Goal: Book appointment/travel/reservation

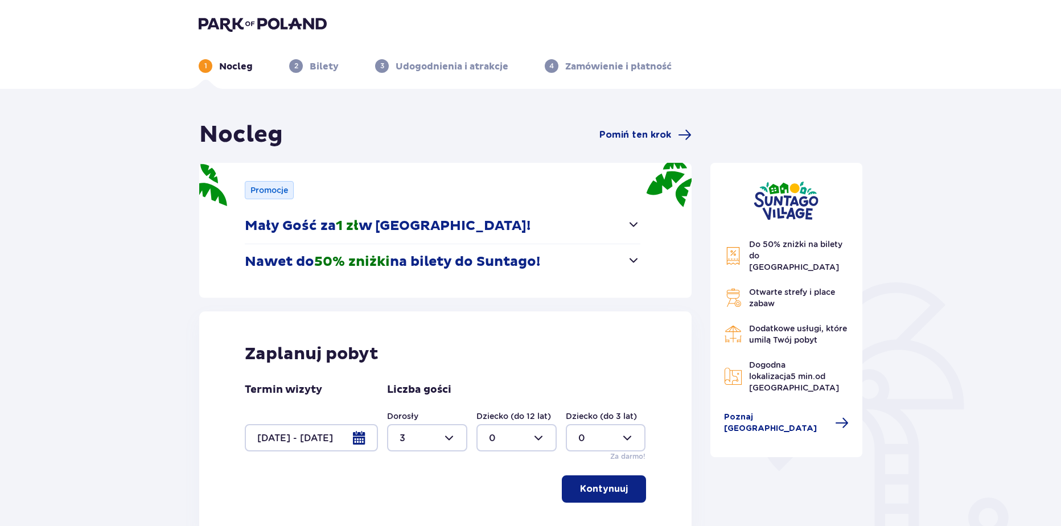
click at [281, 14] on header "1 Nocleg 2 Bilety 3 Udogodnienia i atrakcje 4 Zamówienie i płatność" at bounding box center [530, 44] width 1061 height 89
click at [279, 23] on img at bounding box center [263, 24] width 128 height 16
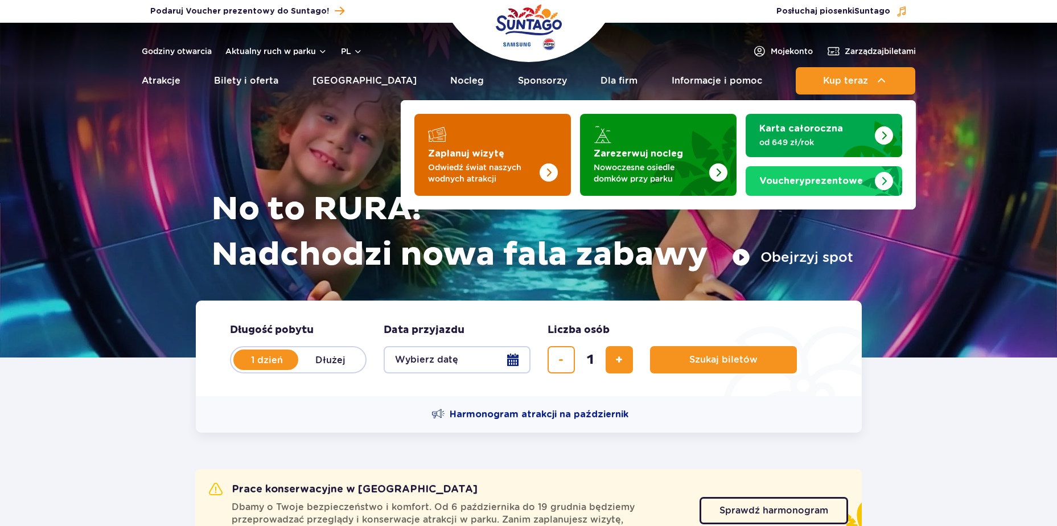
click at [465, 157] on strong "Zaplanuj wizytę" at bounding box center [466, 153] width 76 height 9
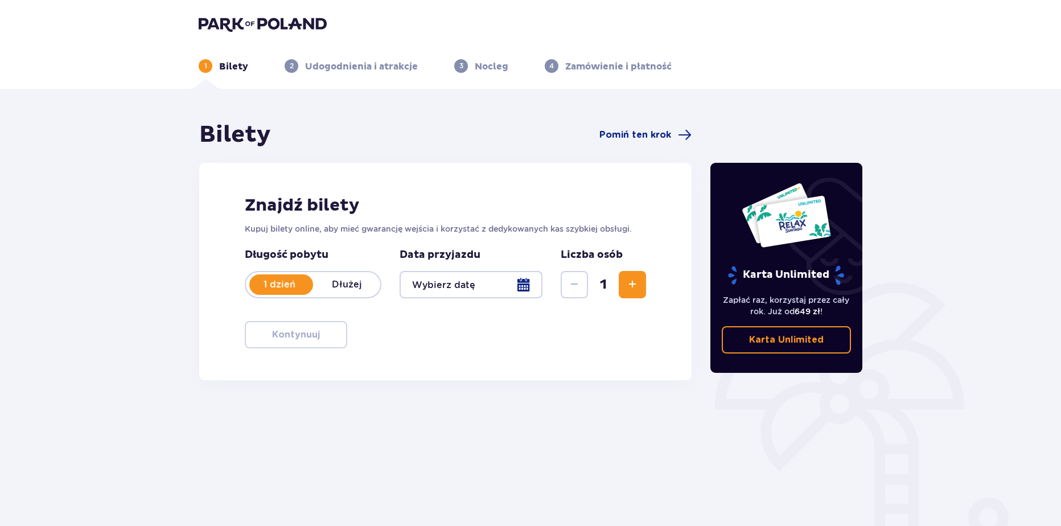
click at [526, 275] on div at bounding box center [471, 284] width 143 height 27
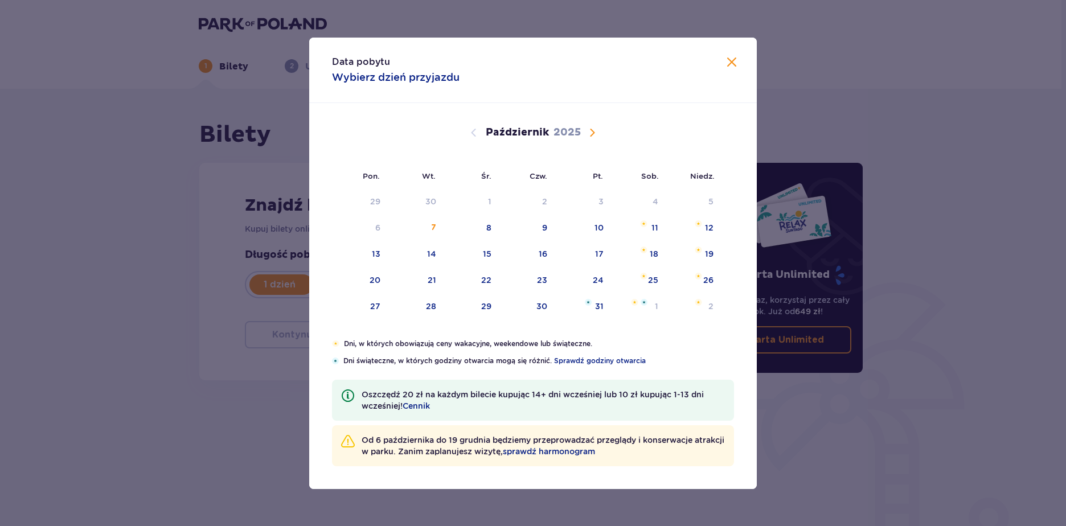
click at [592, 130] on span "Następny miesiąc" at bounding box center [592, 133] width 14 height 14
click at [586, 133] on span "Następny miesiąc" at bounding box center [592, 133] width 14 height 14
click at [587, 133] on span "Następny miesiąc" at bounding box center [592, 133] width 14 height 14
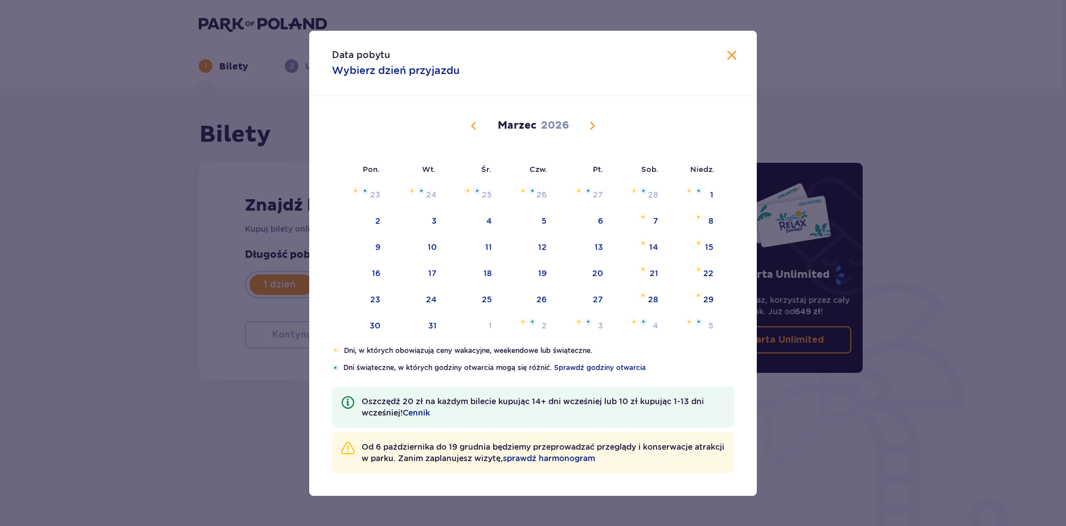
click at [597, 123] on span "Następny miesiąc" at bounding box center [592, 126] width 14 height 14
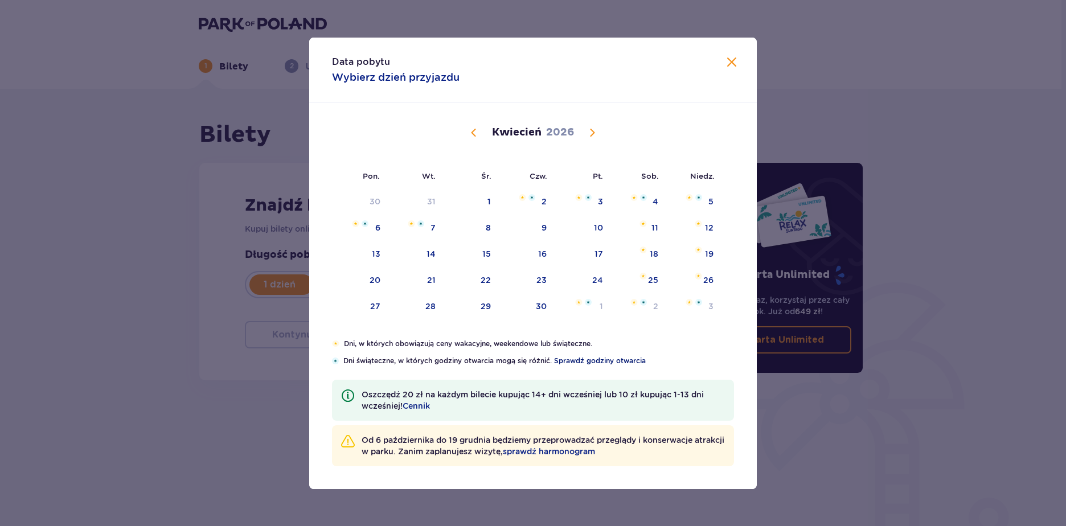
click at [592, 360] on span "Sprawdź godziny otwarcia" at bounding box center [600, 361] width 92 height 10
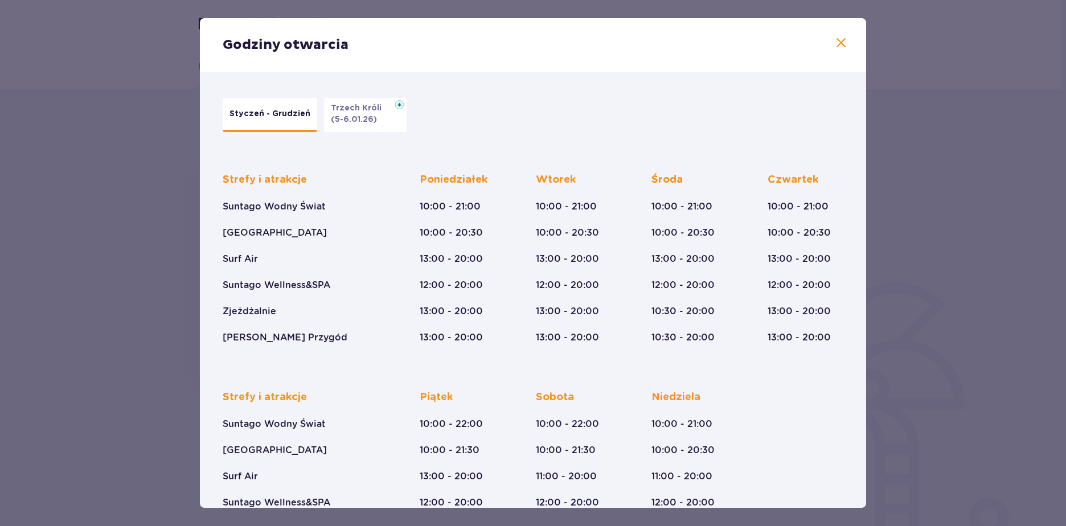
click at [331, 116] on p "(5-6.01.26)" at bounding box center [354, 119] width 46 height 11
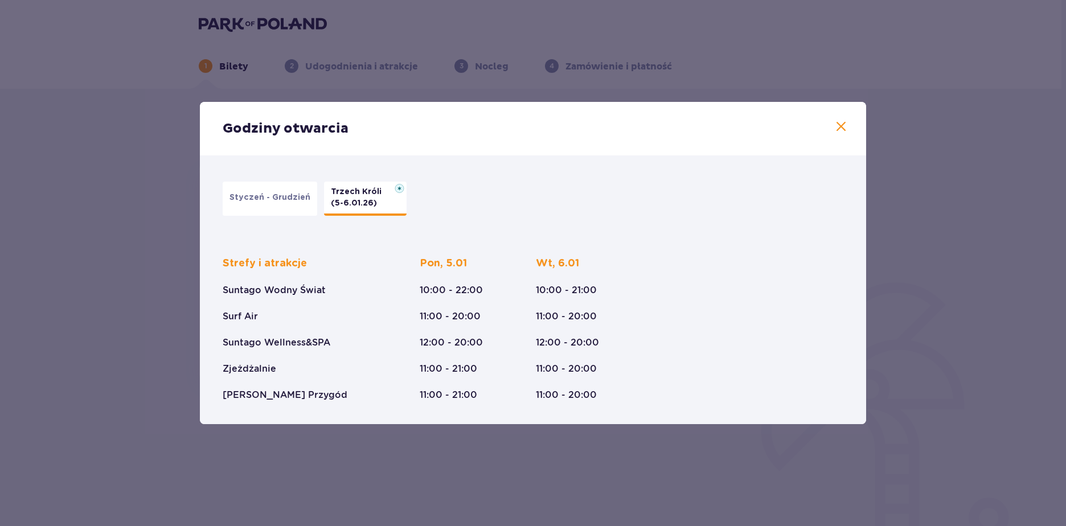
click at [264, 213] on button "Styczeń - Grudzień" at bounding box center [270, 199] width 94 height 34
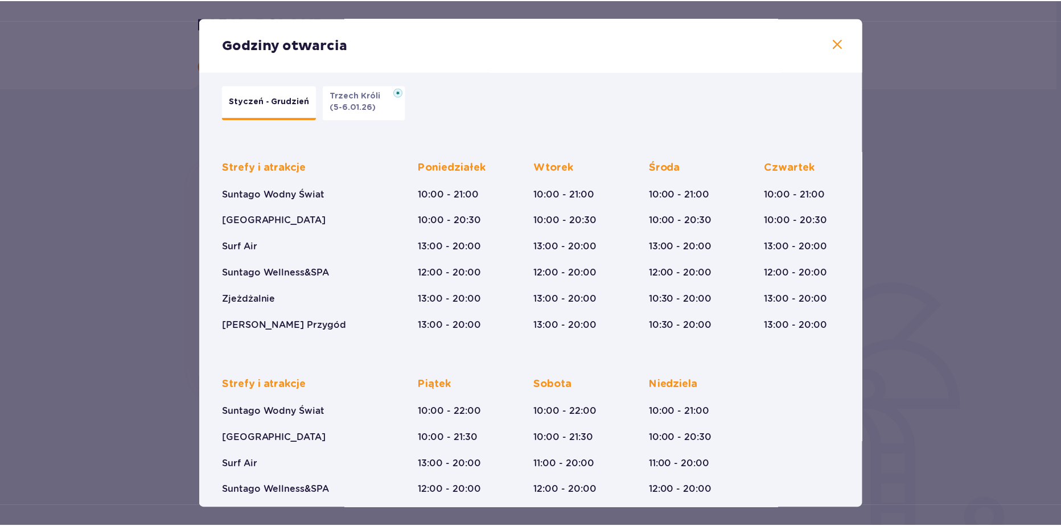
scroll to position [17, 0]
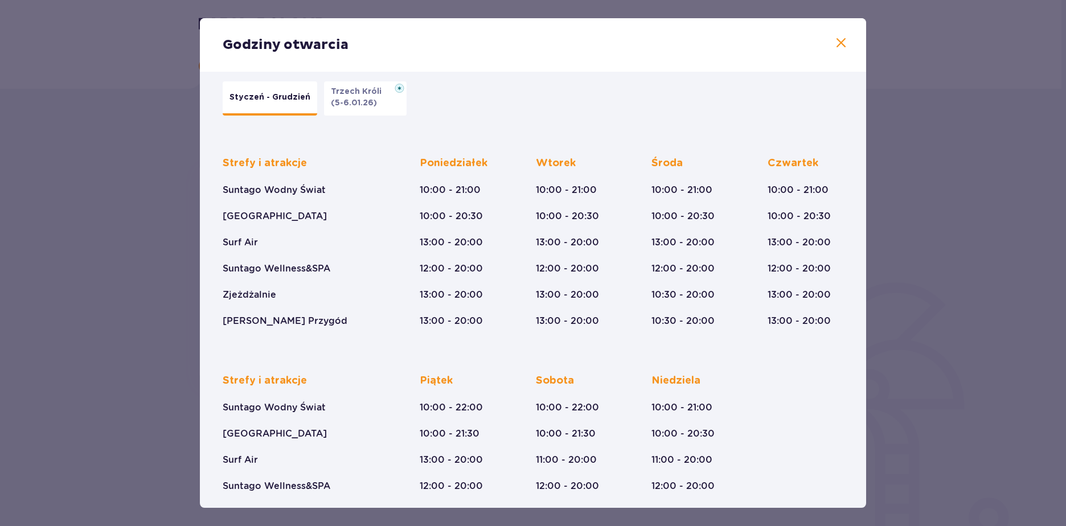
click at [836, 53] on div "Godziny otwarcia" at bounding box center [533, 45] width 666 height 54
click at [835, 47] on span at bounding box center [841, 43] width 14 height 14
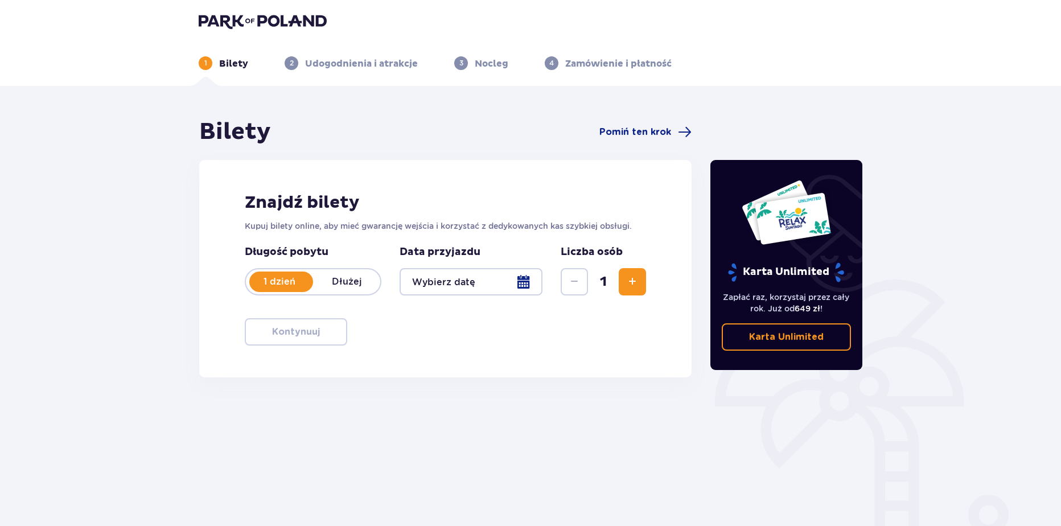
scroll to position [3, 0]
click at [281, 25] on img at bounding box center [263, 21] width 128 height 16
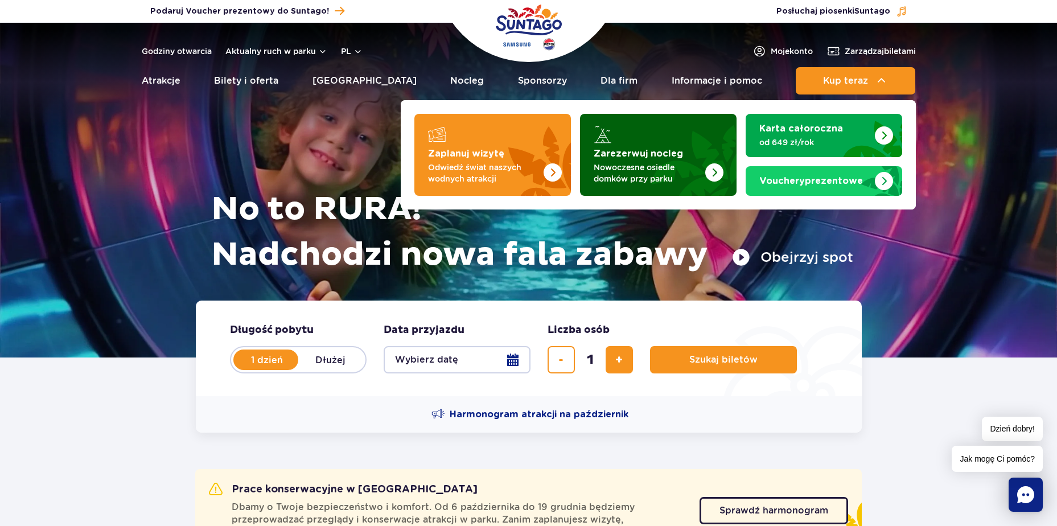
click at [659, 137] on img "Zarezerwuj nocleg" at bounding box center [686, 151] width 100 height 89
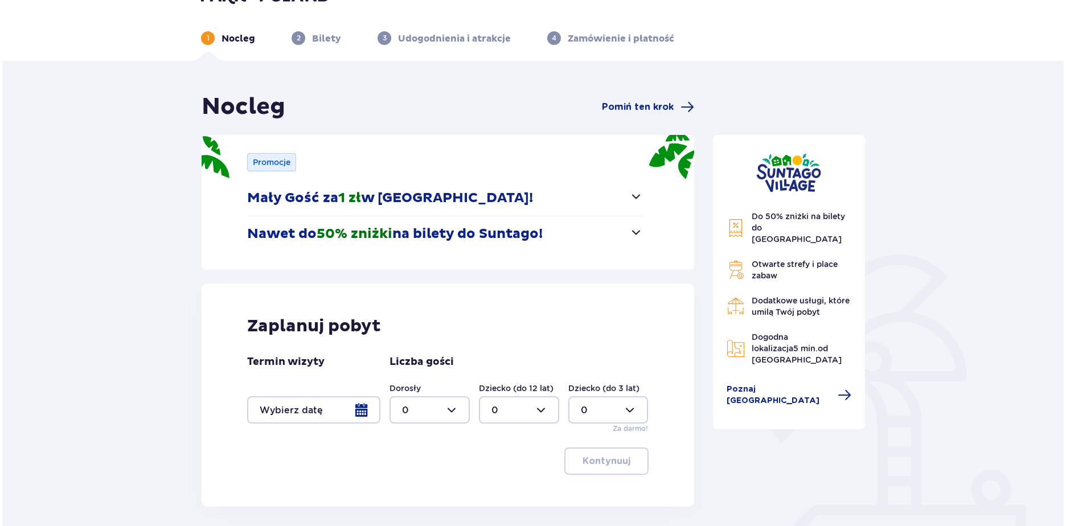
scroll to position [30, 0]
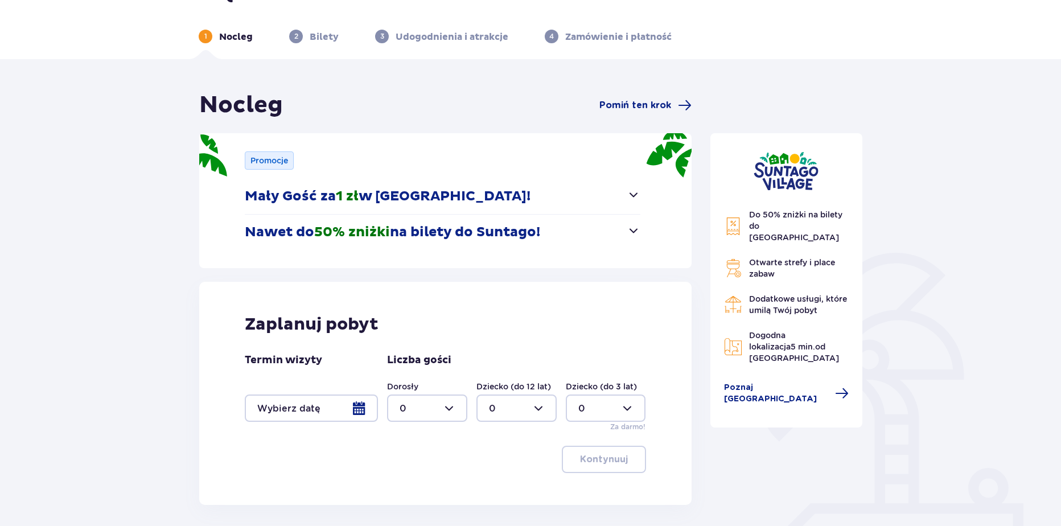
click at [352, 408] on div at bounding box center [311, 408] width 133 height 27
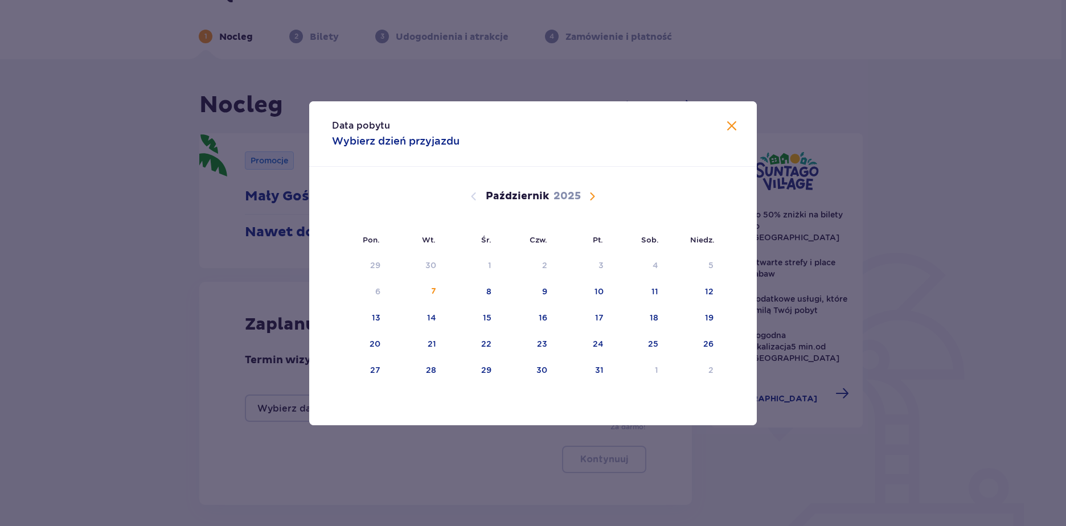
click at [590, 196] on span "Następny miesiąc" at bounding box center [592, 197] width 14 height 14
click at [381, 343] on div "17" at bounding box center [360, 344] width 56 height 25
click at [533, 343] on div "20" at bounding box center [527, 344] width 56 height 25
type input "17.11.25 - 20.11.25"
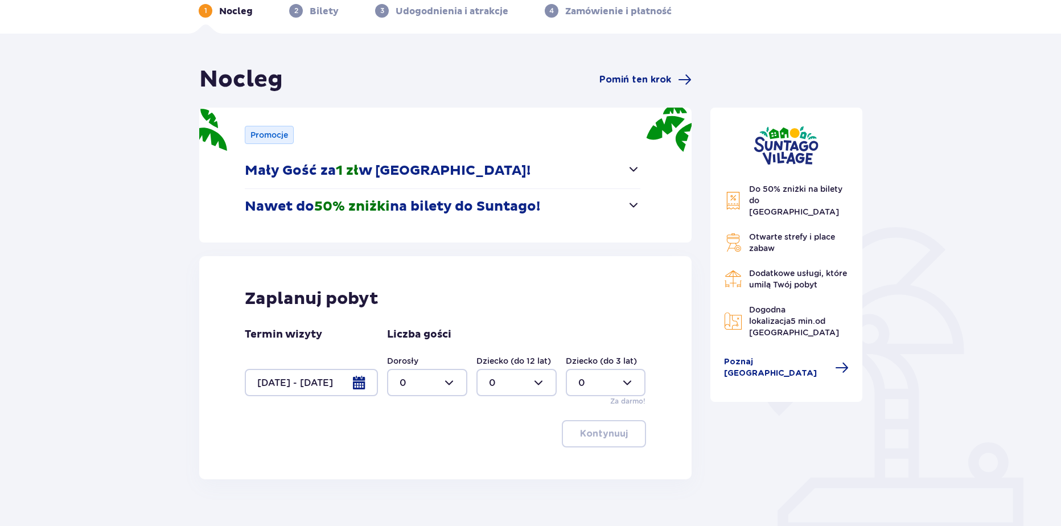
scroll to position [56, 0]
click at [446, 387] on div at bounding box center [427, 381] width 80 height 27
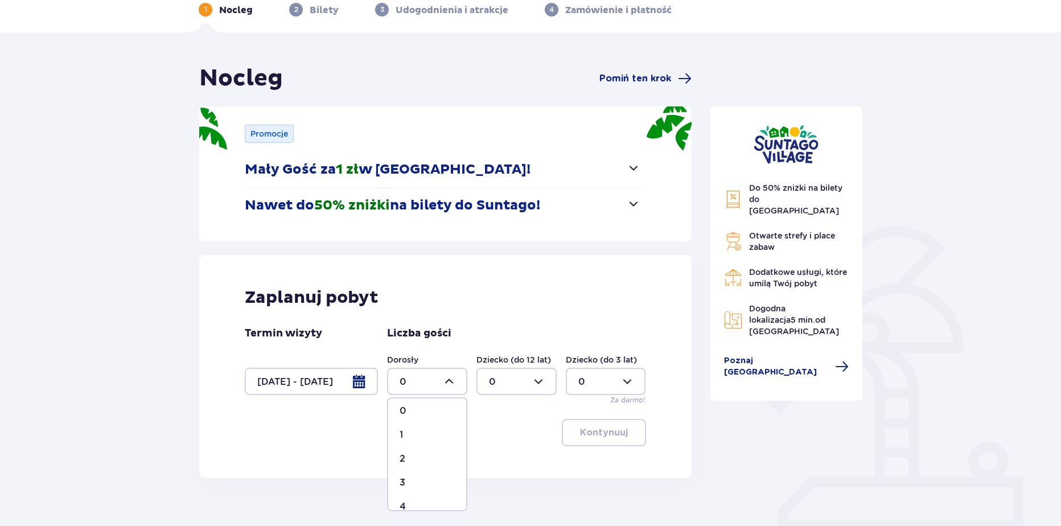
scroll to position [13, 0]
click at [410, 471] on div "3" at bounding box center [427, 475] width 55 height 13
type input "3"
click at [597, 449] on div "Zaplanuj pobyt Termin wizyty 17.11.25 - 20.11.25 Liczba gości Dorosły 3 Dziecko…" at bounding box center [445, 366] width 492 height 223
click at [595, 439] on p "Kontynuuj" at bounding box center [604, 432] width 48 height 13
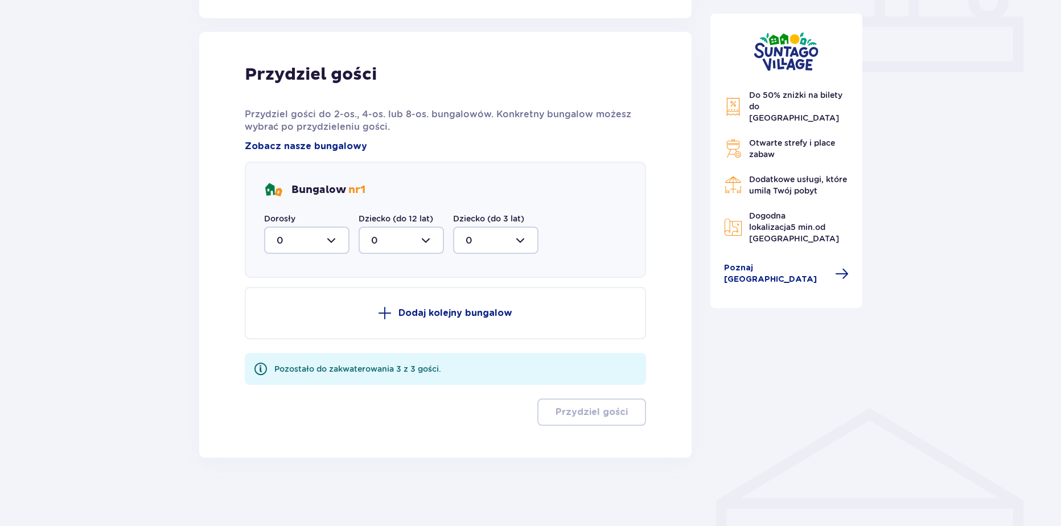
click at [286, 246] on div at bounding box center [306, 240] width 85 height 27
drag, startPoint x: 290, startPoint y: 338, endPoint x: 330, endPoint y: 352, distance: 42.0
click at [290, 339] on span "3" at bounding box center [306, 347] width 83 height 24
type input "3"
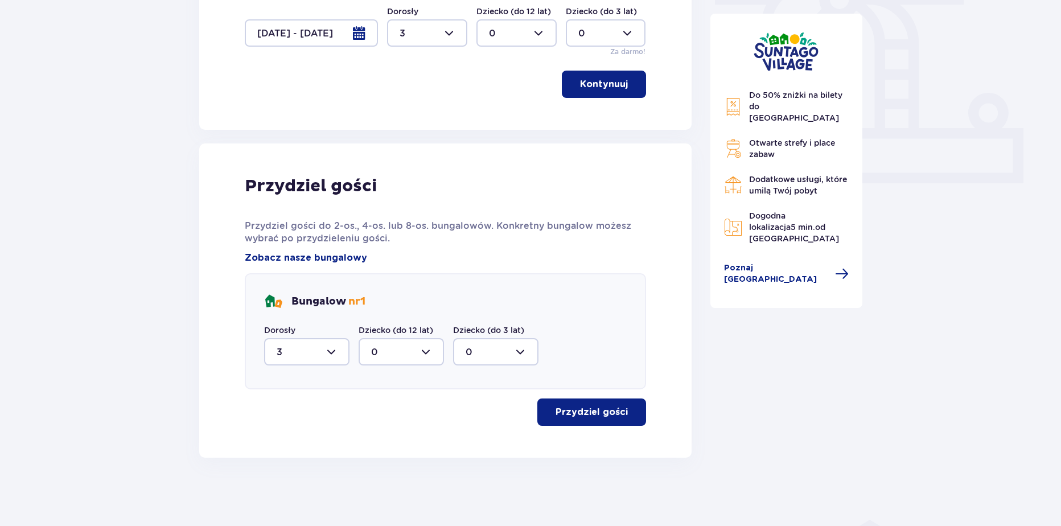
click at [640, 420] on button "Przydziel gości" at bounding box center [591, 411] width 109 height 27
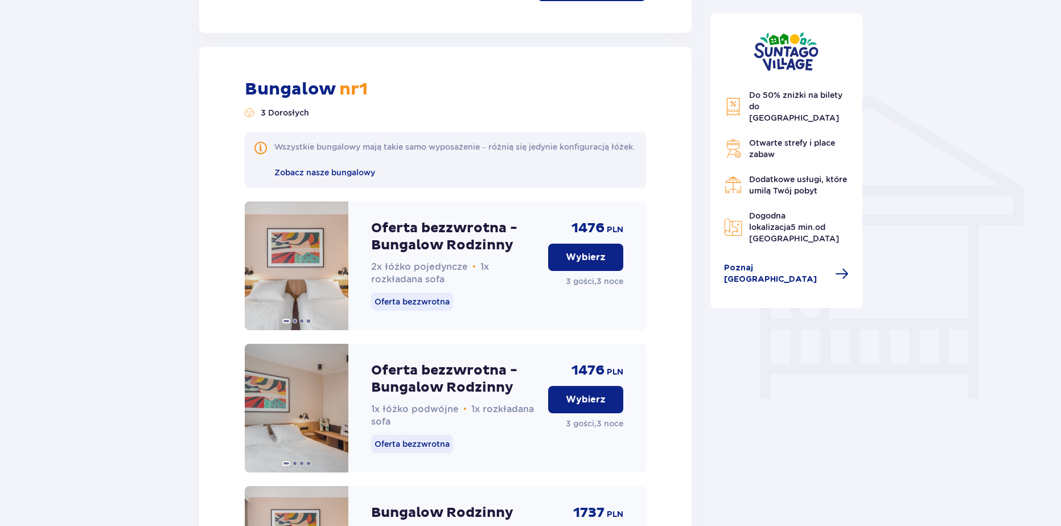
scroll to position [214, 0]
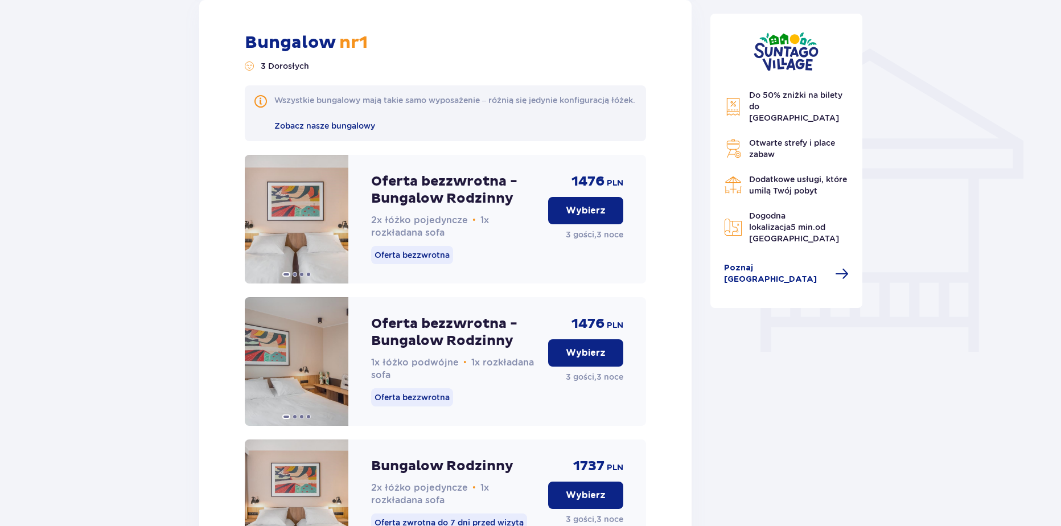
click at [577, 213] on button "Wybierz" at bounding box center [585, 210] width 75 height 27
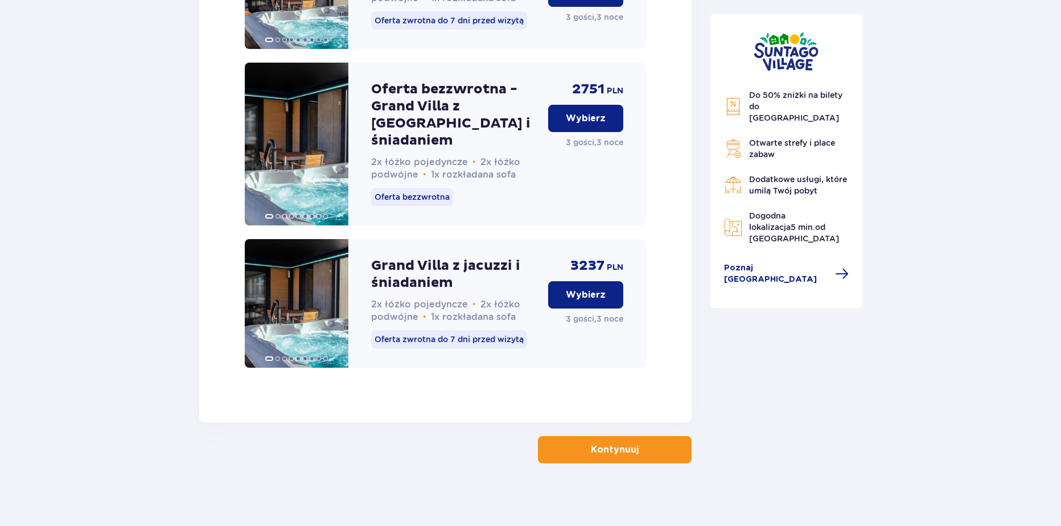
click at [577, 437] on button "Kontynuuj" at bounding box center [615, 449] width 154 height 27
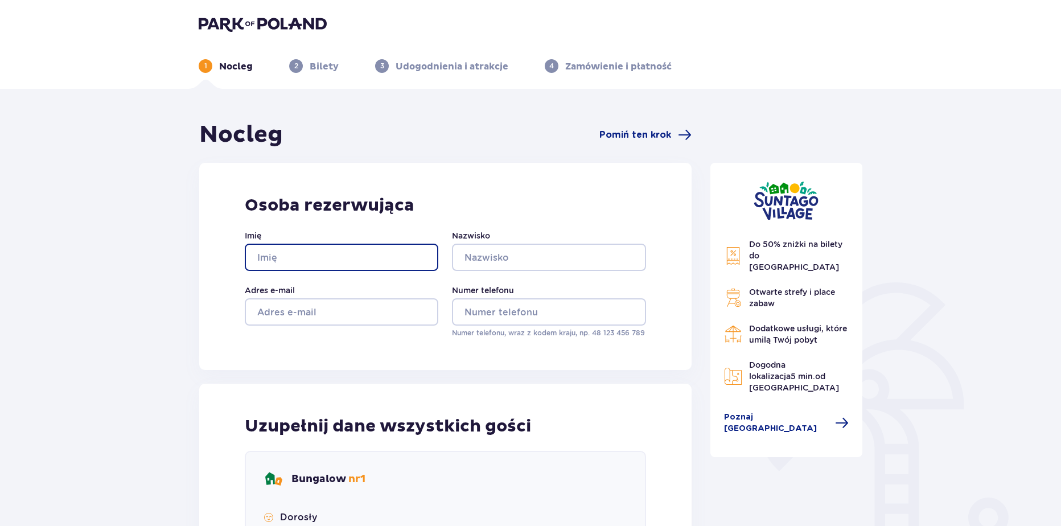
click at [323, 251] on input "Imię" at bounding box center [342, 257] width 194 height 27
type input "Wiktoria"
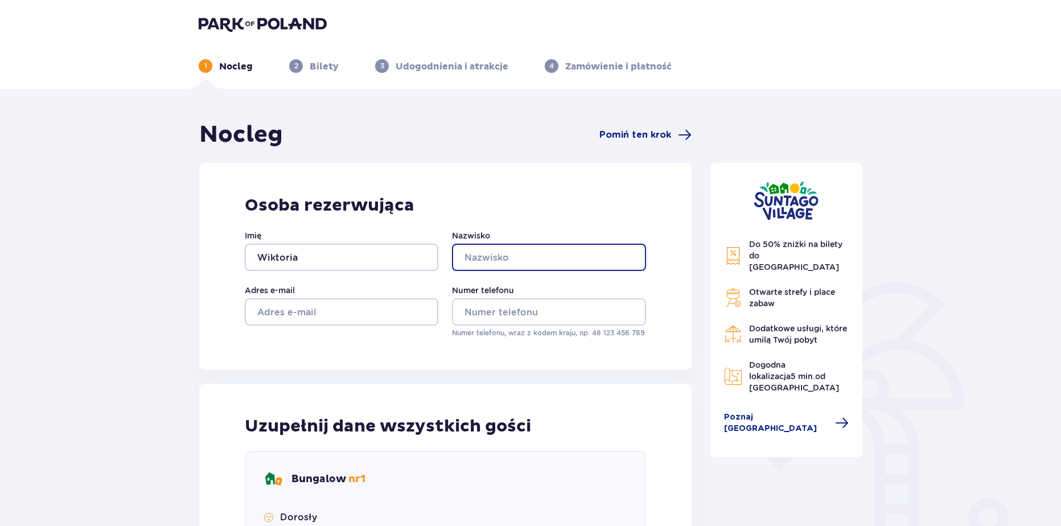
type input "Krakowiak"
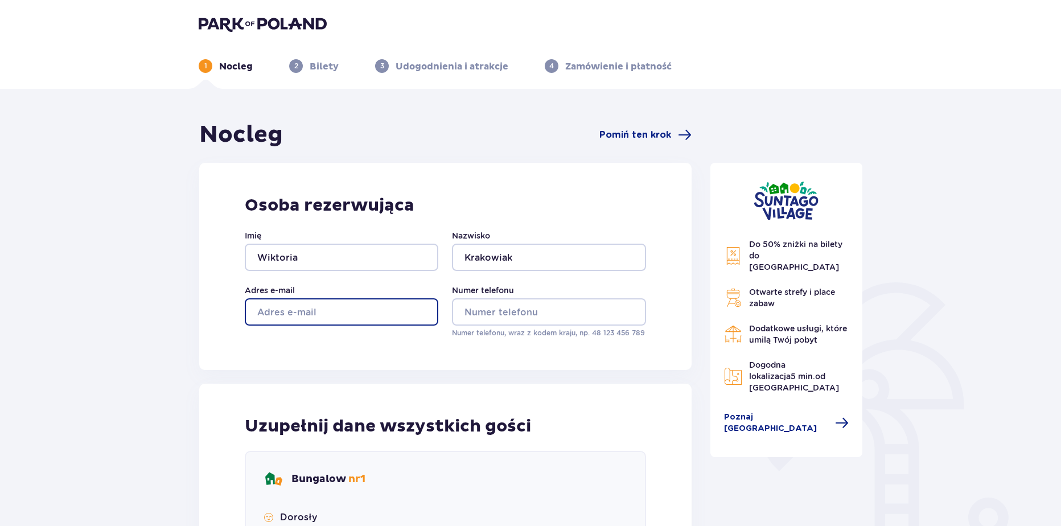
type input "wikoria.krakowiak@parkofpoland.com"
type input "aa"
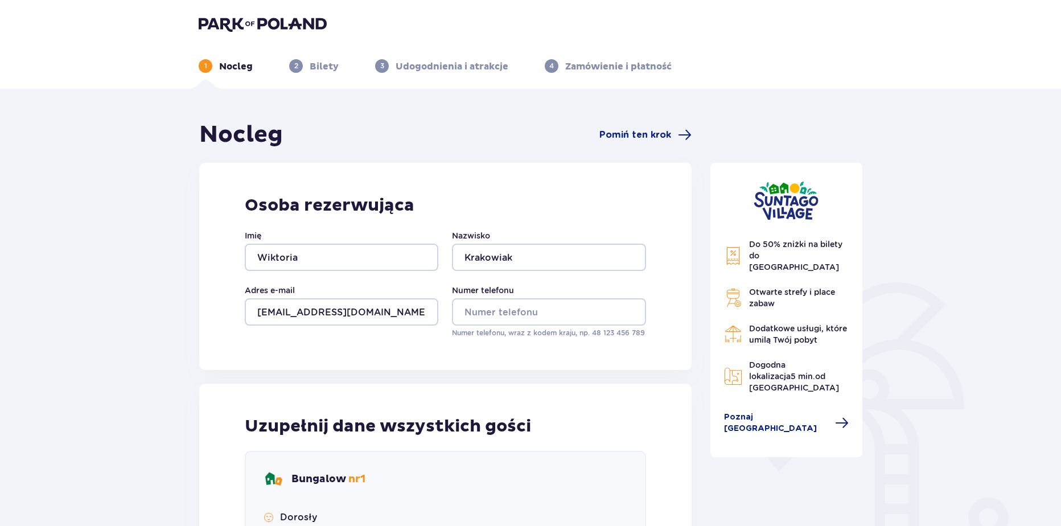
type input "aa"
click at [524, 330] on p "Numer telefonu, wraz z kodem kraju, np. 48 ​123 ​456 ​789" at bounding box center [549, 333] width 194 height 10
click at [523, 318] on input "Numer telefonu" at bounding box center [549, 311] width 194 height 27
type input "669326651"
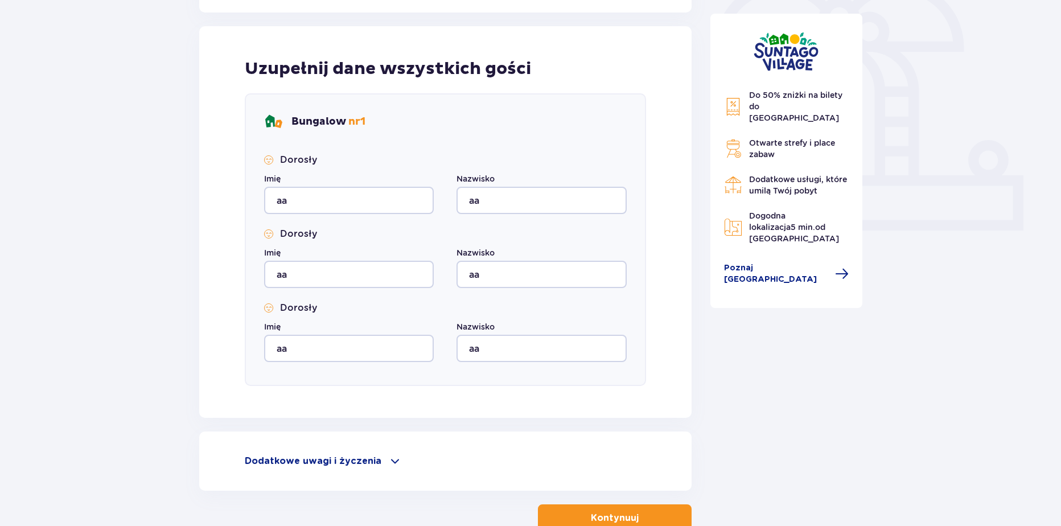
scroll to position [432, 0]
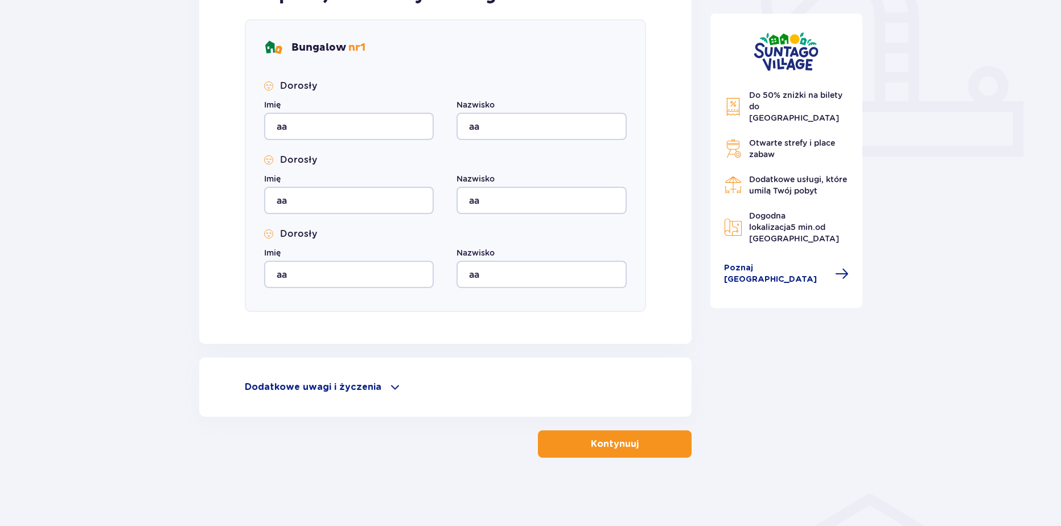
click at [651, 428] on div "Nocleg Pomiń ten krok Osoba rezerwująca Imię Wiktoria Nazwisko Krakowiak Adres …" at bounding box center [445, 73] width 492 height 769
click at [648, 438] on button "Kontynuuj" at bounding box center [615, 443] width 154 height 27
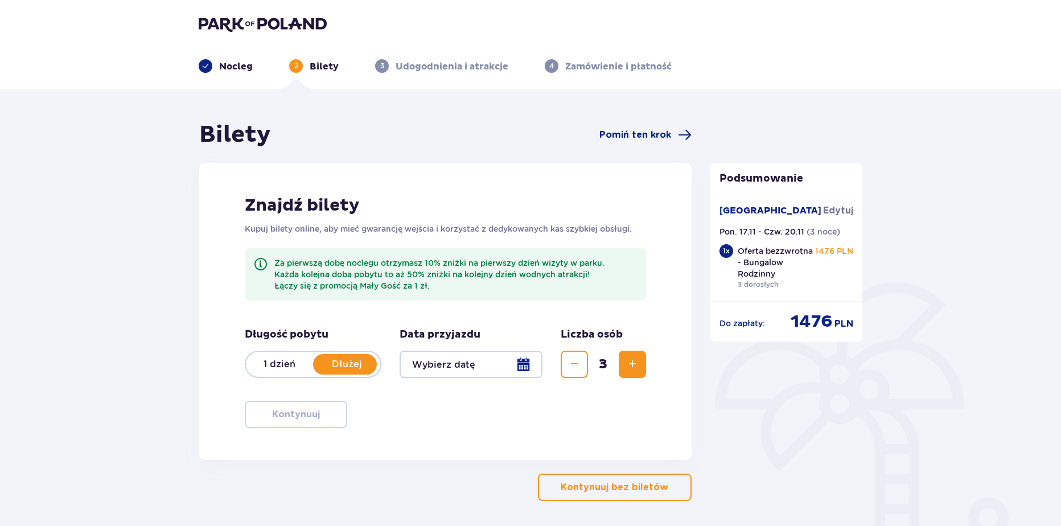
click at [490, 367] on div at bounding box center [471, 364] width 143 height 27
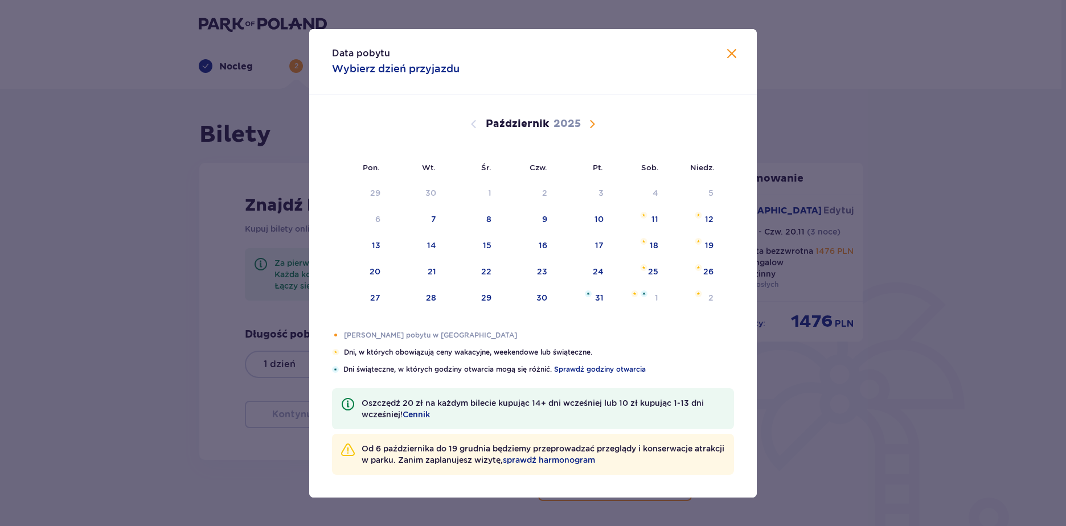
click at [593, 124] on span "Następny miesiąc" at bounding box center [592, 124] width 14 height 14
click at [370, 269] on div "17" at bounding box center [360, 272] width 56 height 25
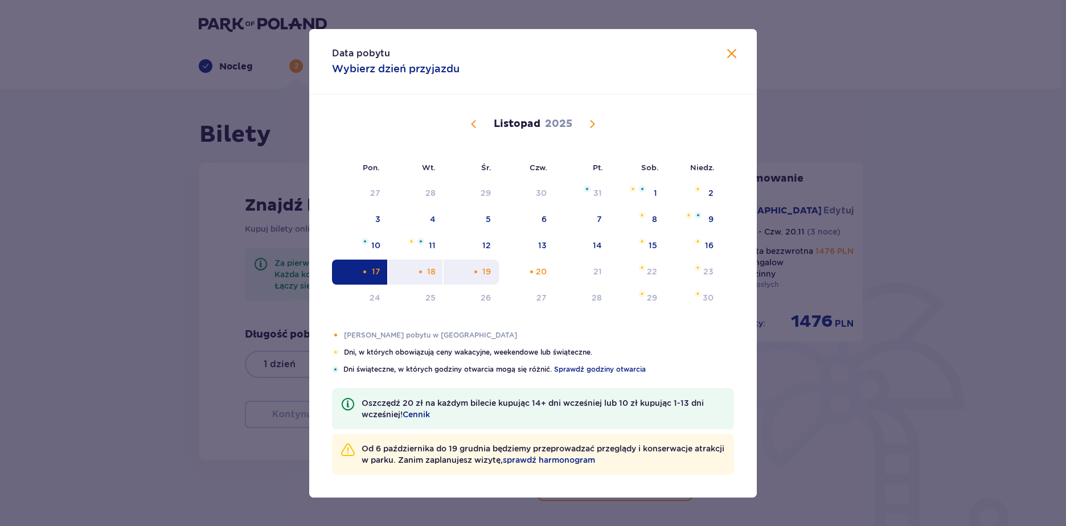
click at [490, 272] on div "19" at bounding box center [486, 271] width 9 height 11
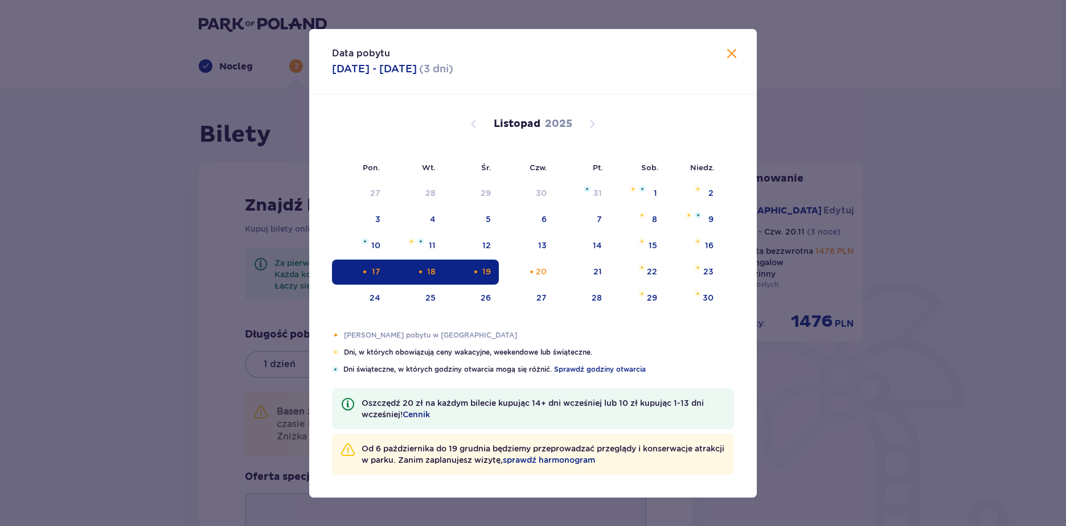
type input "17.11.25 - 19.11.25"
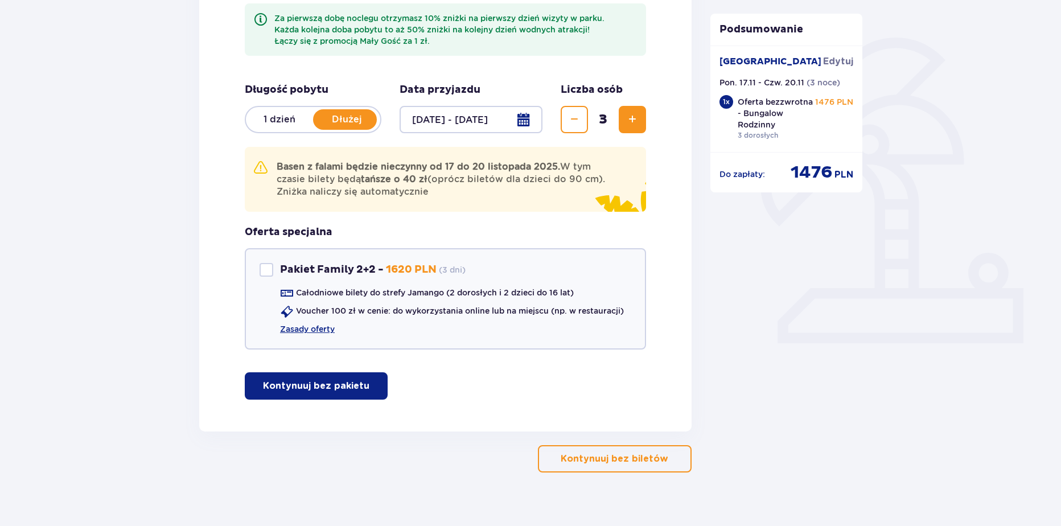
scroll to position [249, 0]
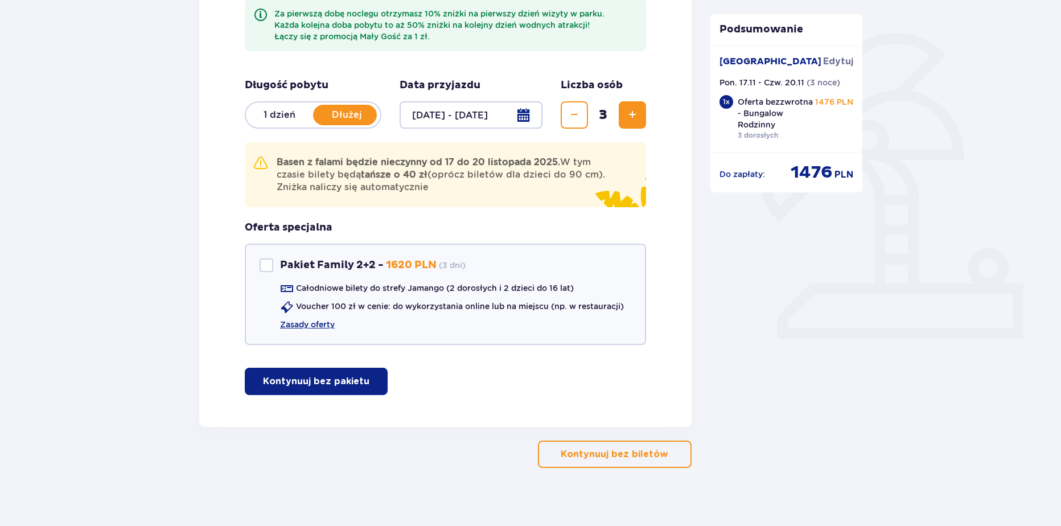
click at [324, 375] on p "Kontynuuj bez pakietu" at bounding box center [316, 381] width 106 height 13
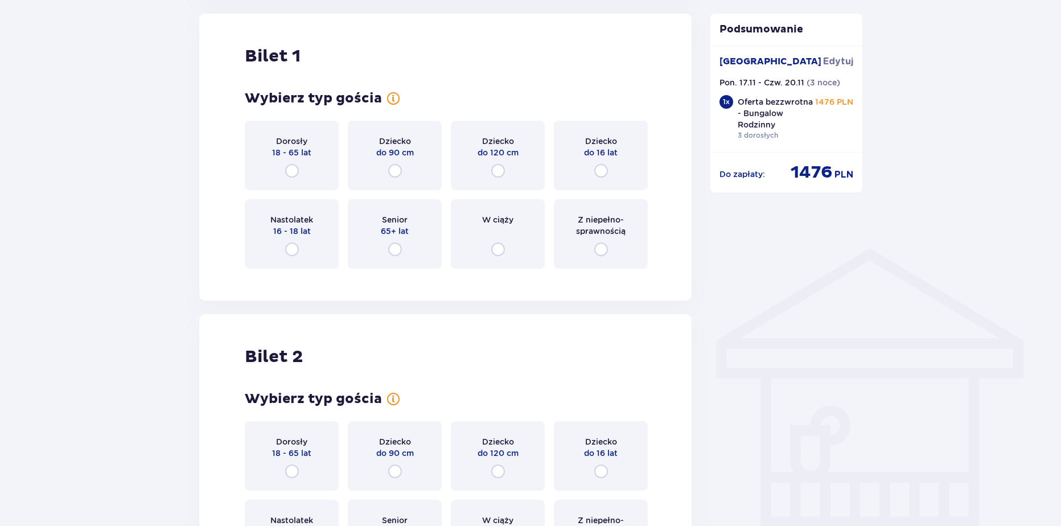
click at [297, 178] on div "Dorosły 18 - 65 lat" at bounding box center [292, 155] width 94 height 69
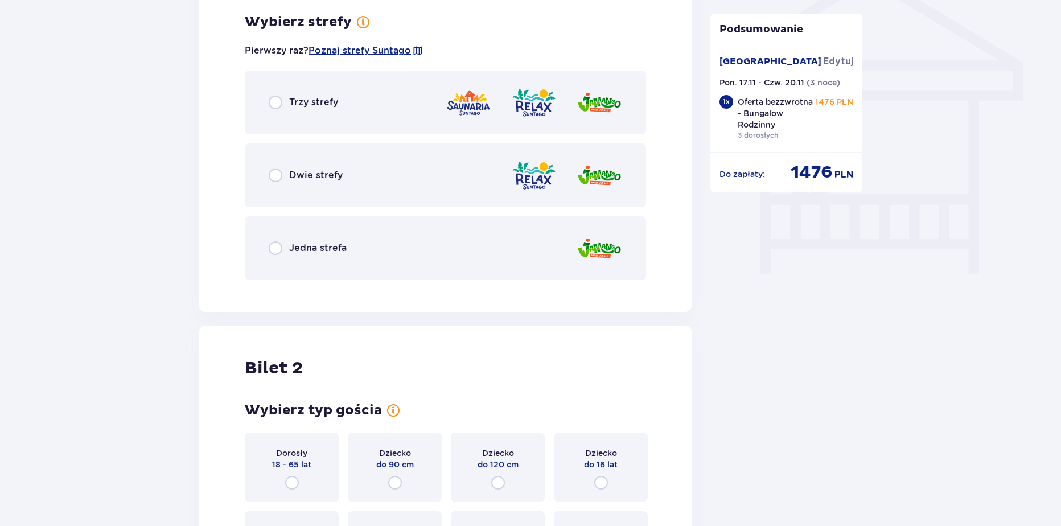
click at [317, 222] on div "Jedna strefa" at bounding box center [445, 248] width 401 height 64
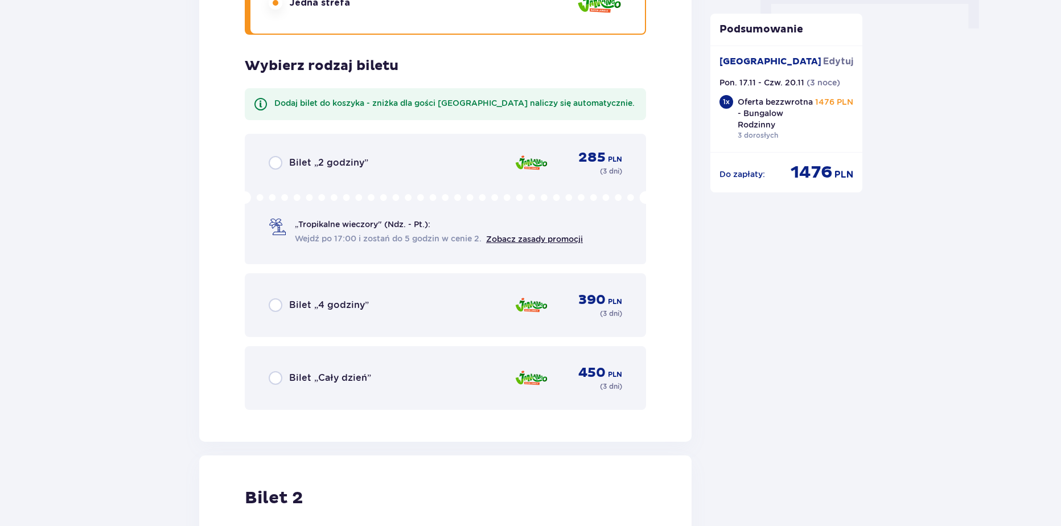
scroll to position [1243, 0]
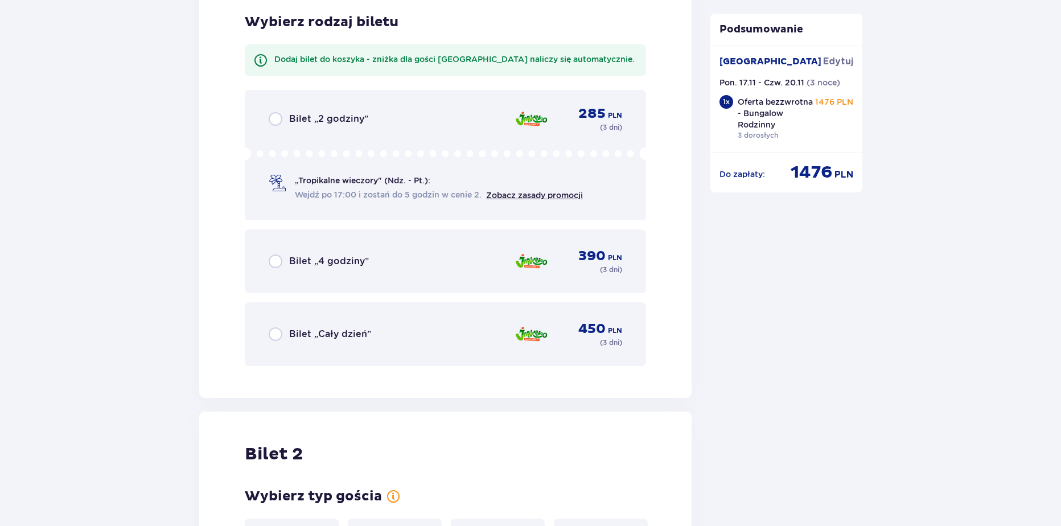
drag, startPoint x: 1060, startPoint y: 306, endPoint x: 1056, endPoint y: 244, distance: 62.2
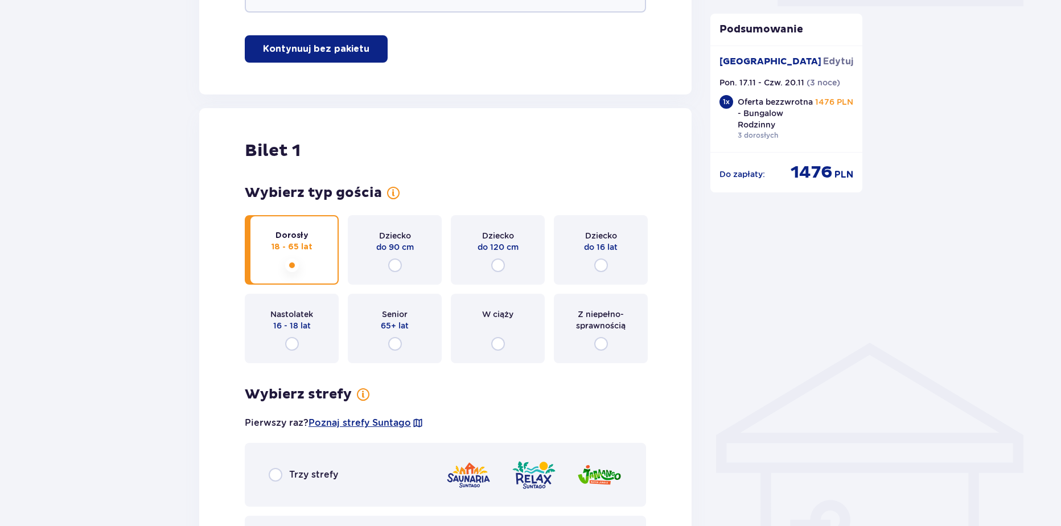
click at [352, 471] on div "Trzy strefy" at bounding box center [445, 475] width 401 height 64
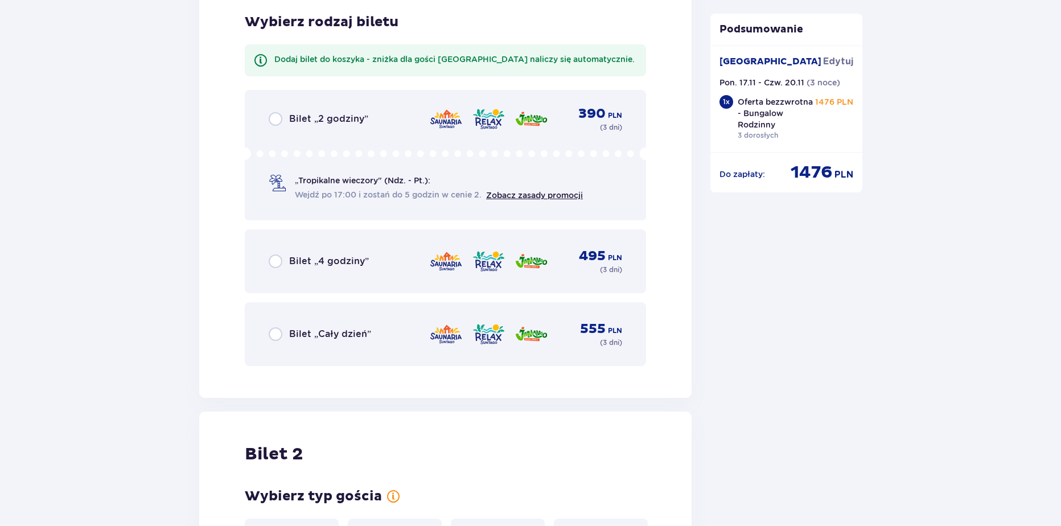
click at [364, 340] on span "Bilet „Cały dzień”" at bounding box center [330, 334] width 82 height 13
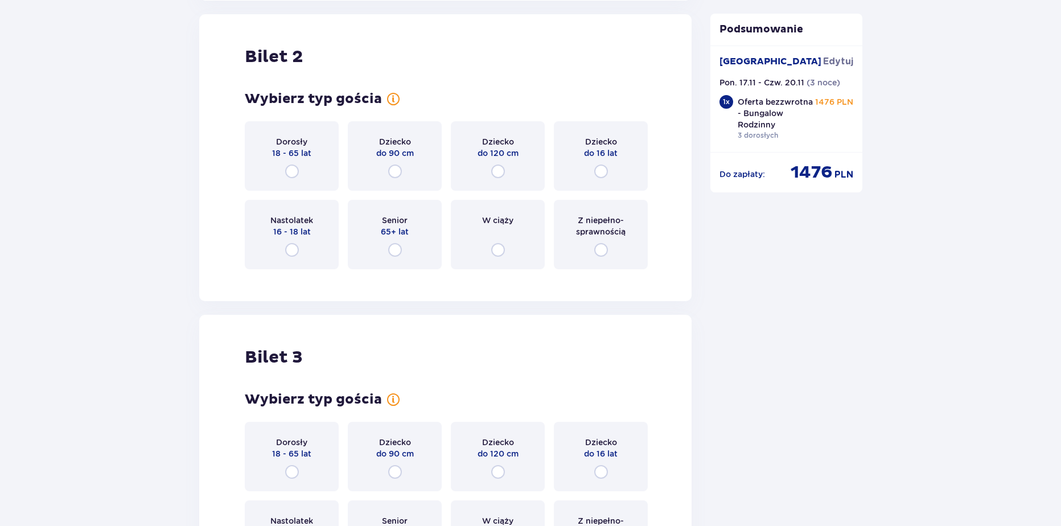
scroll to position [1641, 0]
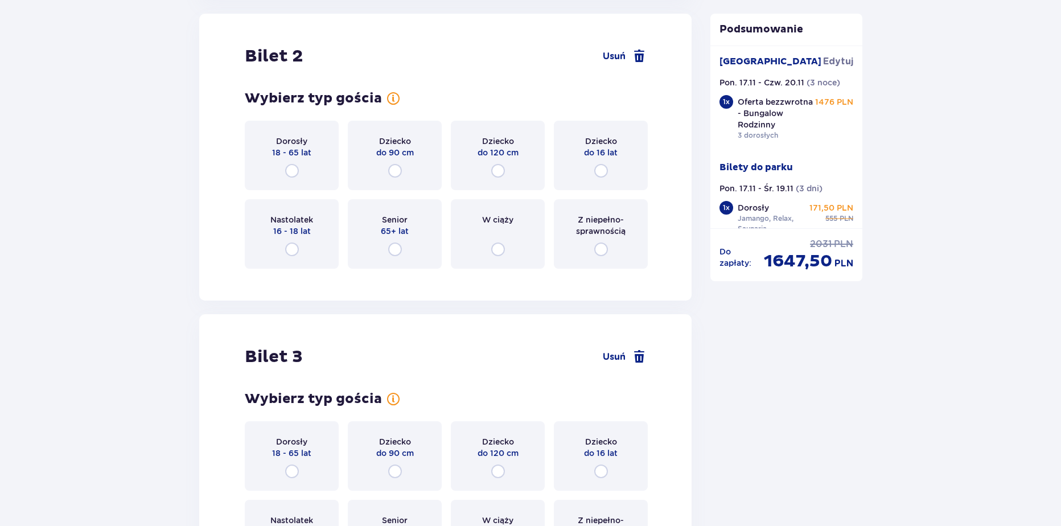
click at [302, 159] on div "Dorosły 18 - 65 lat" at bounding box center [292, 155] width 94 height 69
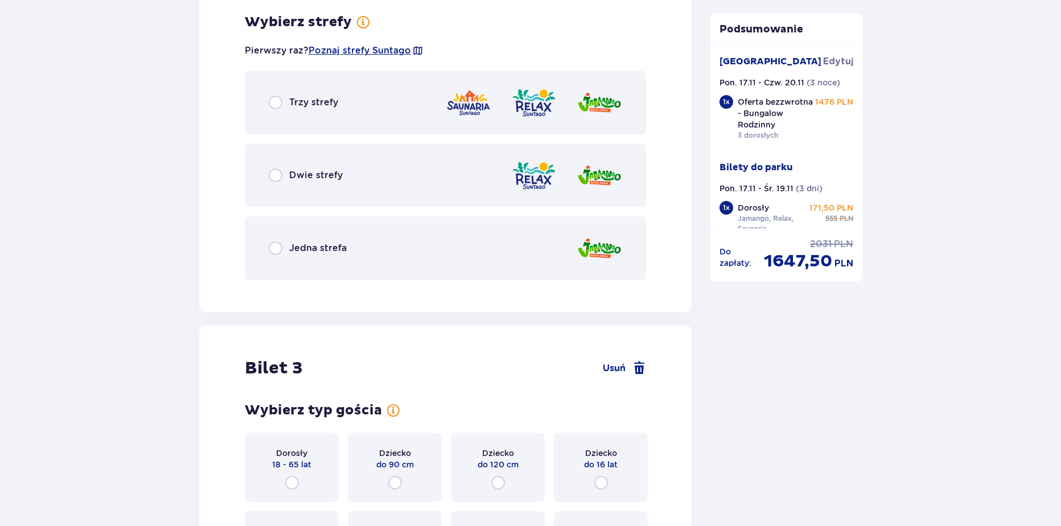
click at [339, 99] on div "Trzy strefy" at bounding box center [445, 103] width 401 height 64
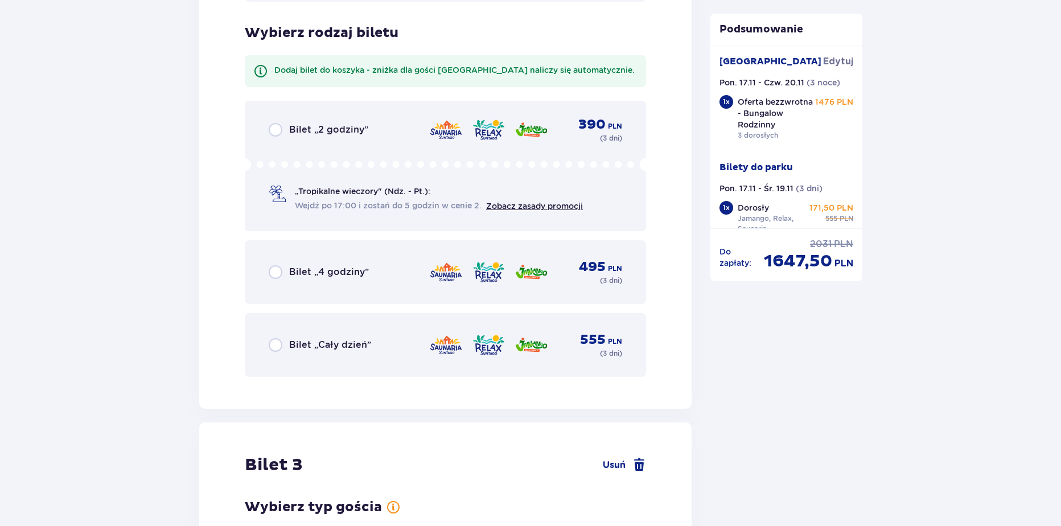
scroll to position [2208, 0]
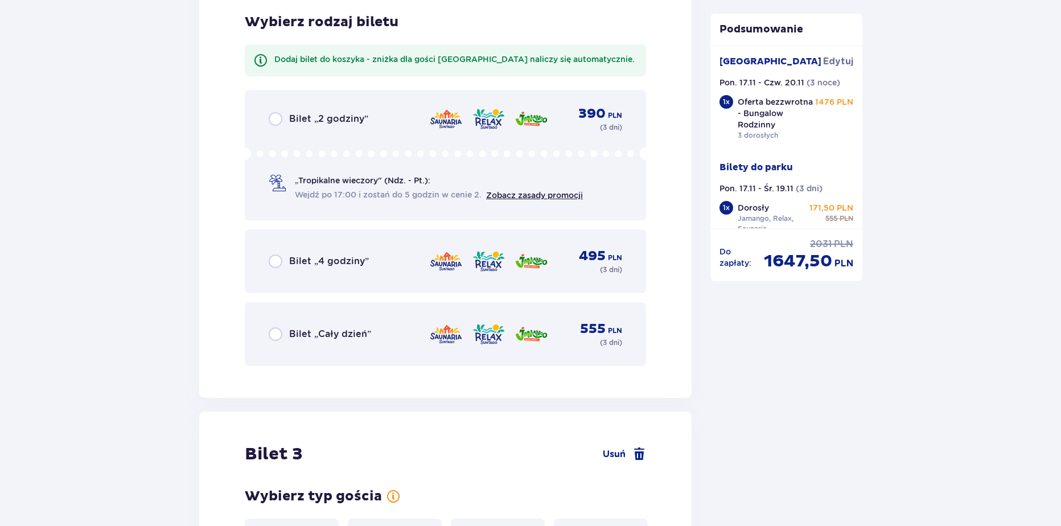
click at [365, 317] on div "Bilet „Cały dzień” 555 PLN ( 3 dni )" at bounding box center [445, 334] width 401 height 64
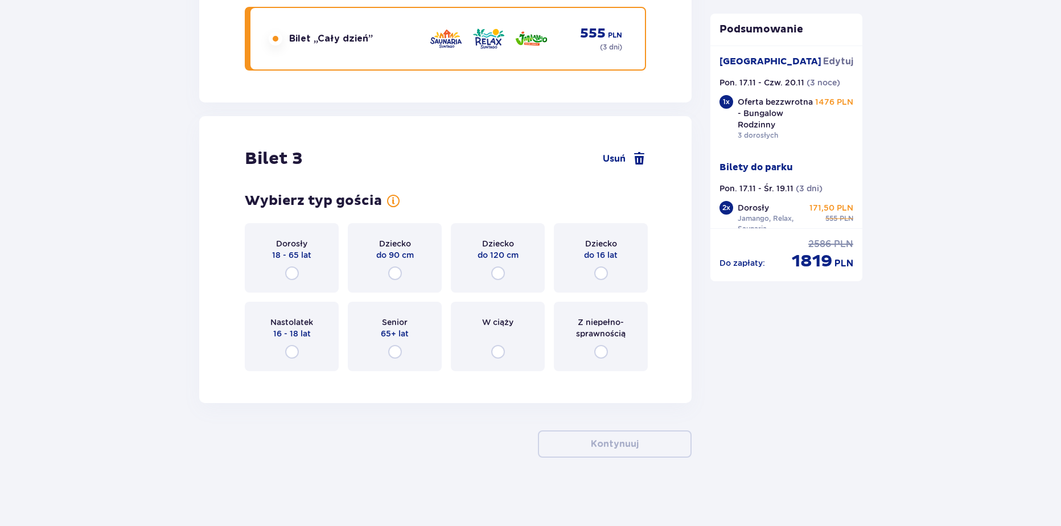
click at [307, 268] on div "Dorosły 18 - 65 lat" at bounding box center [292, 257] width 94 height 69
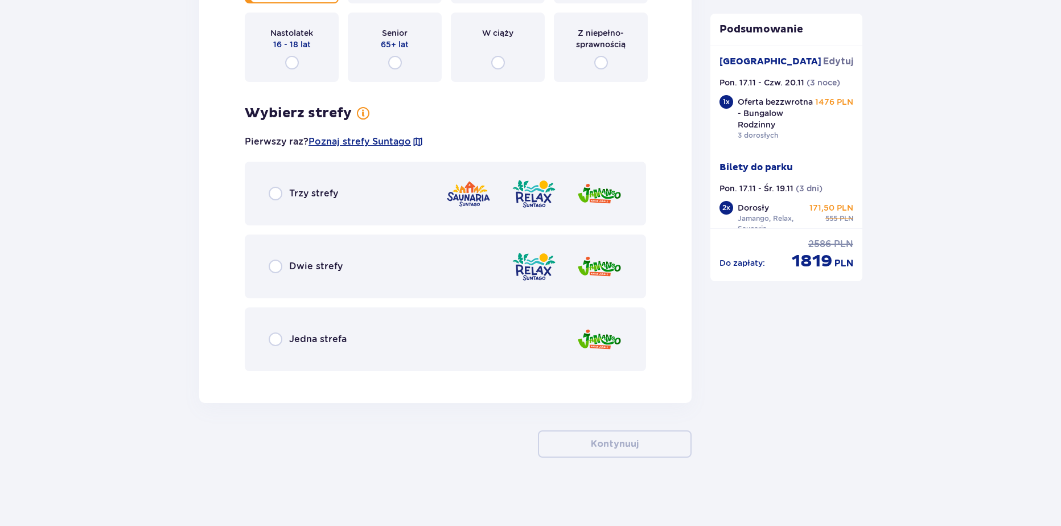
click at [310, 202] on div "Trzy strefy" at bounding box center [445, 194] width 401 height 64
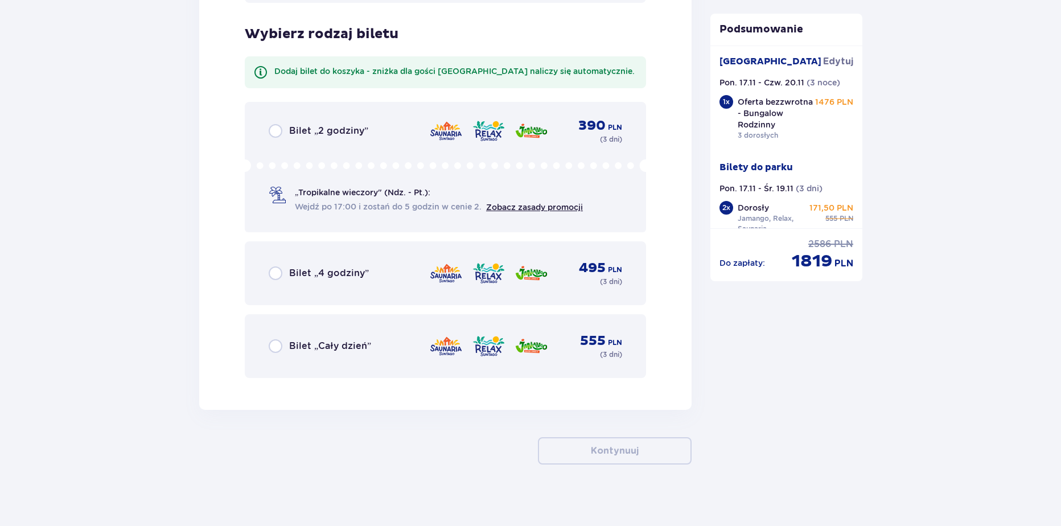
scroll to position [3168, 0]
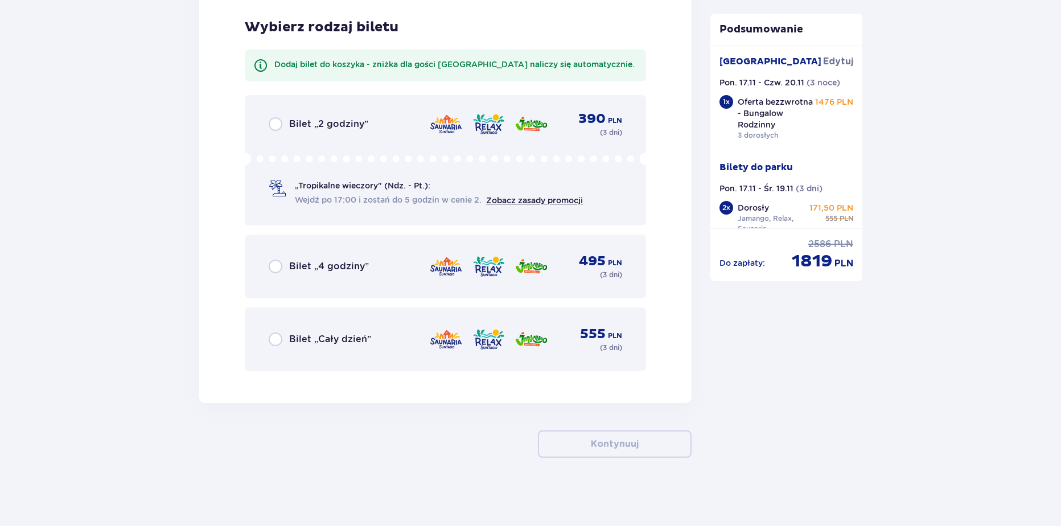
click at [326, 335] on span "Bilet „Cały dzień”" at bounding box center [330, 339] width 82 height 13
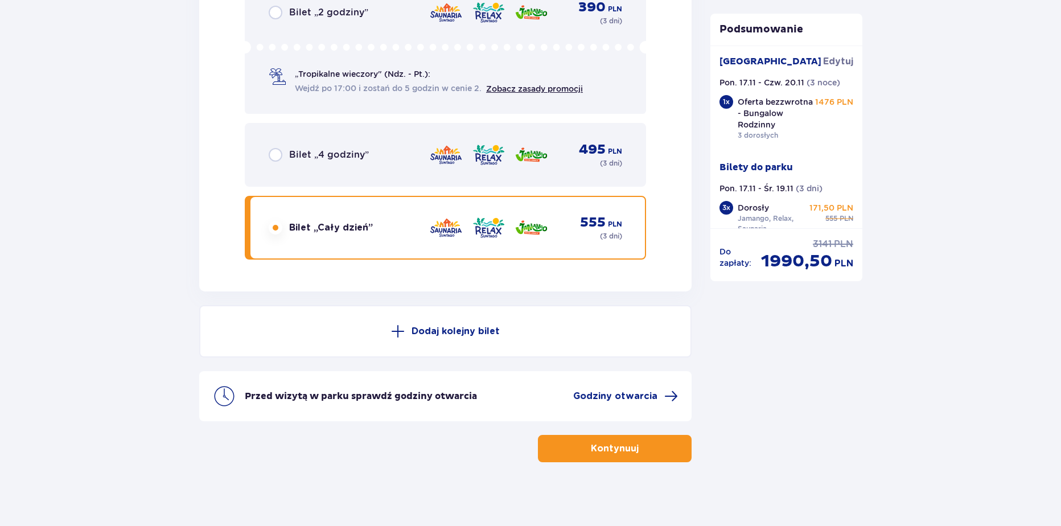
scroll to position [3284, 0]
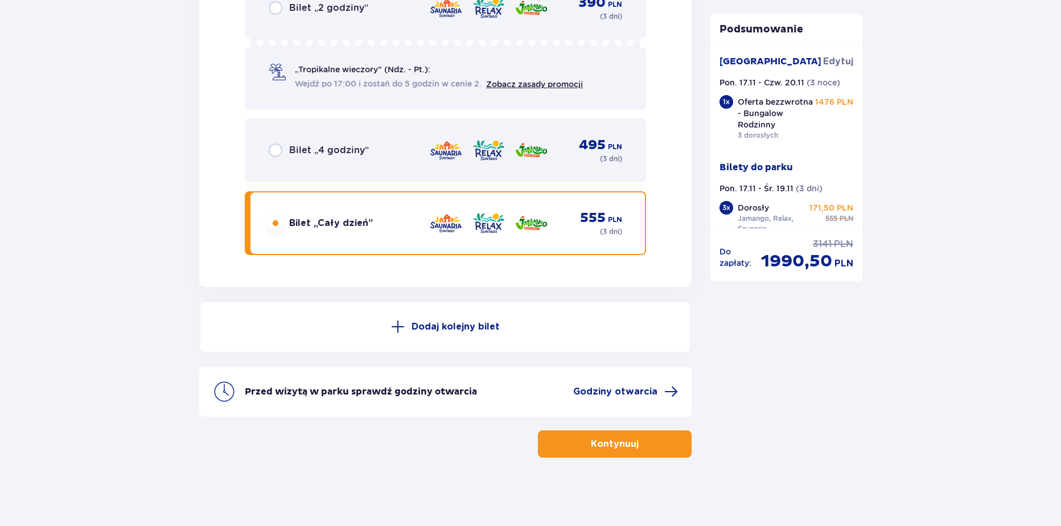
click at [613, 443] on p "Kontynuuj" at bounding box center [615, 444] width 48 height 13
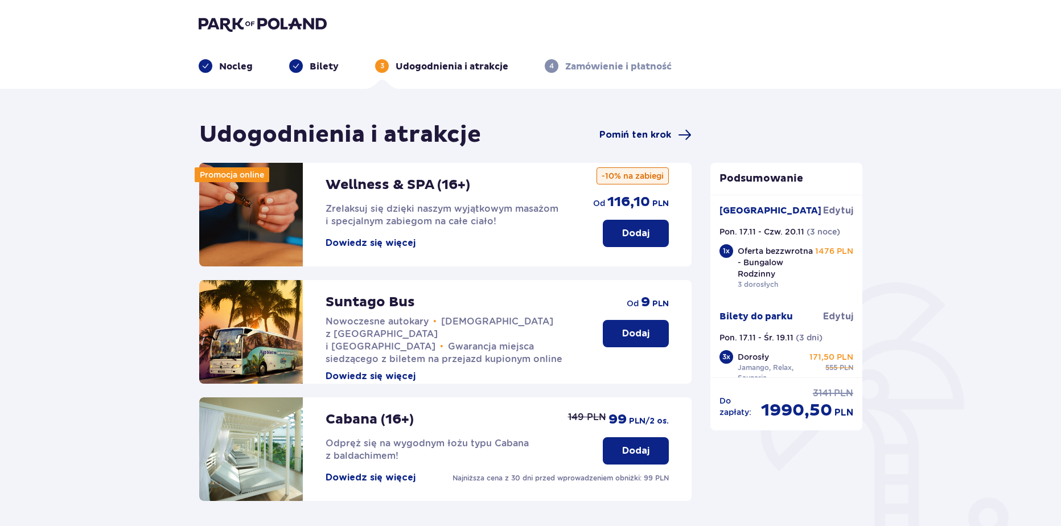
click at [640, 139] on span "Pomiń ten krok" at bounding box center [635, 135] width 72 height 13
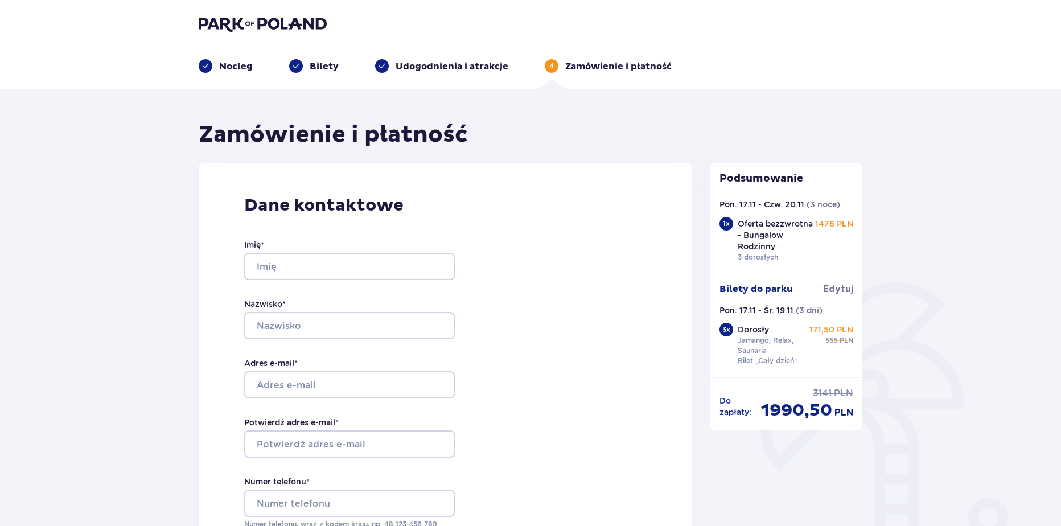
click at [293, 22] on img at bounding box center [263, 24] width 128 height 16
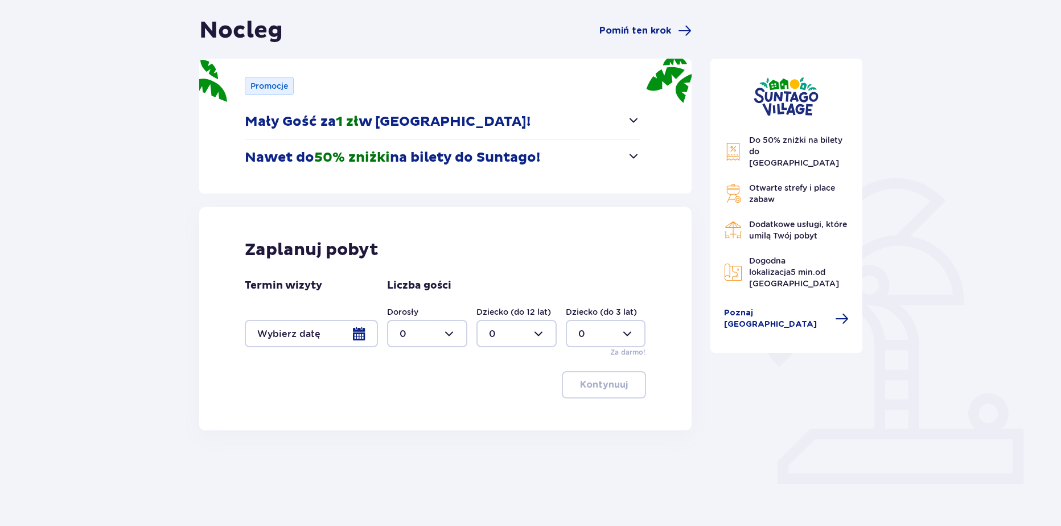
click at [303, 27] on div "Nocleg Pomiń ten krok Promocje Mały Gość za 1 zł w Suntago Village! Noc za złot…" at bounding box center [530, 273] width 1061 height 576
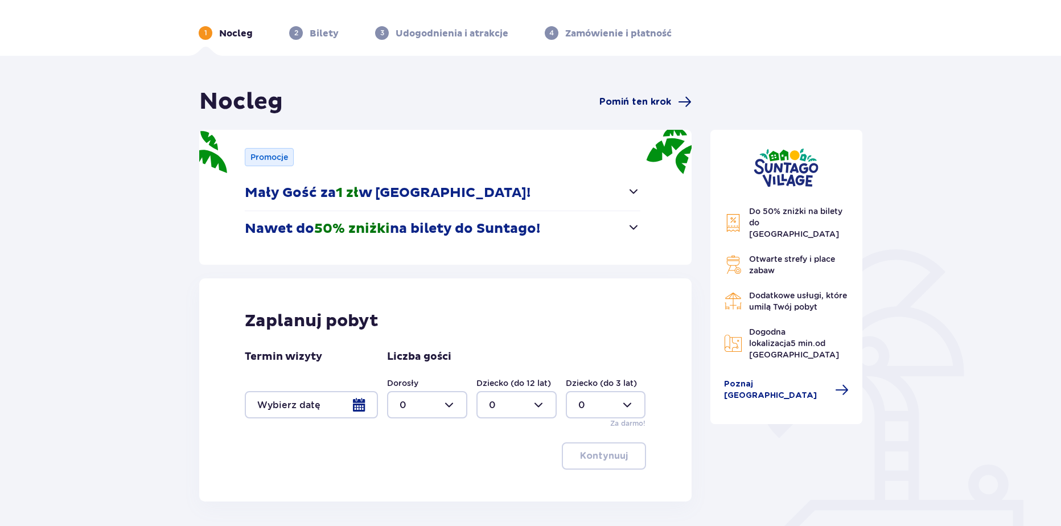
click at [627, 101] on span "Pomiń ten krok" at bounding box center [635, 102] width 72 height 13
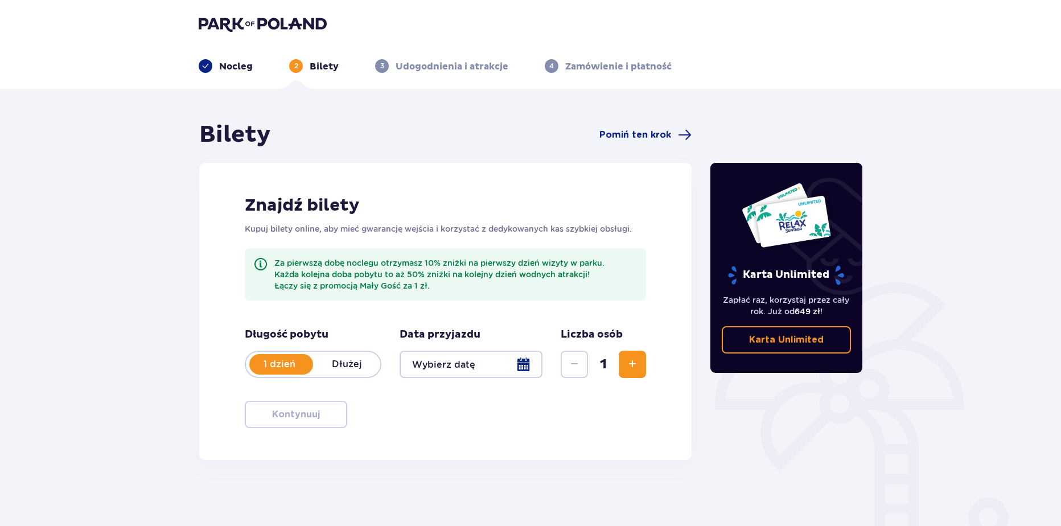
click at [447, 363] on div at bounding box center [471, 364] width 143 height 27
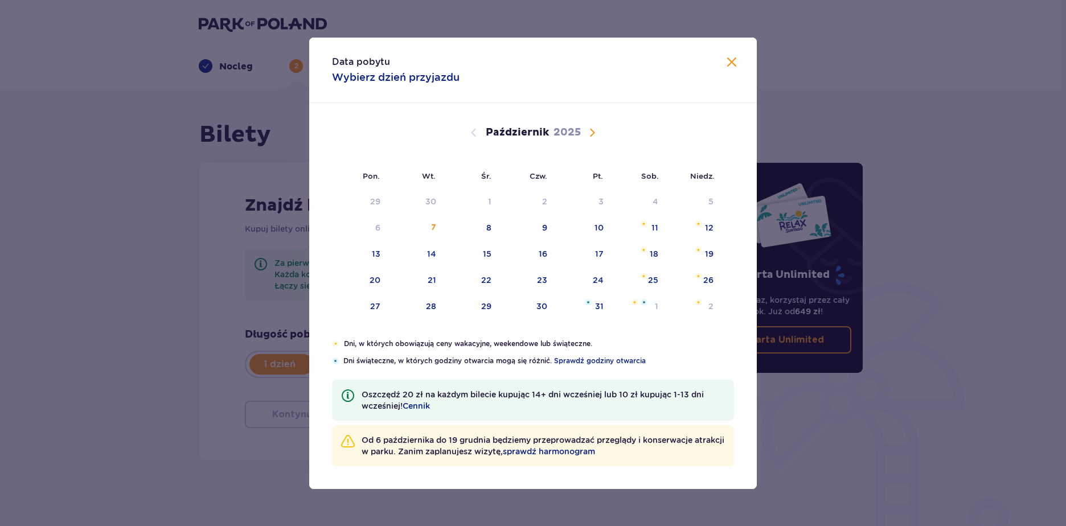
click at [587, 129] on span "Następny miesiąc" at bounding box center [592, 133] width 14 height 14
click at [92, 291] on div "Data pobytu Wybierz dzień przyjazdu Pon. Wt. Śr. Czw. Pt. Sob. Niedz. Październ…" at bounding box center [533, 263] width 1066 height 526
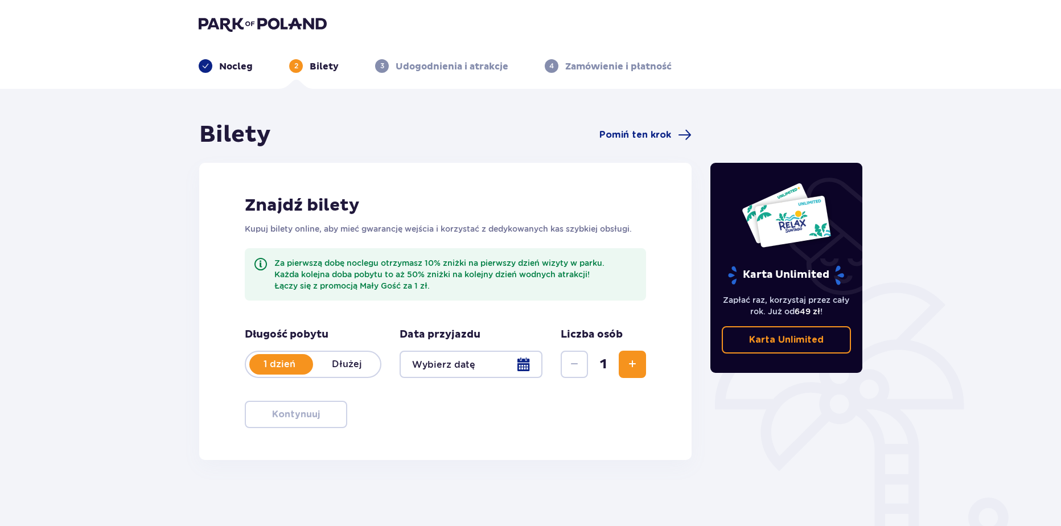
click at [508, 367] on div at bounding box center [471, 364] width 143 height 27
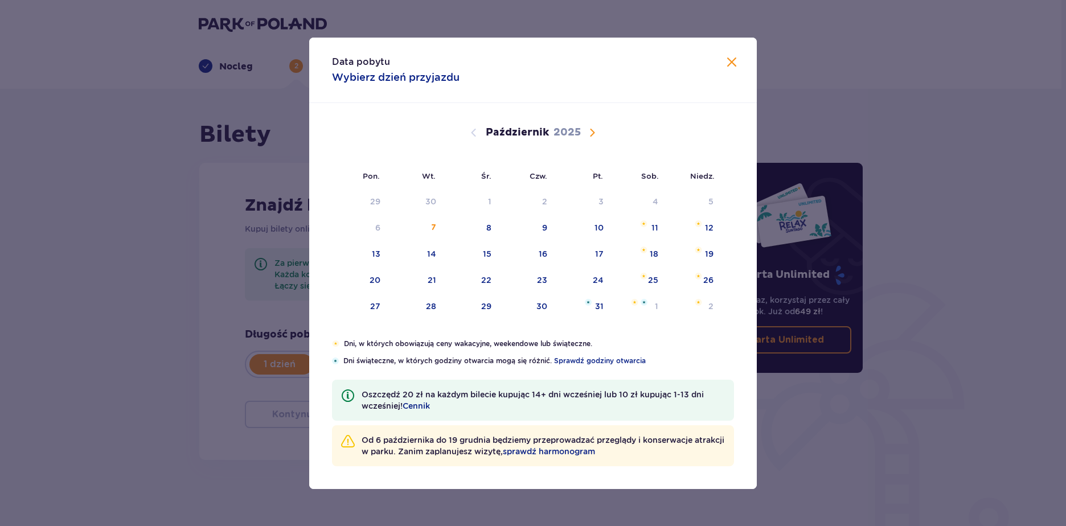
click at [601, 129] on div "Październik 2025" at bounding box center [532, 133] width 377 height 14
click at [593, 132] on span "Następny miesiąc" at bounding box center [592, 133] width 14 height 14
click at [212, 196] on div "Data pobytu Wybierz dzień przyjazdu Pon. Wt. Śr. Czw. Pt. Sob. Niedz. Październ…" at bounding box center [533, 263] width 1066 height 526
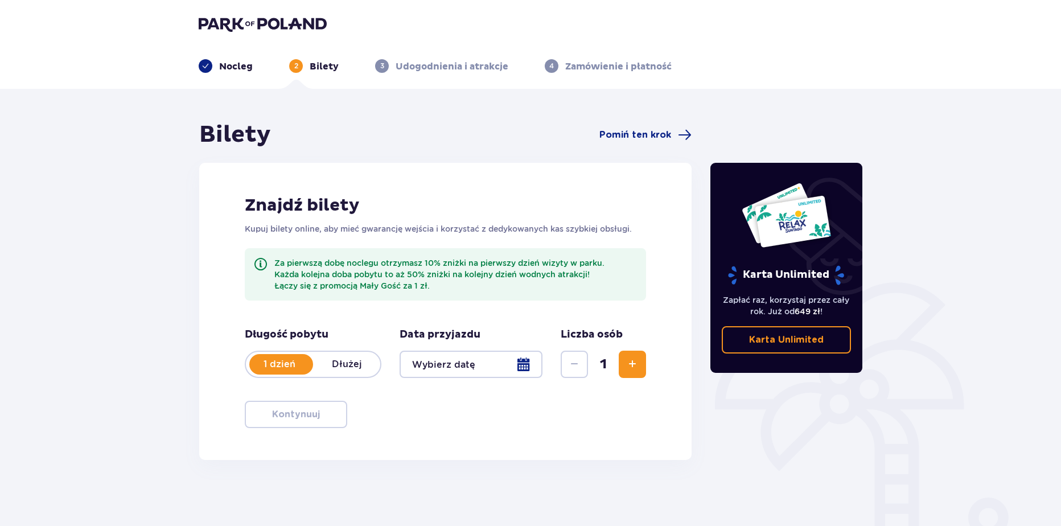
click at [302, 28] on img at bounding box center [263, 24] width 128 height 16
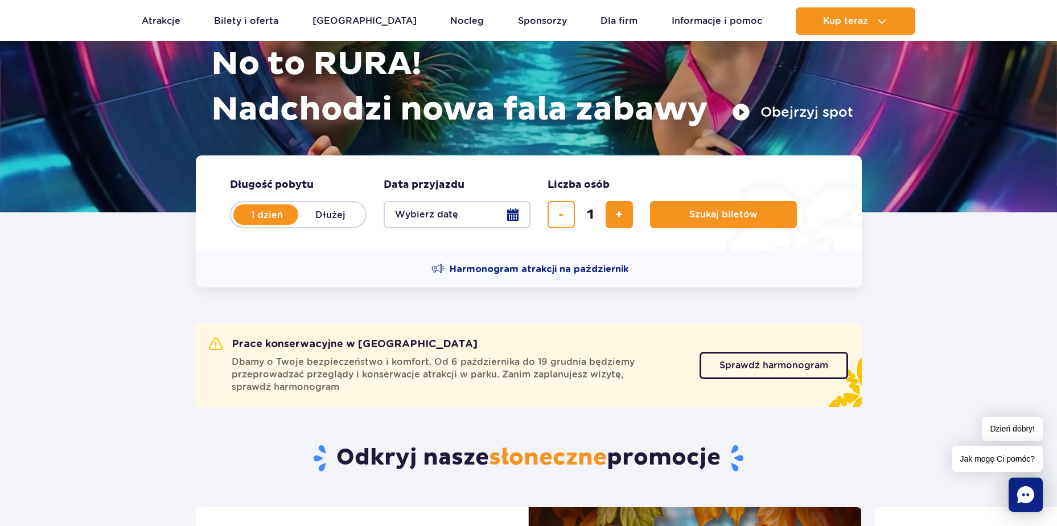
scroll to position [6, 0]
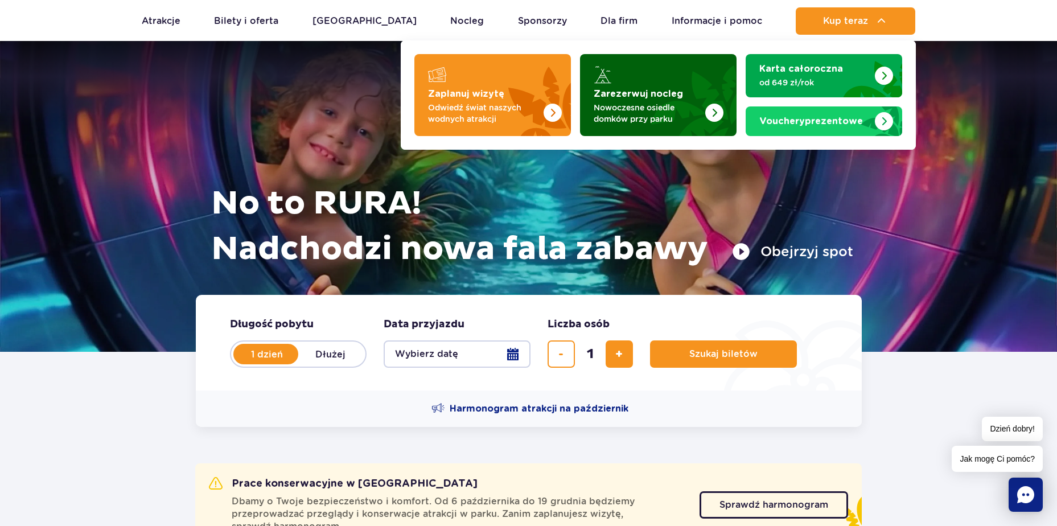
click at [681, 70] on img "Zarezerwuj nocleg" at bounding box center [686, 91] width 100 height 89
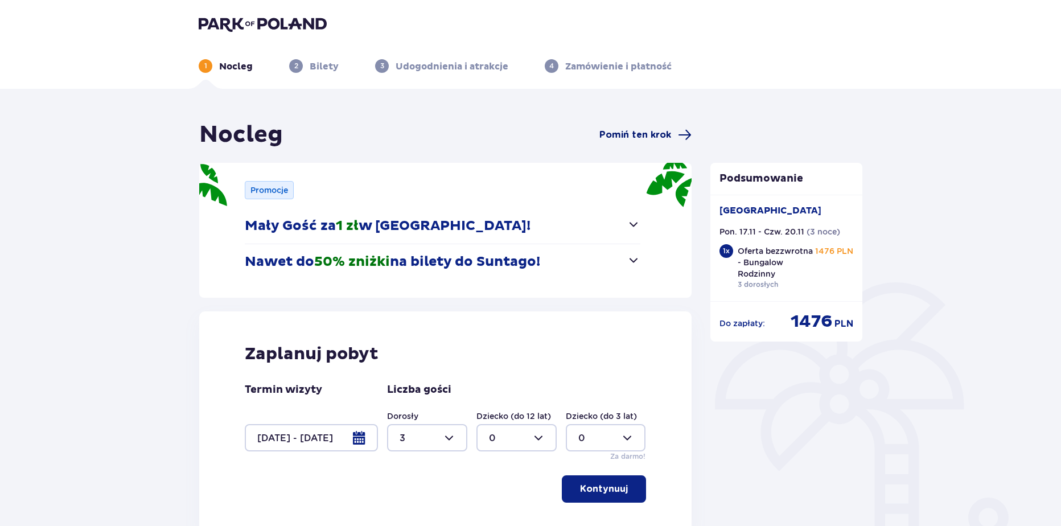
click at [655, 137] on span "Pomiń ten krok" at bounding box center [635, 135] width 72 height 13
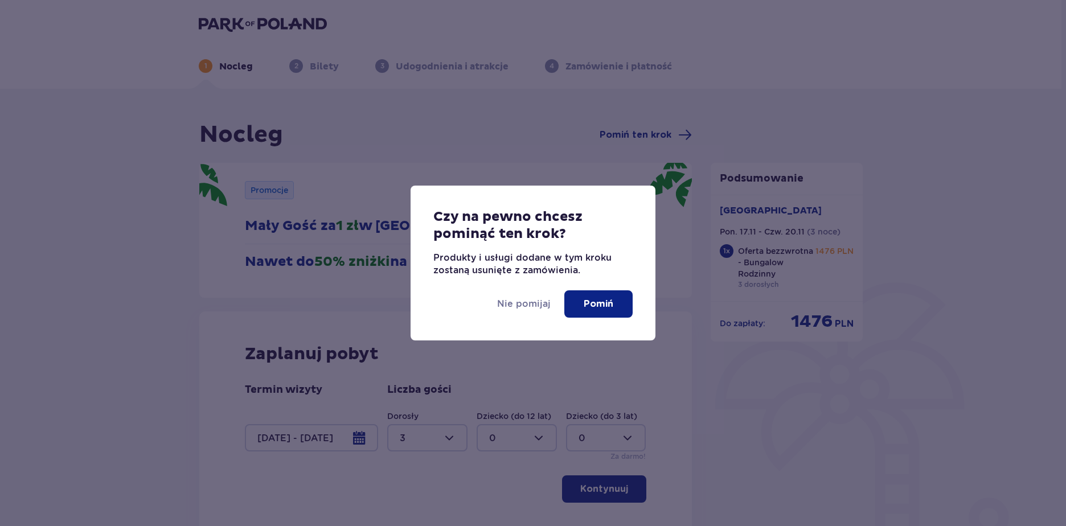
click at [596, 305] on p "Pomiń" at bounding box center [599, 304] width 30 height 13
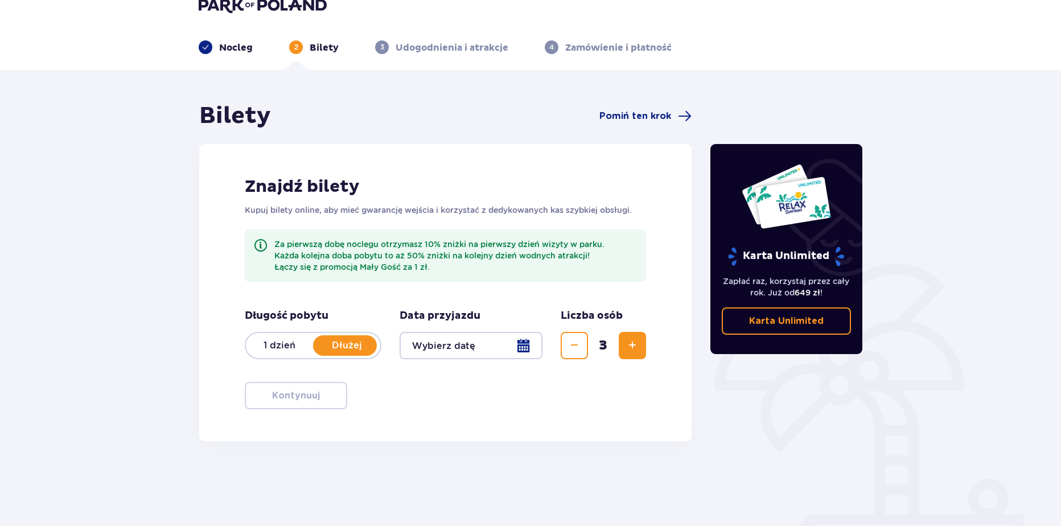
scroll to position [23, 0]
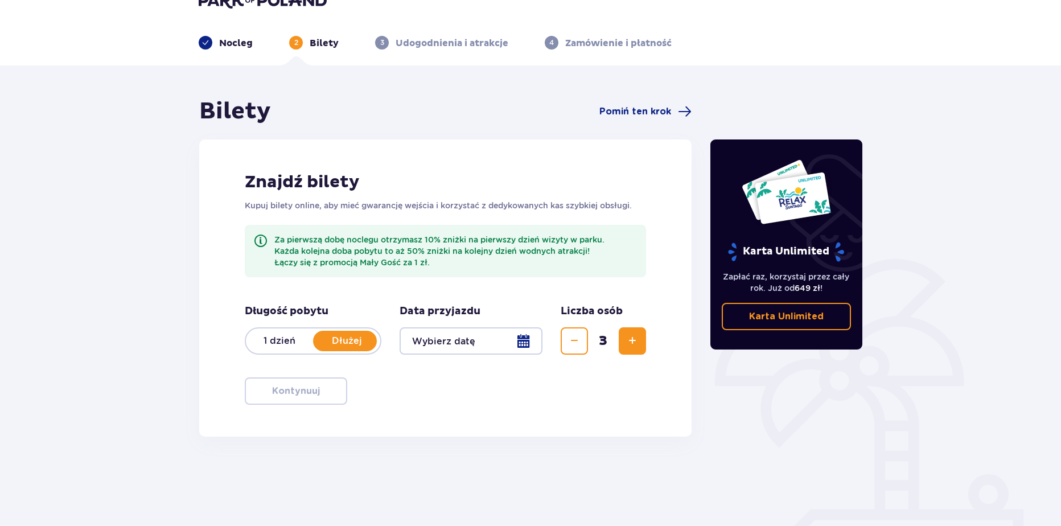
click at [511, 343] on div at bounding box center [471, 340] width 143 height 27
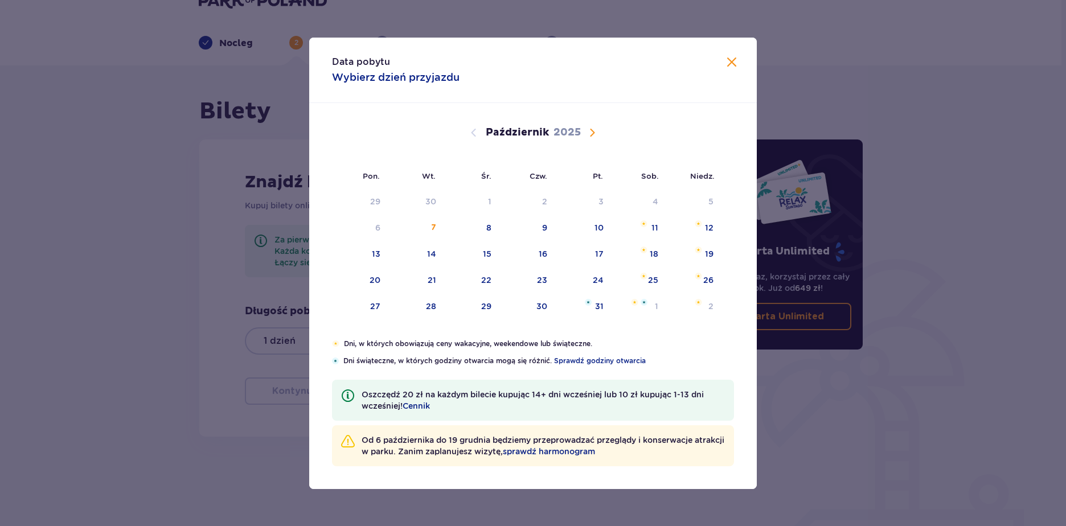
click at [594, 129] on span "Następny miesiąc" at bounding box center [592, 133] width 14 height 14
drag, startPoint x: 480, startPoint y: 271, endPoint x: 399, endPoint y: 399, distance: 151.5
click at [480, 272] on div "19" at bounding box center [470, 280] width 55 height 25
click at [514, 280] on div "20" at bounding box center [527, 280] width 56 height 25
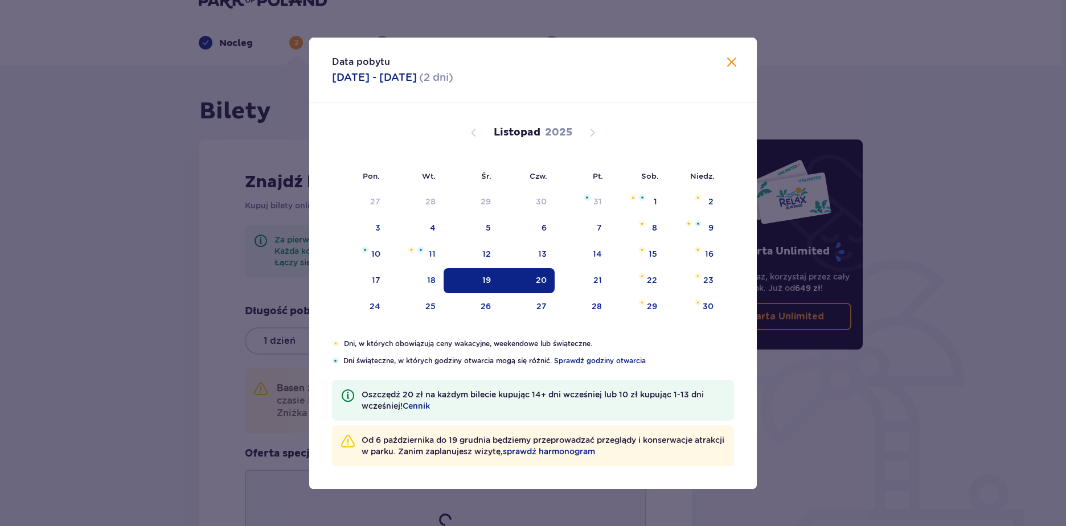
type input "19.11.25 - 20.11.25"
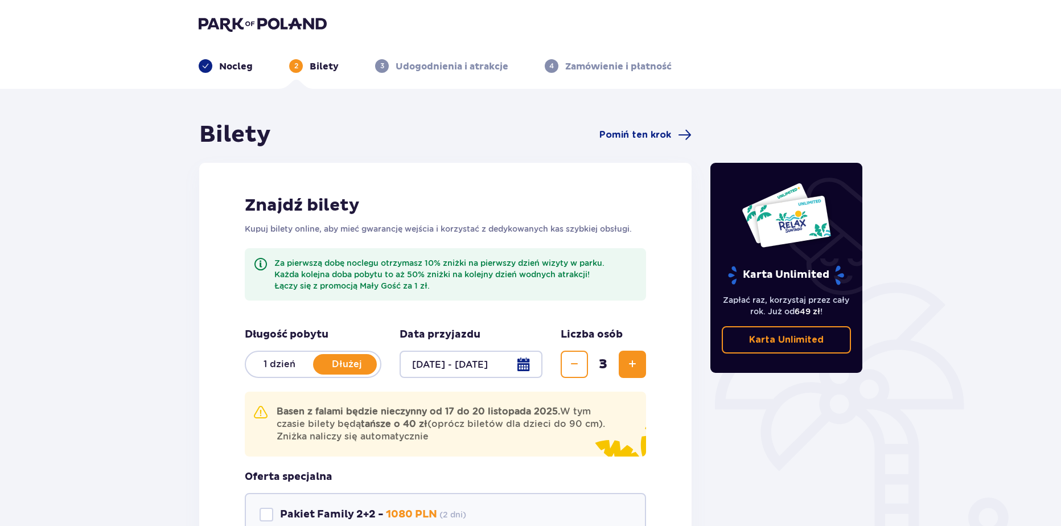
click at [270, 16] on img at bounding box center [263, 24] width 128 height 16
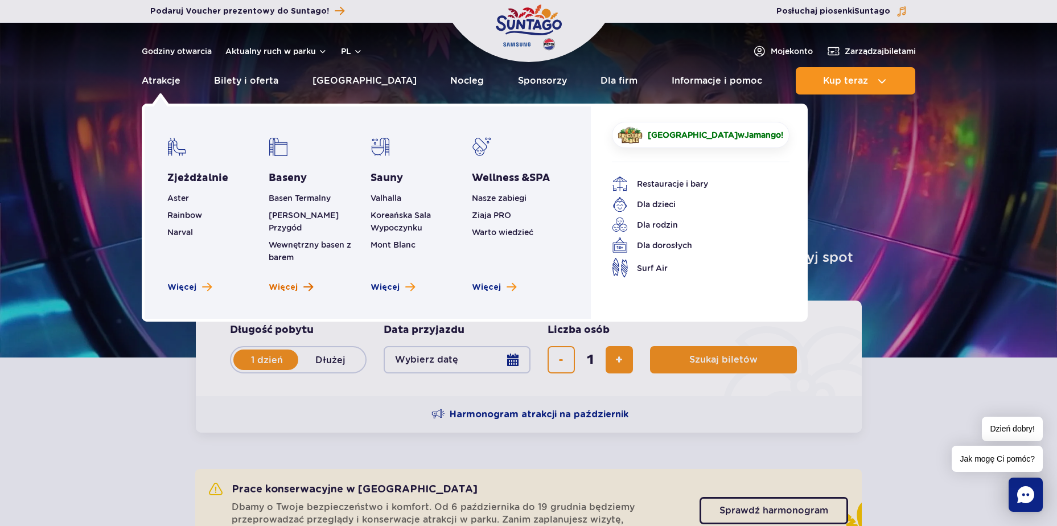
click at [298, 282] on link "Więcej" at bounding box center [291, 287] width 44 height 11
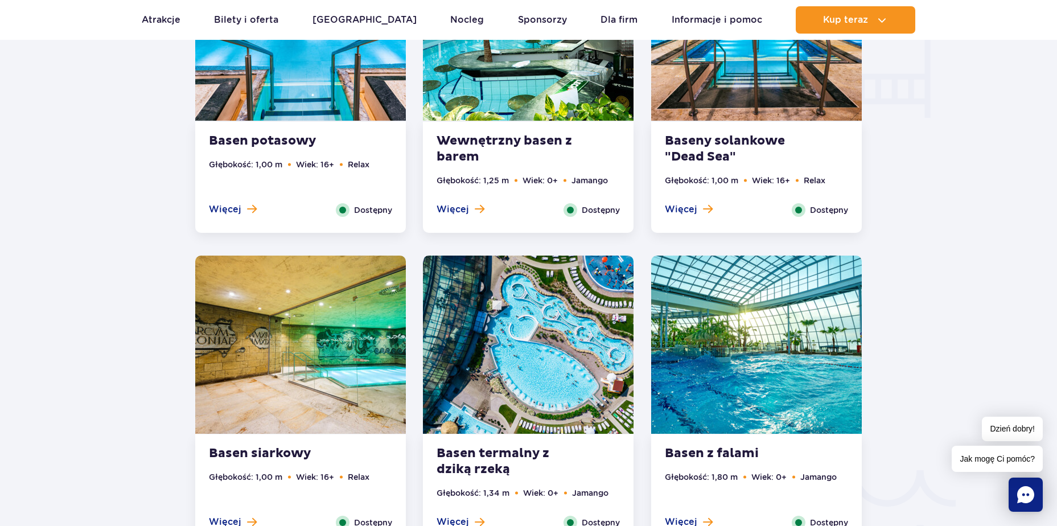
scroll to position [1565, 0]
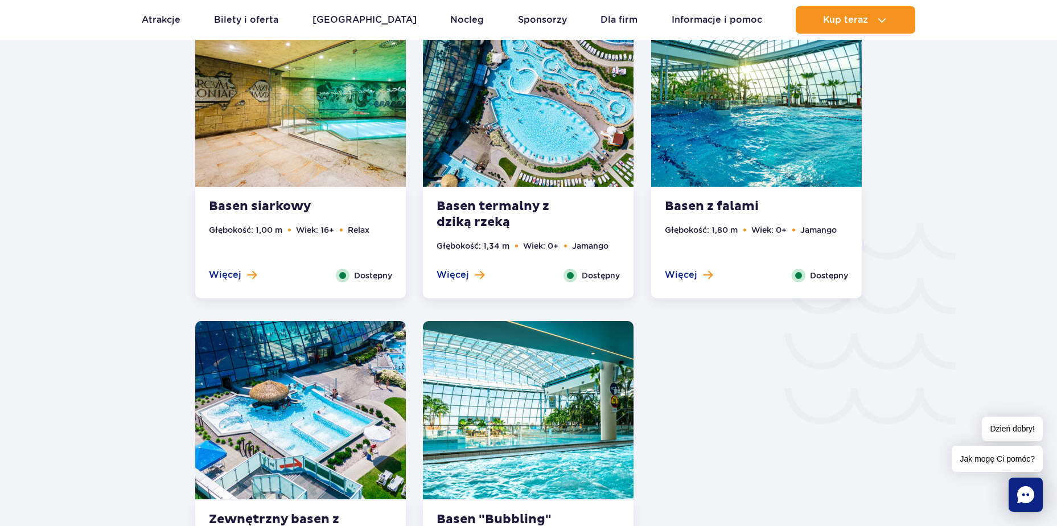
click at [584, 280] on span "Dostępny" at bounding box center [601, 275] width 38 height 13
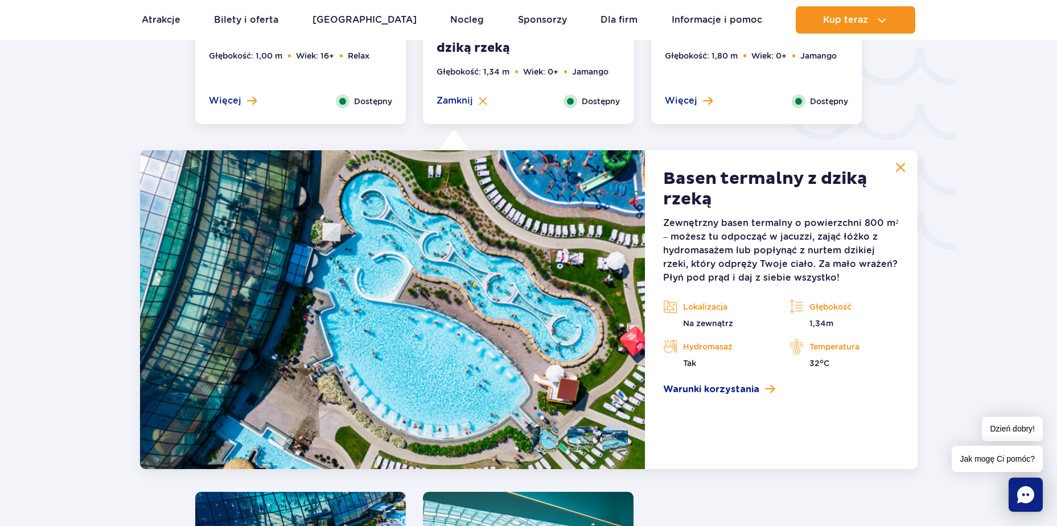
scroll to position [2028, 0]
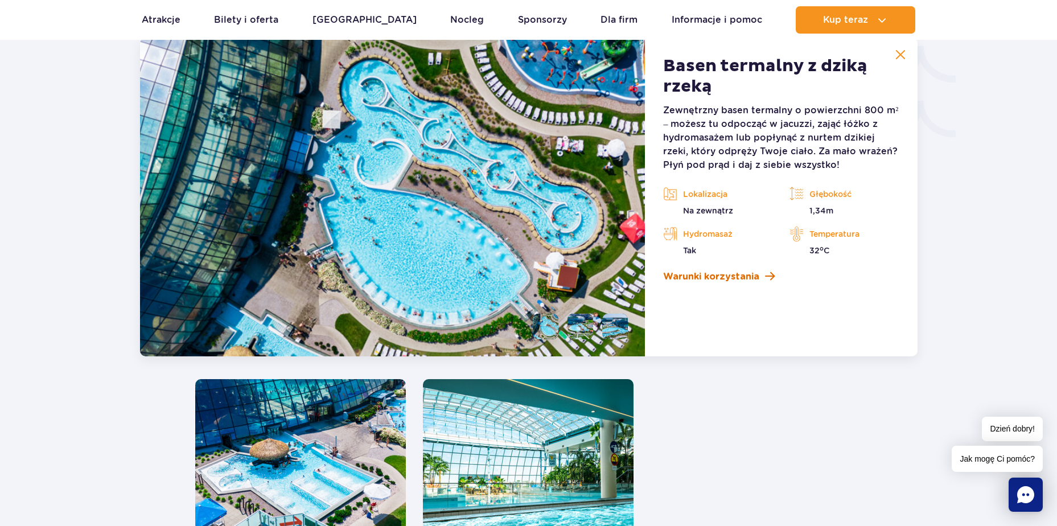
click at [758, 278] on link "Warunki korzystania" at bounding box center [781, 277] width 236 height 14
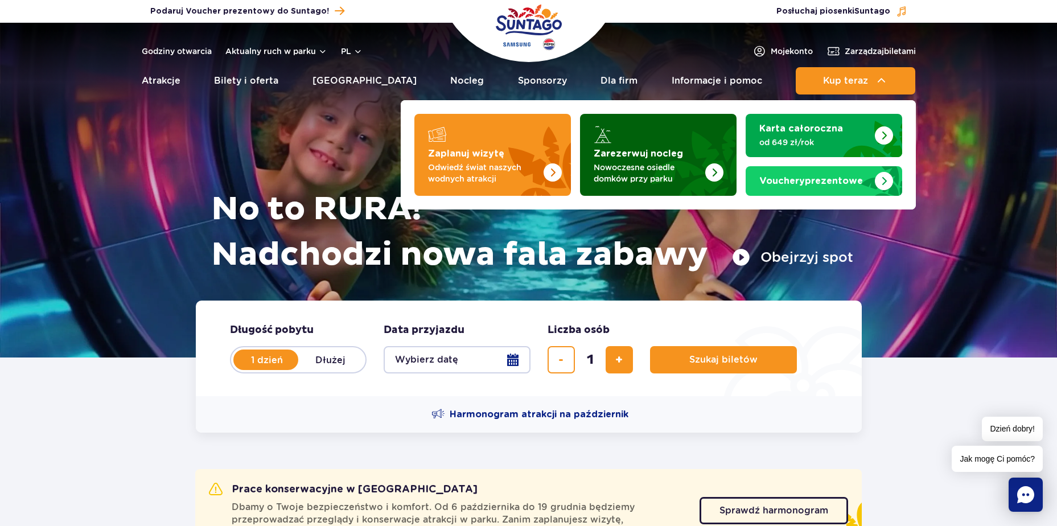
click at [630, 162] on p "Nowoczesne osiedle domków przy parku" at bounding box center [649, 173] width 111 height 23
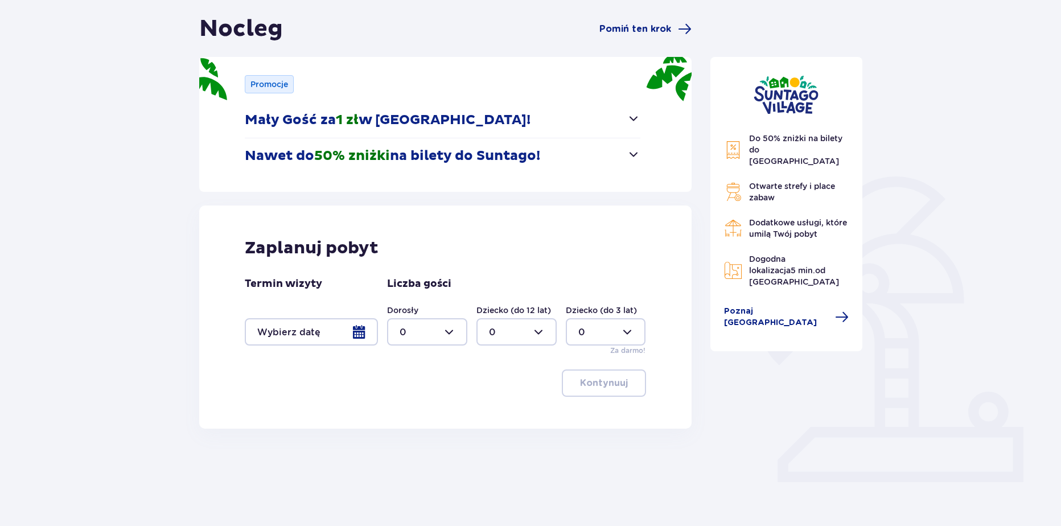
scroll to position [106, 0]
click at [359, 318] on div at bounding box center [311, 331] width 133 height 27
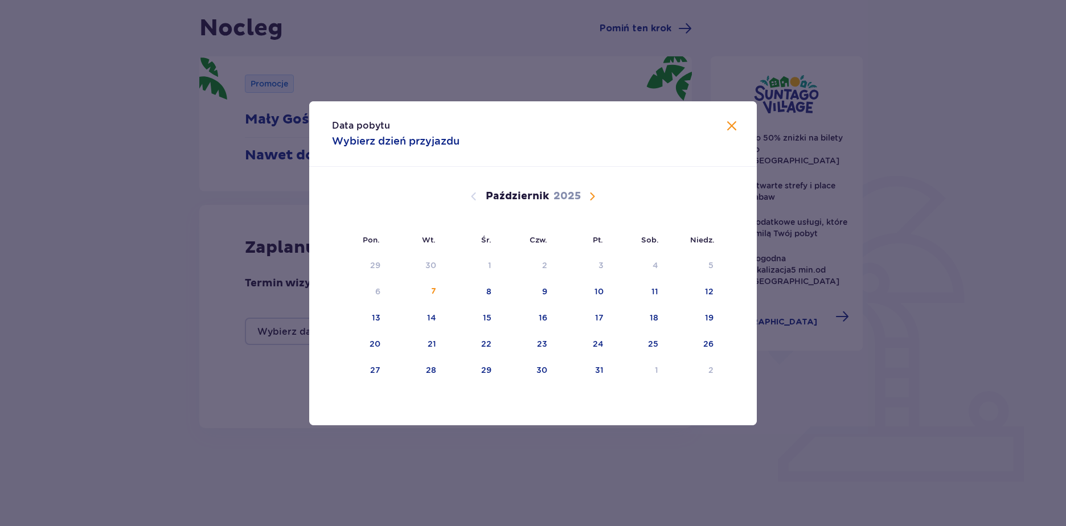
click at [307, 334] on div "Data pobytu Wybierz dzień przyjazdu Pon. Wt. Śr. Czw. Pt. Sob. Niedz. Wrzesień …" at bounding box center [533, 263] width 1066 height 526
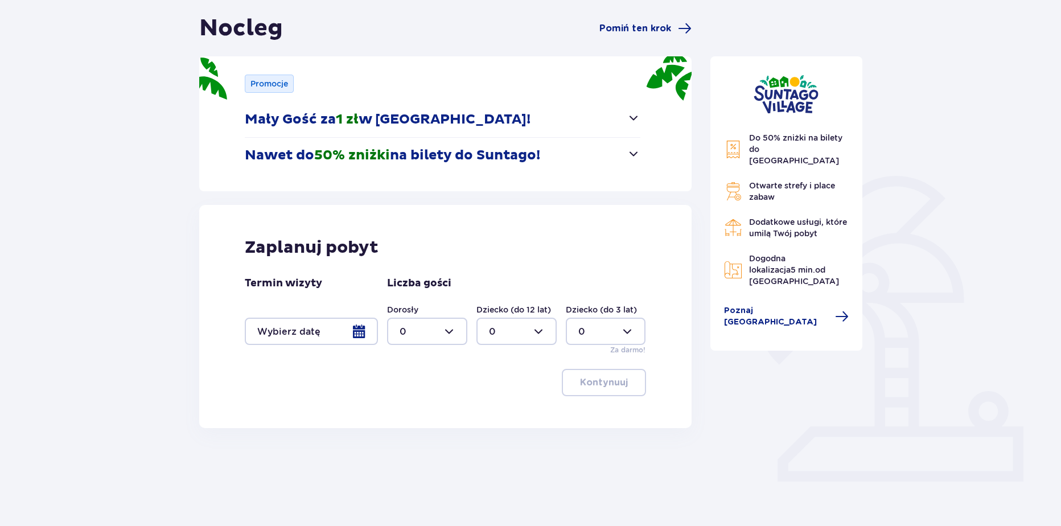
click at [351, 330] on div at bounding box center [311, 331] width 133 height 27
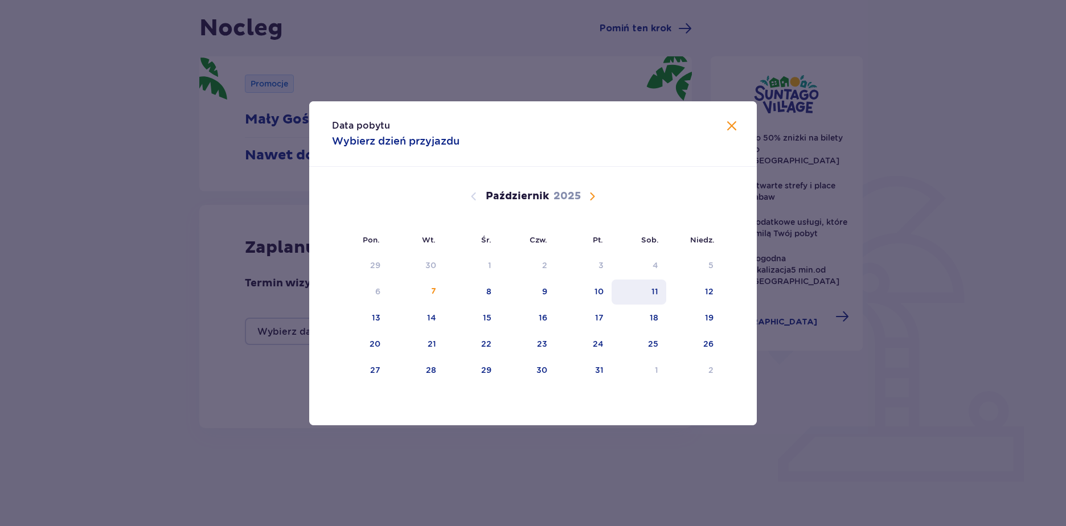
click at [638, 287] on div "11" at bounding box center [638, 292] width 55 height 25
click at [692, 293] on div "12" at bounding box center [693, 292] width 55 height 25
type input "11.10.25 - 12.10.25"
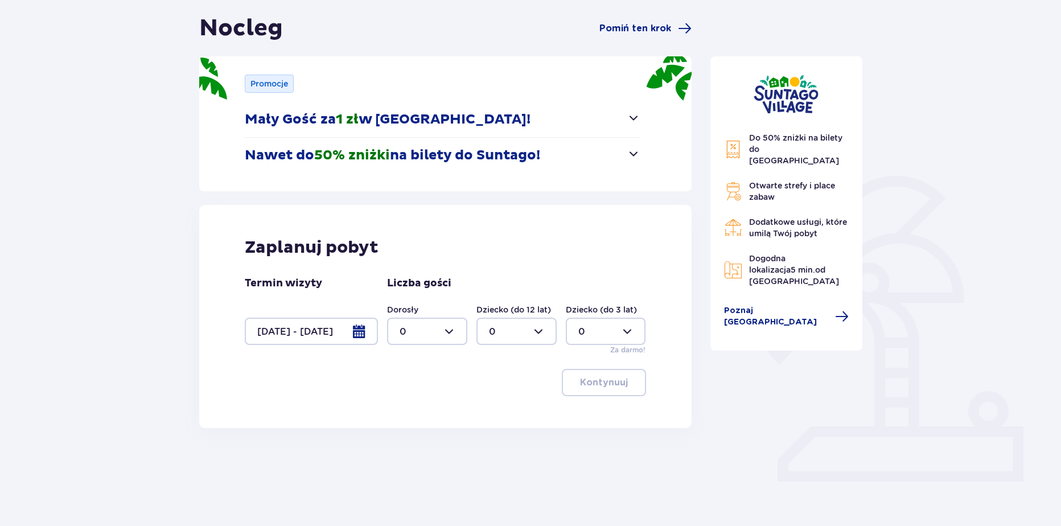
click at [434, 339] on div at bounding box center [427, 331] width 80 height 27
click at [408, 406] on span "2" at bounding box center [427, 414] width 78 height 24
type input "2"
drag, startPoint x: 611, startPoint y: 404, endPoint x: 608, endPoint y: 387, distance: 17.4
click at [611, 404] on div "Zaplanuj pobyt Termin wizyty 11.10.25 - 12.10.25 Liczba gości Dorosły 2 Dziecko…" at bounding box center [445, 316] width 492 height 223
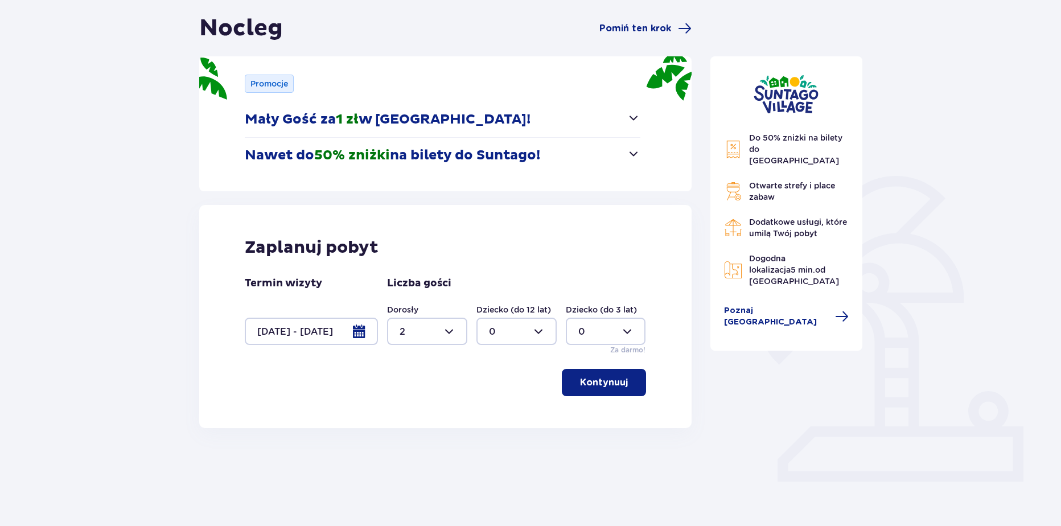
drag, startPoint x: 607, startPoint y: 387, endPoint x: 519, endPoint y: 368, distance: 90.2
click at [607, 387] on p "Kontynuuj" at bounding box center [604, 382] width 48 height 13
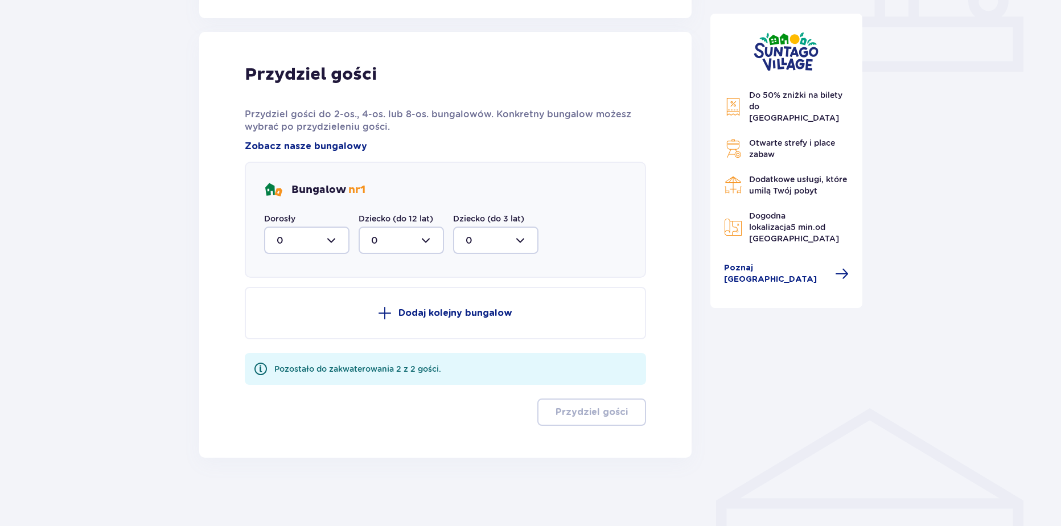
click at [317, 252] on div at bounding box center [306, 240] width 85 height 27
click at [291, 322] on div "2" at bounding box center [307, 323] width 60 height 13
type input "2"
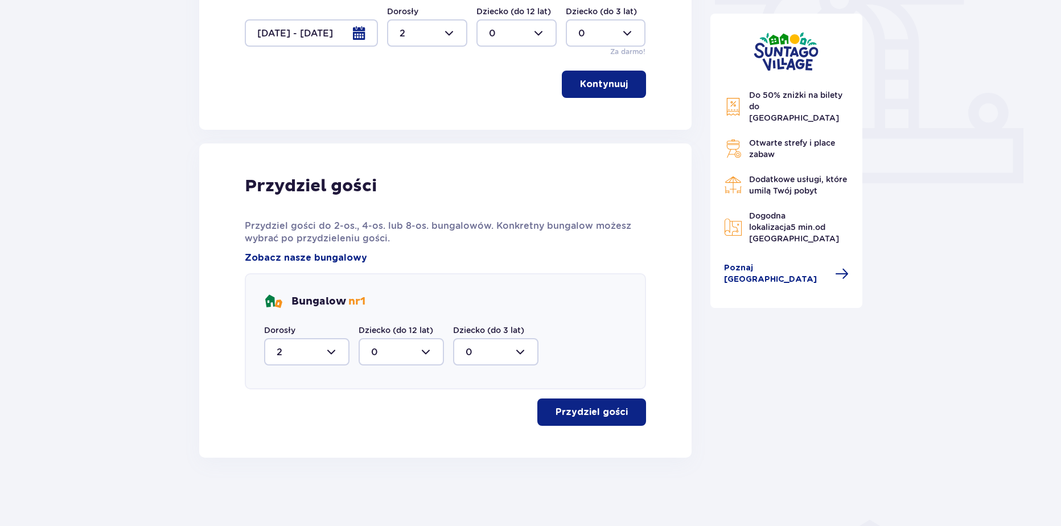
scroll to position [405, 0]
click at [593, 409] on p "Przydziel gości" at bounding box center [592, 412] width 72 height 13
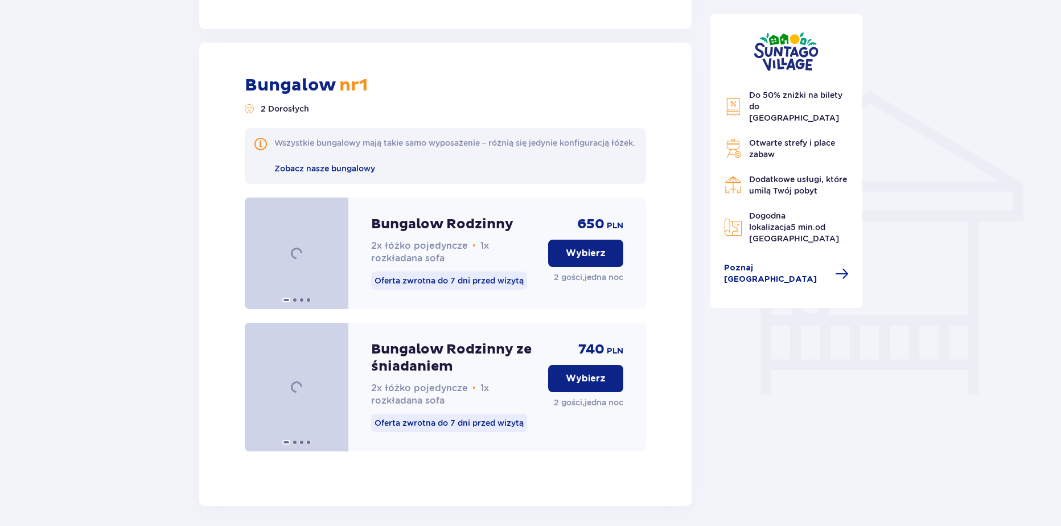
scroll to position [862, 0]
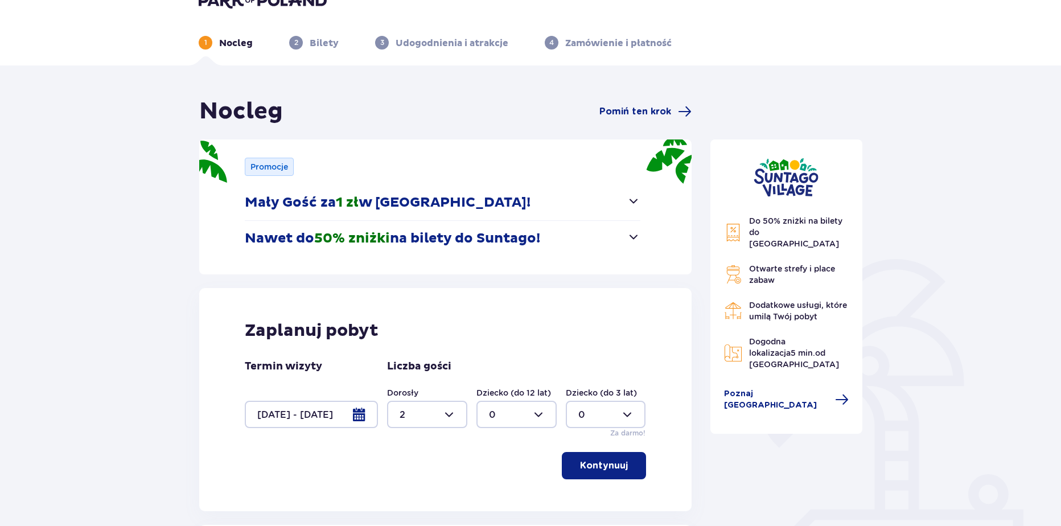
scroll to position [34, 0]
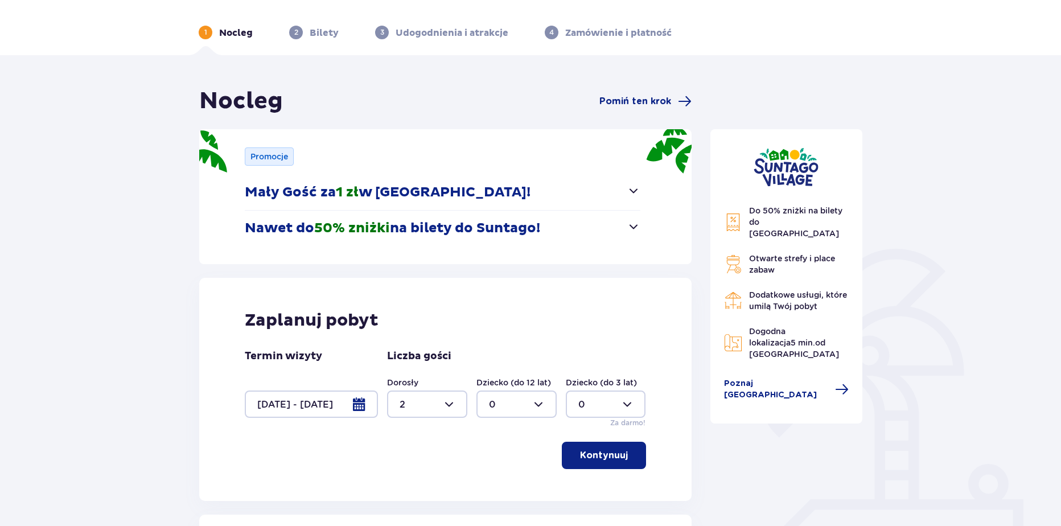
click at [340, 406] on div at bounding box center [311, 404] width 133 height 27
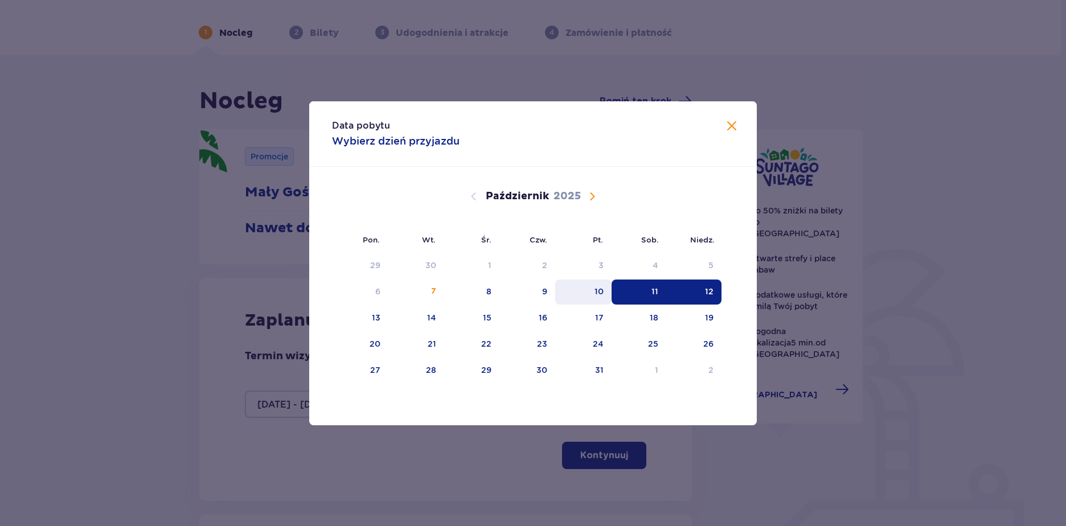
click at [591, 288] on div "10" at bounding box center [583, 292] width 56 height 25
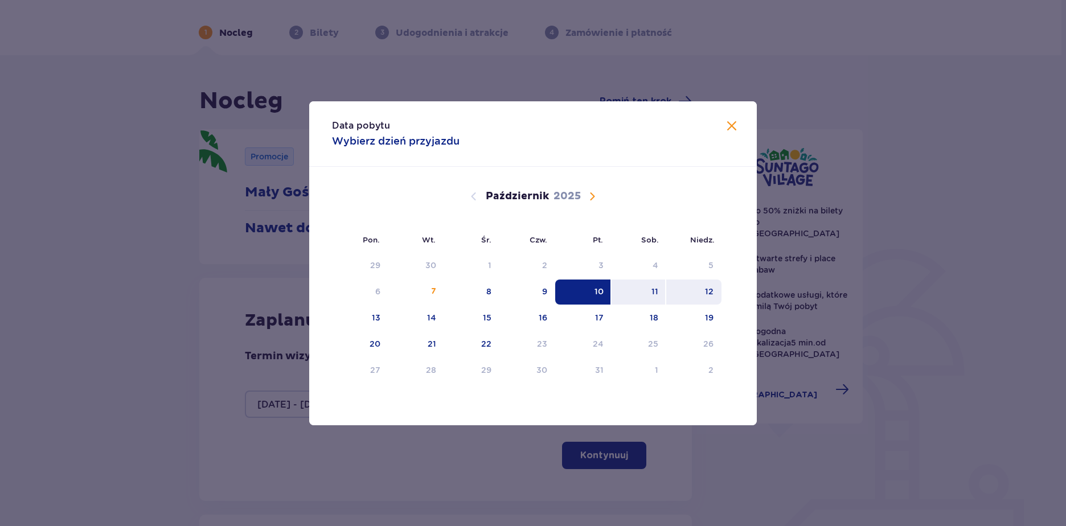
click at [685, 282] on div "12" at bounding box center [693, 292] width 55 height 25
type input "10.10.25 - 12.10.25"
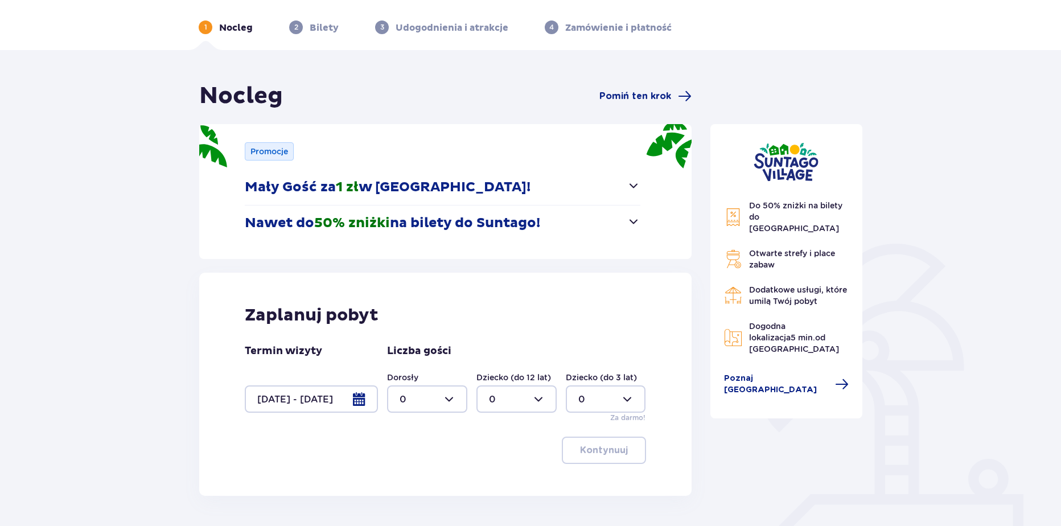
scroll to position [43, 0]
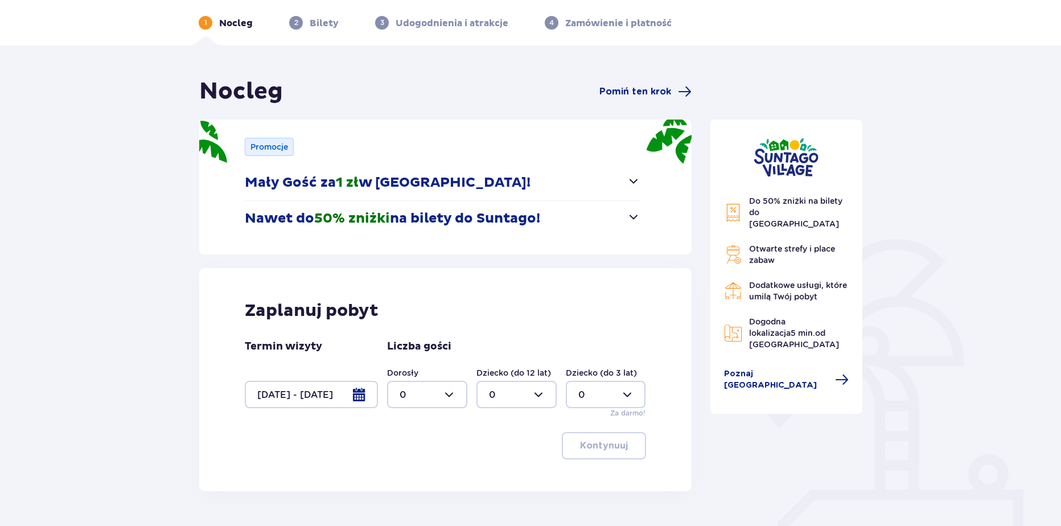
click at [437, 389] on div at bounding box center [427, 394] width 80 height 27
drag, startPoint x: 424, startPoint y: 331, endPoint x: 544, endPoint y: 416, distance: 147.8
click at [424, 331] on div "2" at bounding box center [427, 331] width 55 height 13
type input "2"
click at [571, 439] on button "Kontynuuj" at bounding box center [604, 445] width 84 height 27
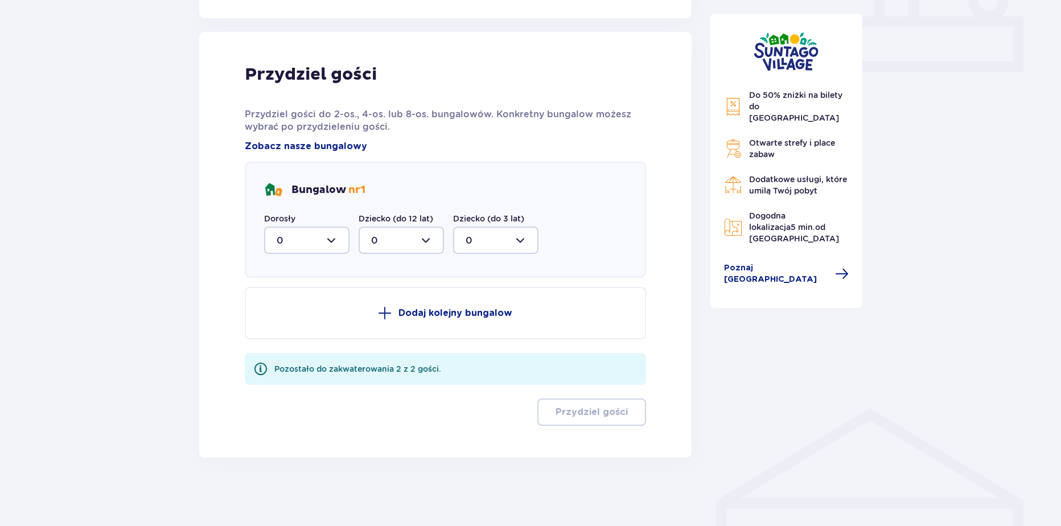
click at [303, 243] on div at bounding box center [306, 240] width 85 height 27
drag, startPoint x: 298, startPoint y: 327, endPoint x: 637, endPoint y: 430, distance: 354.8
click at [299, 328] on div "2" at bounding box center [307, 323] width 60 height 13
type input "2"
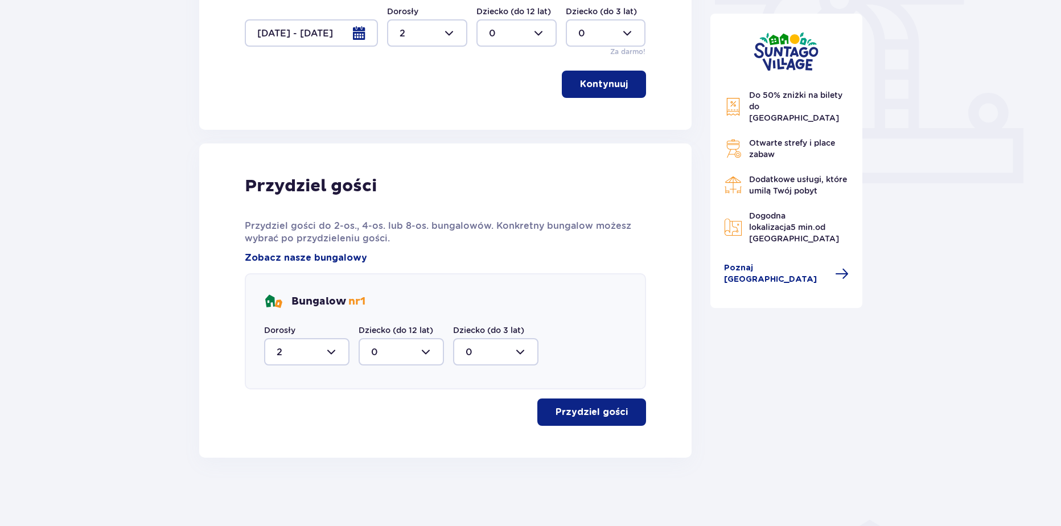
click at [654, 437] on div "Przydziel gości Przydziel gości do 2-os., 4-os. lub 8-os. bungalowów. Konkretny…" at bounding box center [445, 300] width 492 height 314
click at [643, 427] on div "Przydziel gości Przydziel gości do 2-os., 4-os. lub 8-os. bungalowów. Konkretny…" at bounding box center [445, 300] width 492 height 314
click at [636, 417] on button "Przydziel gości" at bounding box center [591, 411] width 109 height 27
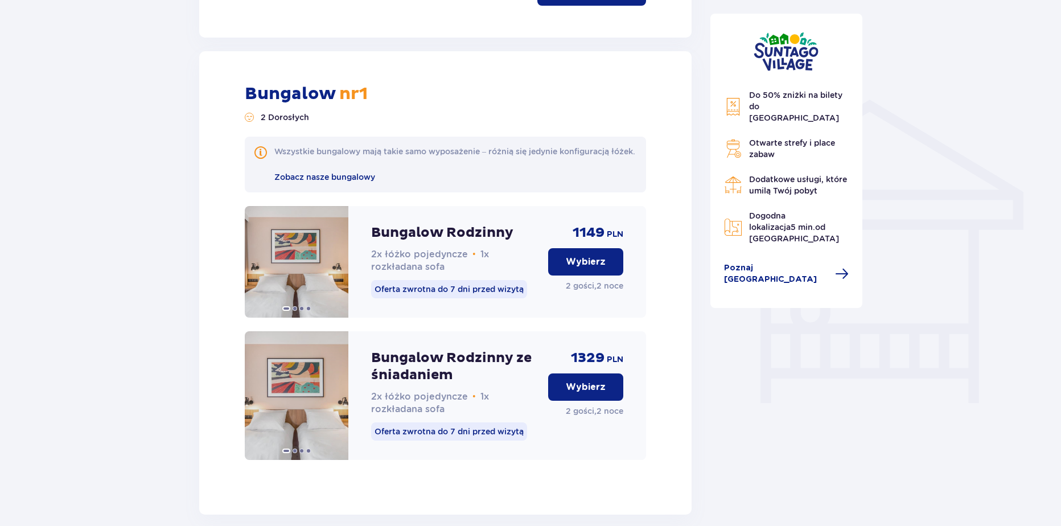
scroll to position [823, 0]
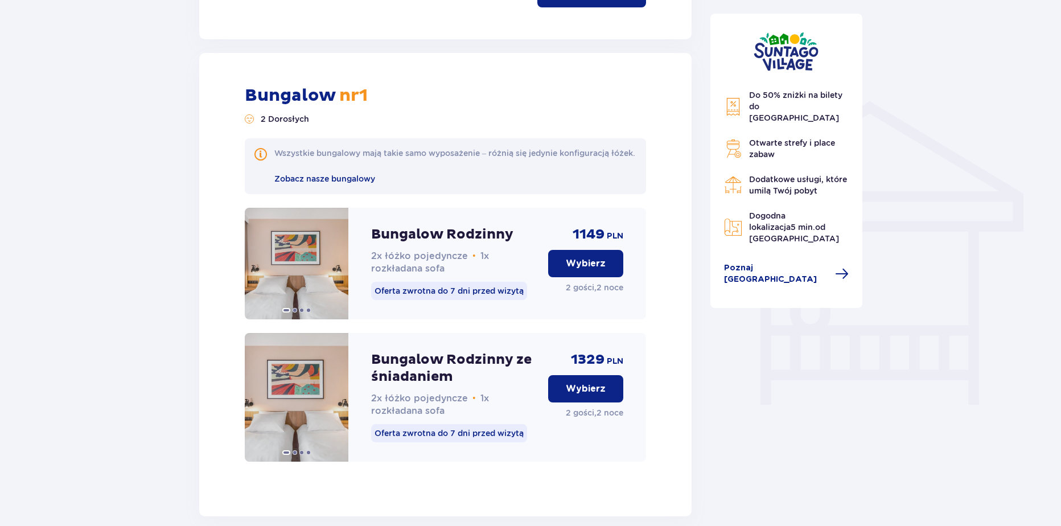
click at [578, 270] on p "Wybierz" at bounding box center [586, 263] width 40 height 13
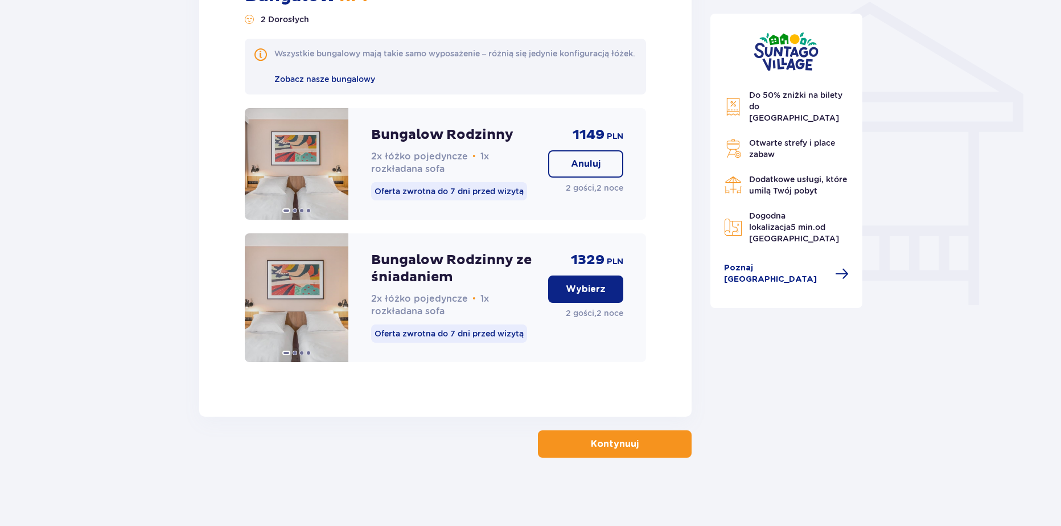
click at [596, 439] on p "Kontynuuj" at bounding box center [615, 444] width 48 height 13
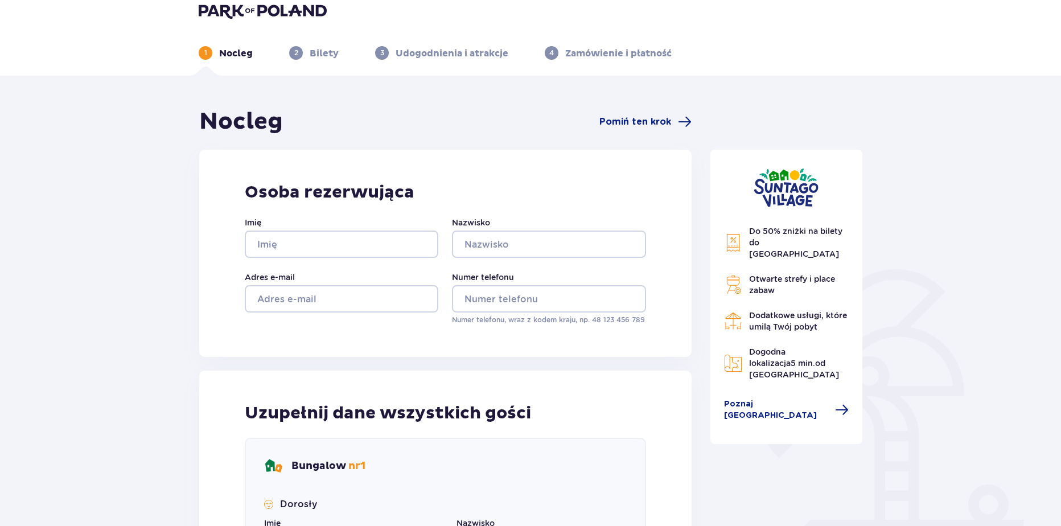
scroll to position [1, 0]
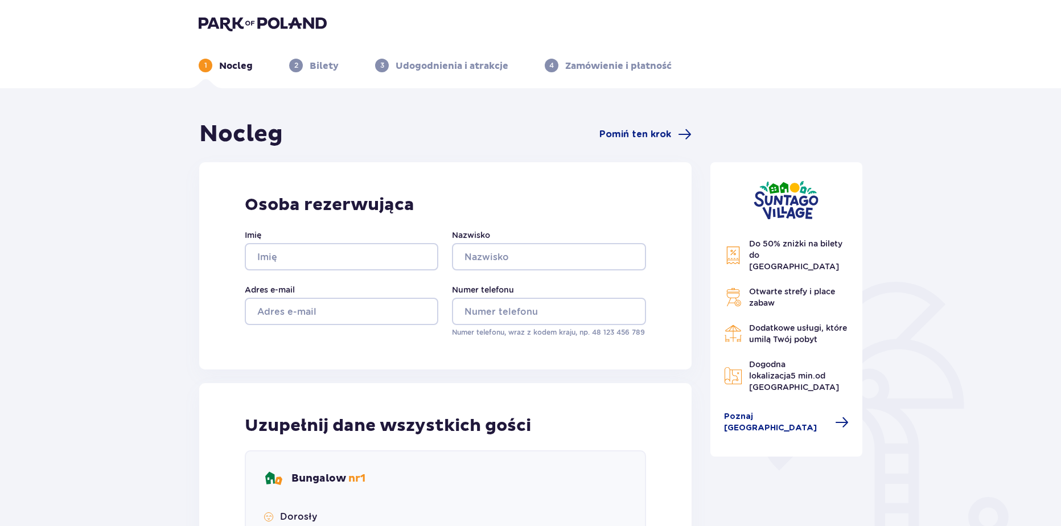
click at [306, 241] on div "Imię" at bounding box center [342, 249] width 194 height 41
click at [306, 266] on input "Imię" at bounding box center [342, 257] width 194 height 27
type input "Wiktoria"
type input "Krakowiak"
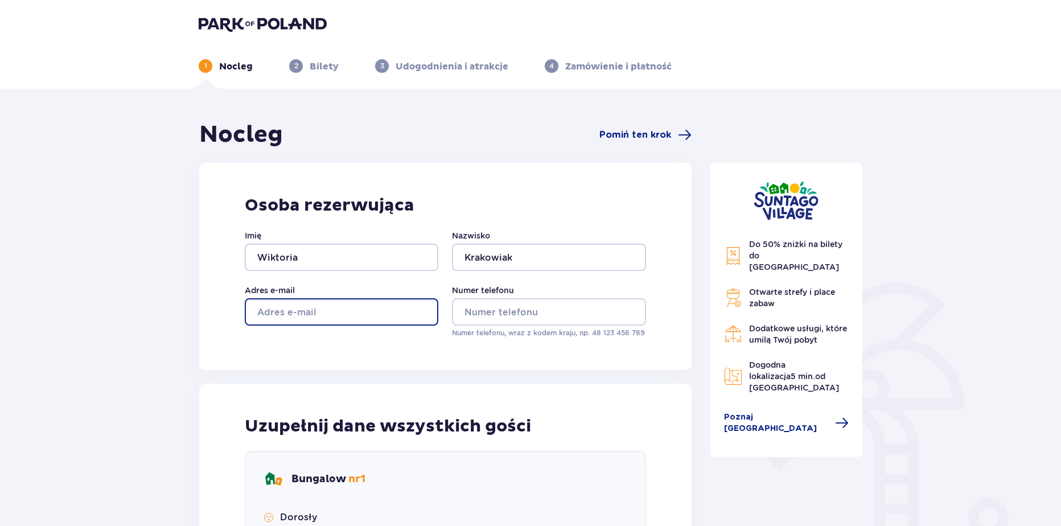
type input "wikoria.krakowiak@parkofpoland.com"
type input "aa"
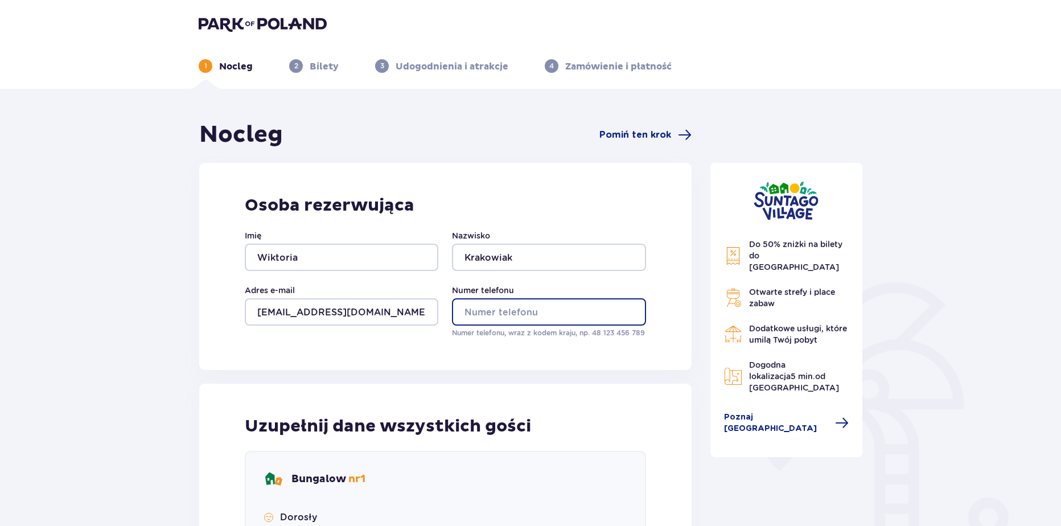
click at [492, 316] on input "Numer telefonu" at bounding box center [549, 311] width 194 height 27
type input "669326651"
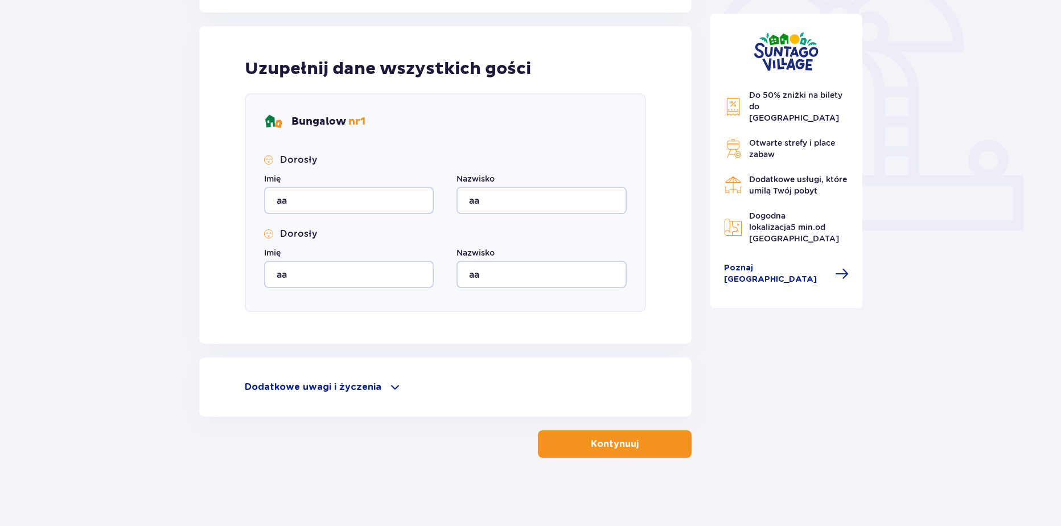
click at [656, 457] on button "Kontynuuj" at bounding box center [615, 443] width 154 height 27
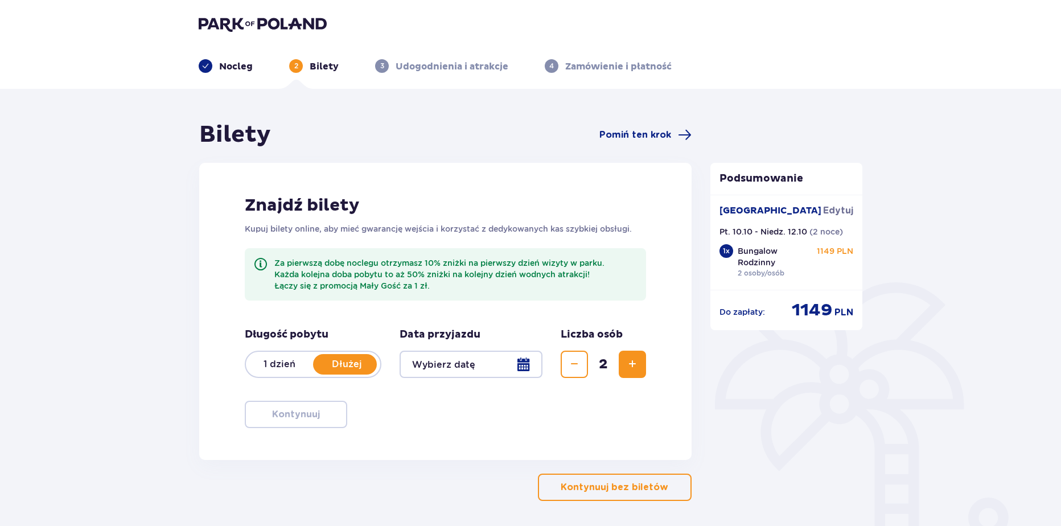
click at [521, 365] on div at bounding box center [471, 364] width 143 height 27
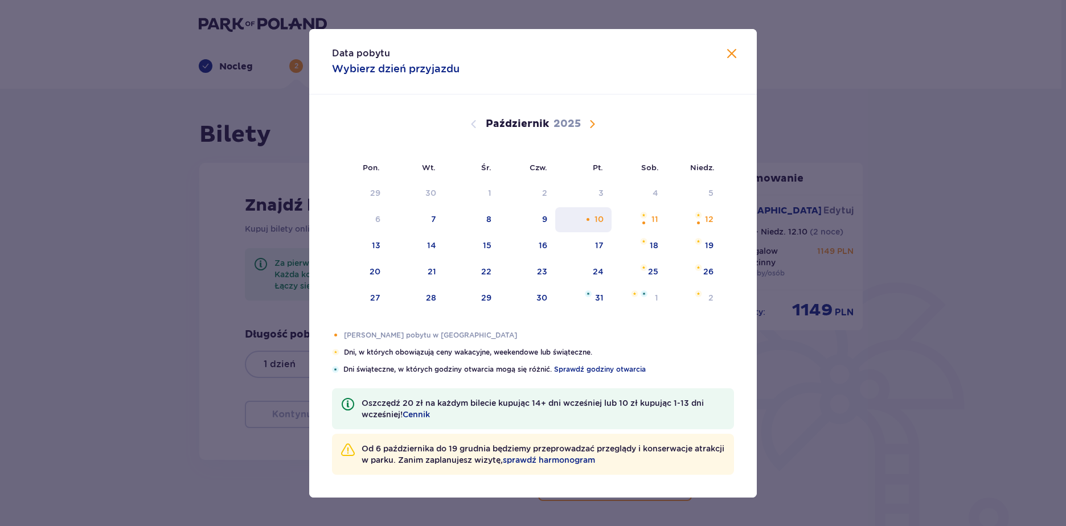
click at [593, 225] on div "10" at bounding box center [583, 219] width 56 height 25
click at [639, 216] on div "11" at bounding box center [638, 219] width 55 height 25
type input "10.10.25 - 11.10.25"
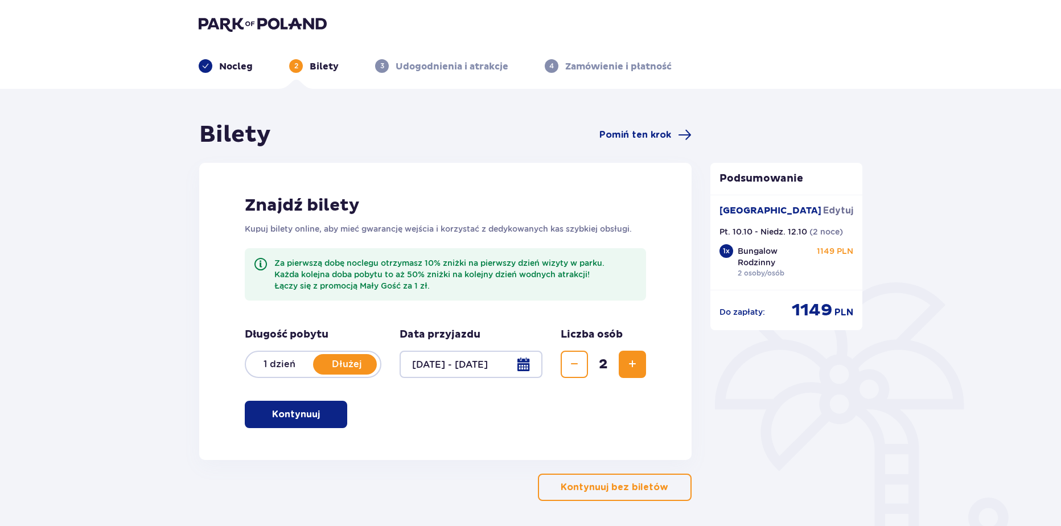
click at [302, 412] on p "Kontynuuj" at bounding box center [296, 414] width 48 height 13
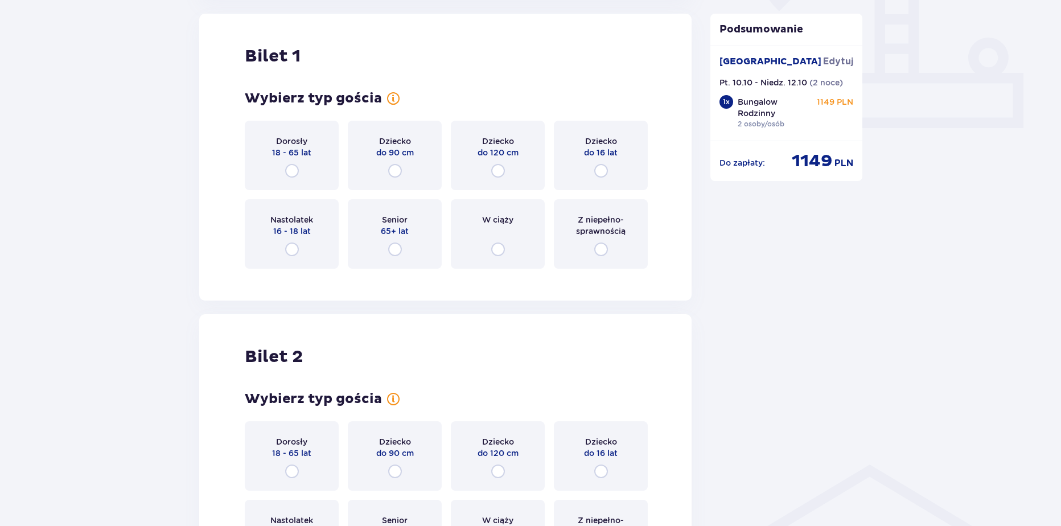
click at [307, 170] on div "Dorosły 18 - 65 lat" at bounding box center [292, 155] width 94 height 69
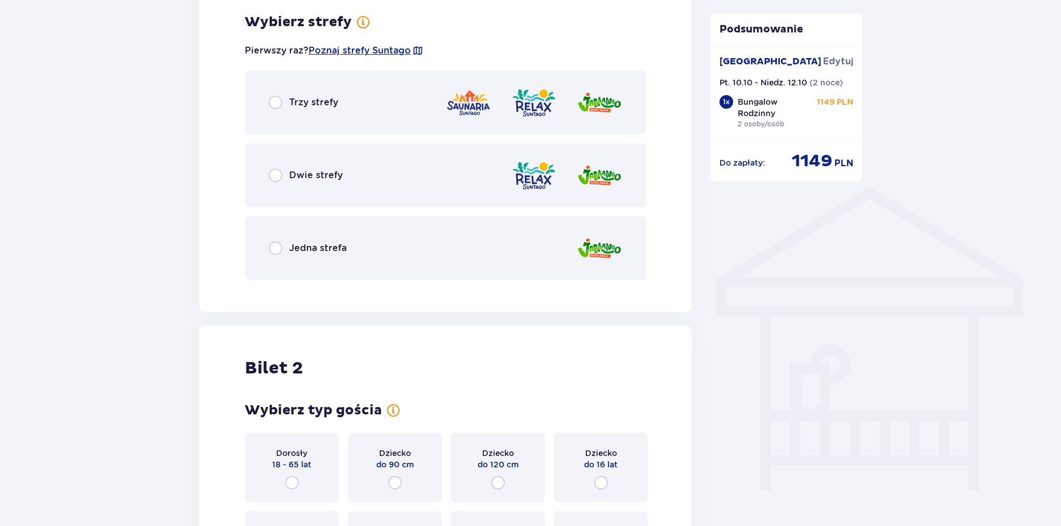
drag, startPoint x: 351, startPoint y: 92, endPoint x: 351, endPoint y: 118, distance: 26.2
click at [351, 92] on div "Trzy strefy" at bounding box center [445, 103] width 401 height 64
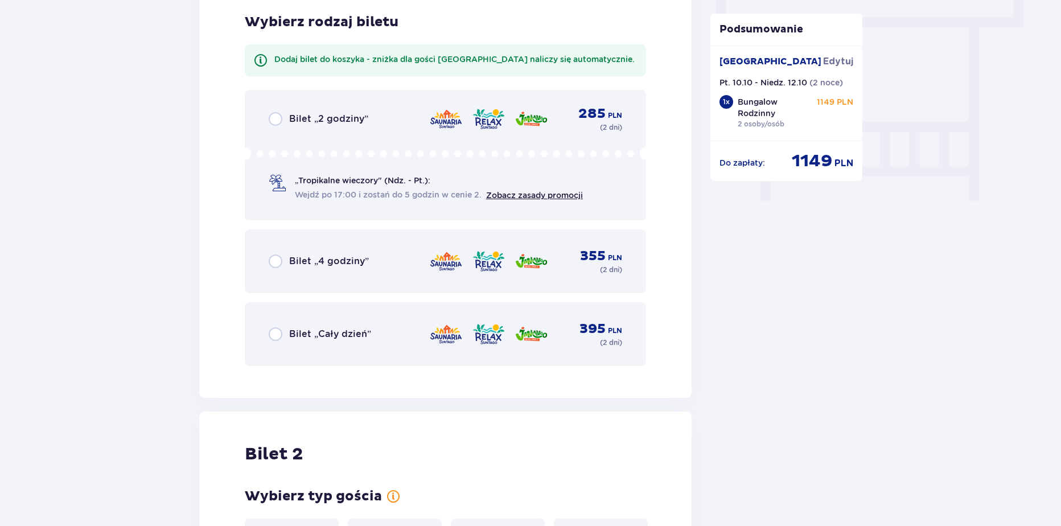
click at [341, 342] on div "Bilet „Cały dzień” 395 PLN ( 2 dni )" at bounding box center [446, 334] width 354 height 27
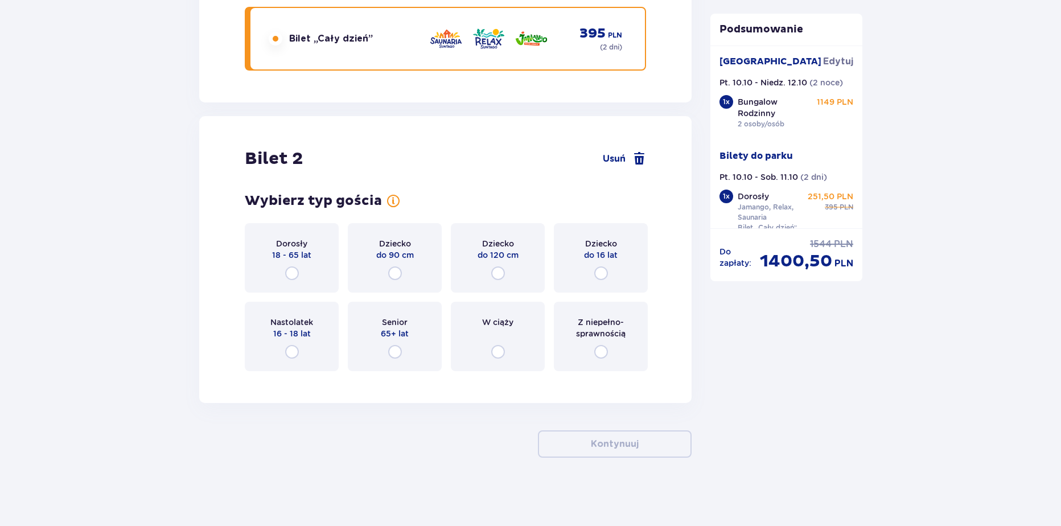
click at [298, 250] on span "18 - 65 lat" at bounding box center [291, 254] width 39 height 11
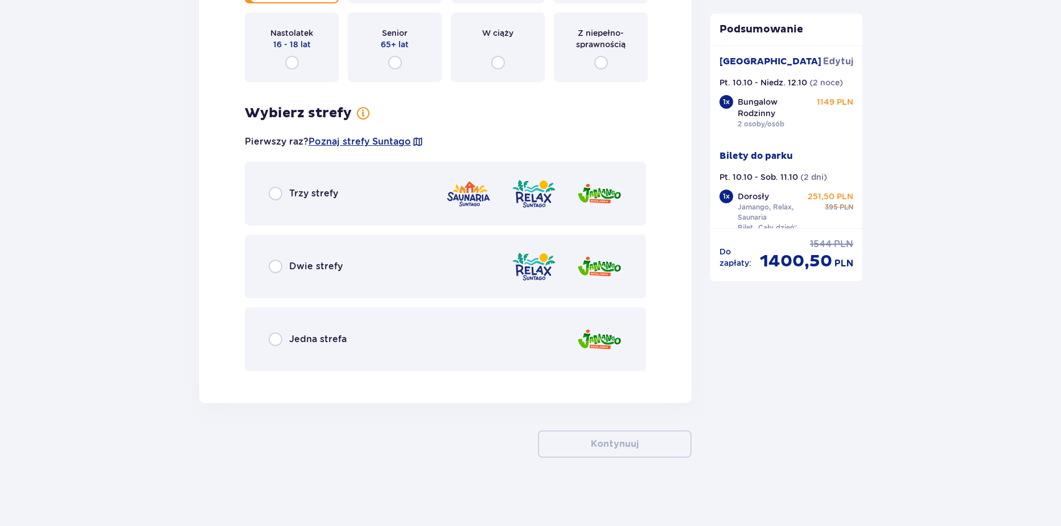
click at [319, 178] on div "Trzy strefy" at bounding box center [445, 194] width 401 height 64
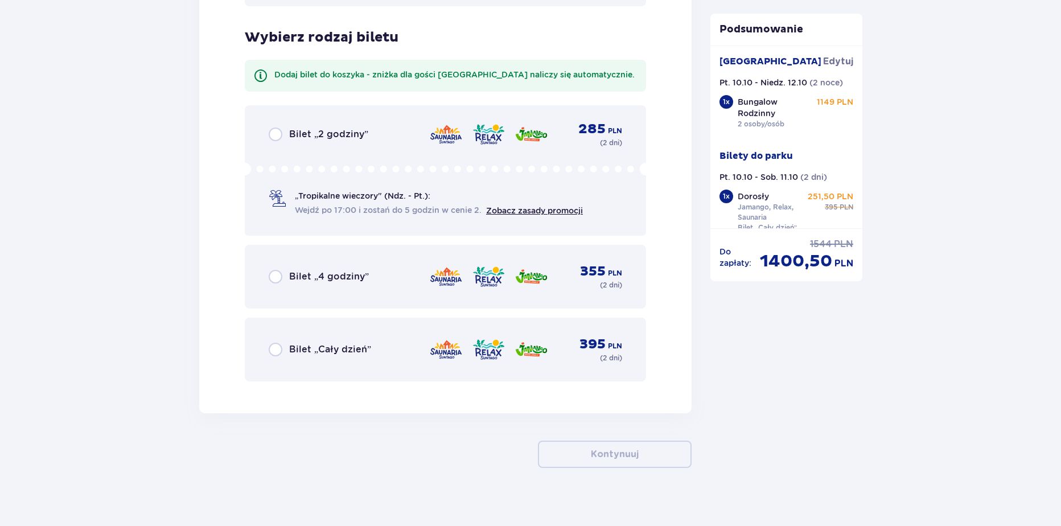
scroll to position [1987, 0]
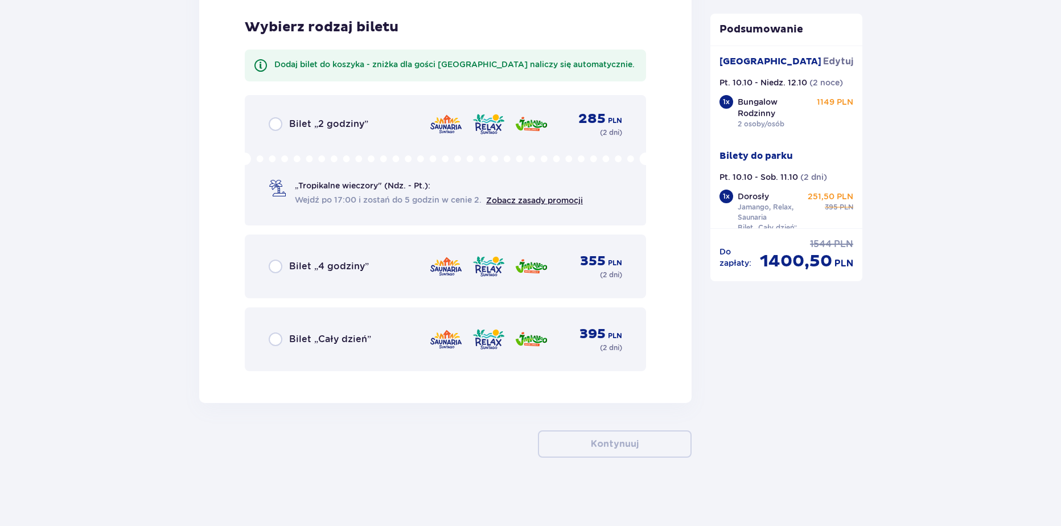
click at [340, 350] on div "Bilet „Cały dzień” 395 PLN ( 2 dni )" at bounding box center [446, 339] width 354 height 27
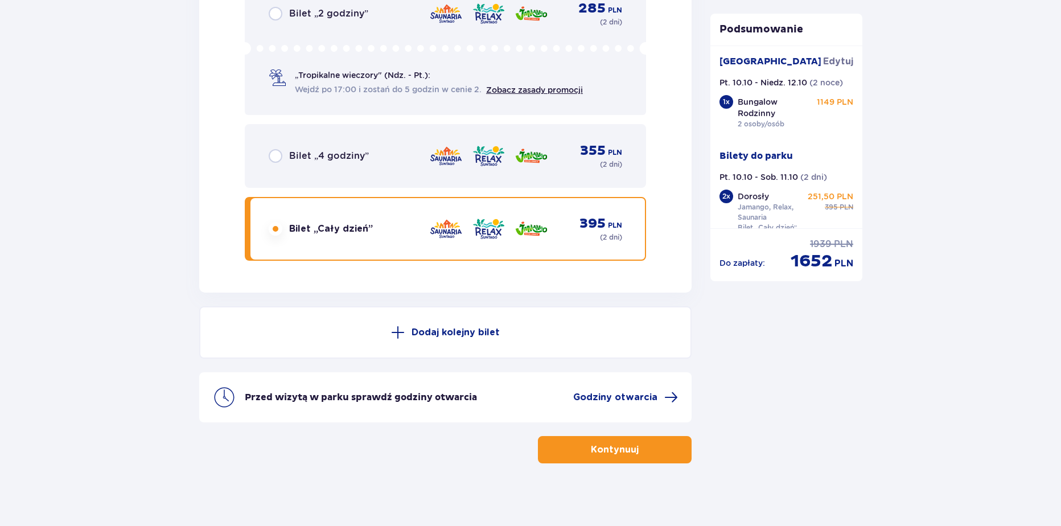
scroll to position [2103, 0]
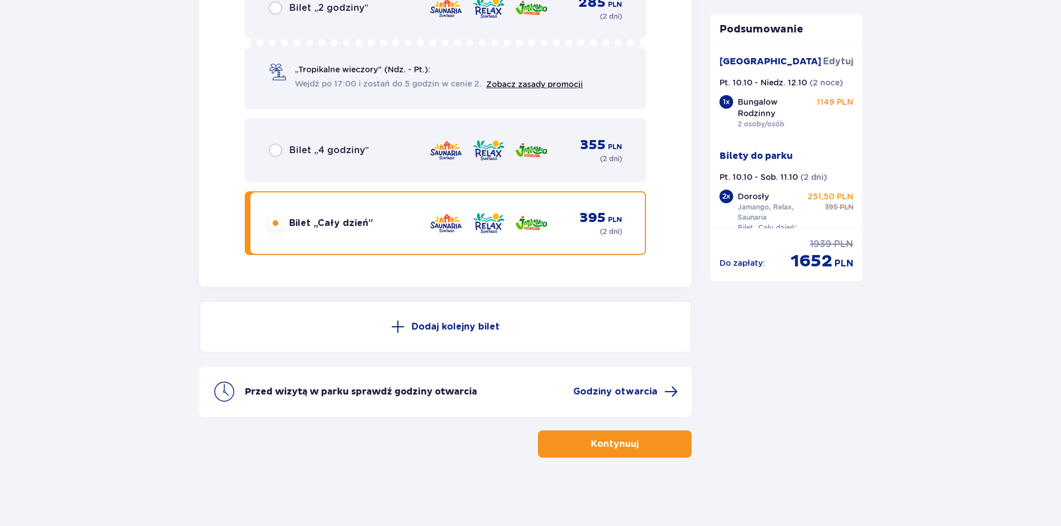
click at [595, 438] on p "Kontynuuj" at bounding box center [615, 444] width 48 height 13
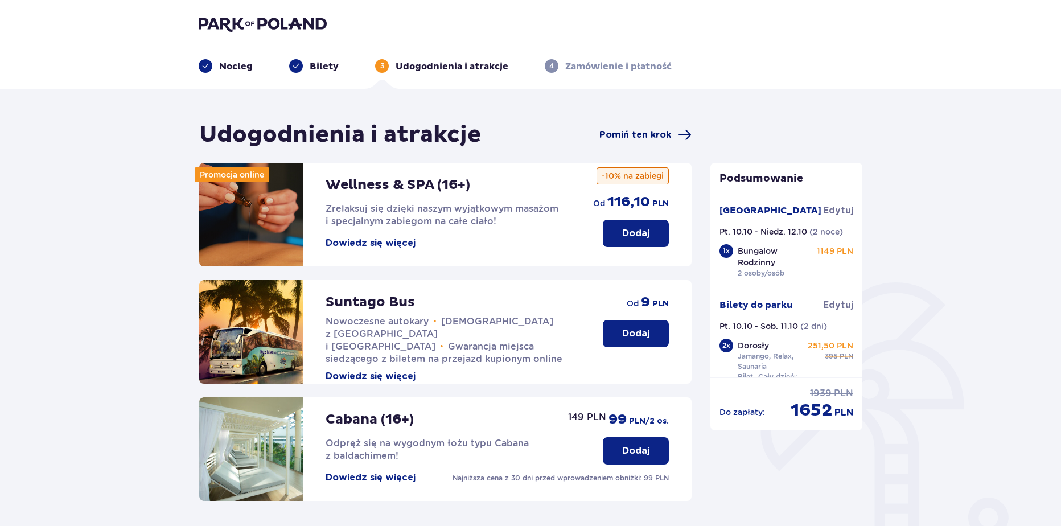
click at [640, 137] on span "Pomiń ten krok" at bounding box center [635, 135] width 72 height 13
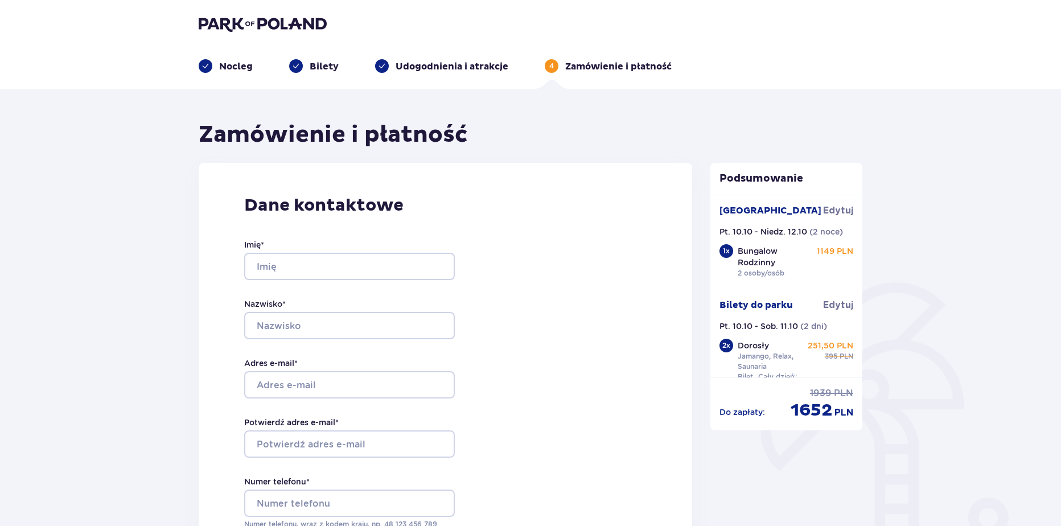
click at [295, 15] on header "Nocleg Bilety Udogodnienia i atrakcje 4 Zamówienie i płatność" at bounding box center [530, 44] width 1061 height 89
click at [296, 24] on img at bounding box center [263, 24] width 128 height 16
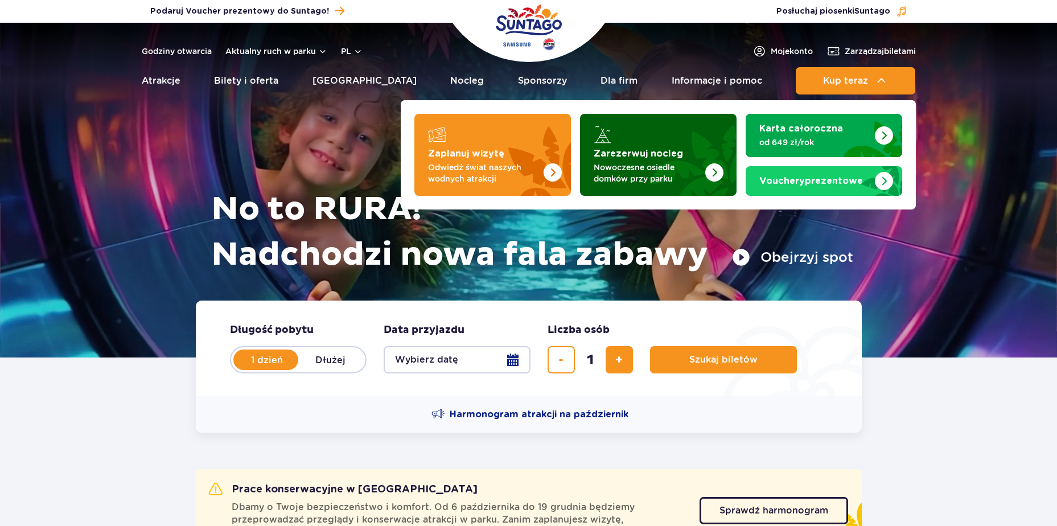
click at [638, 151] on strong "Zarezerwuj nocleg" at bounding box center [638, 153] width 89 height 9
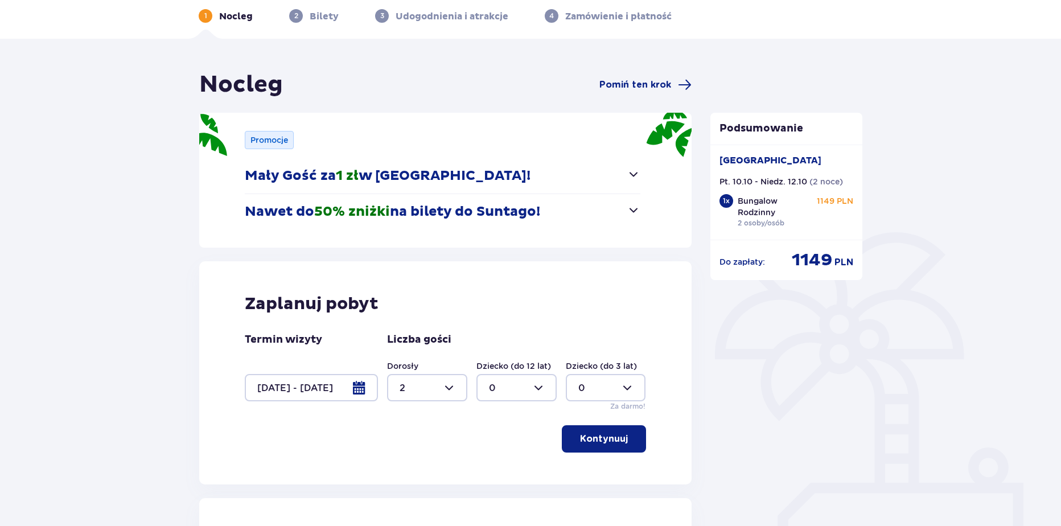
click at [352, 392] on div at bounding box center [311, 387] width 133 height 27
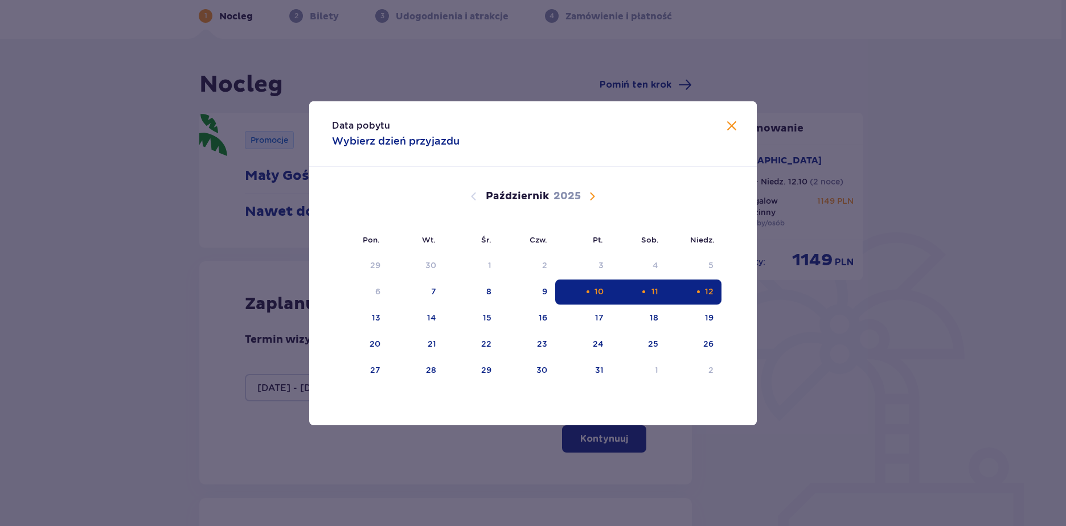
click at [589, 296] on div "10" at bounding box center [583, 292] width 56 height 25
click at [679, 292] on div "12" at bounding box center [693, 292] width 55 height 25
type input "[DATE] - [DATE]"
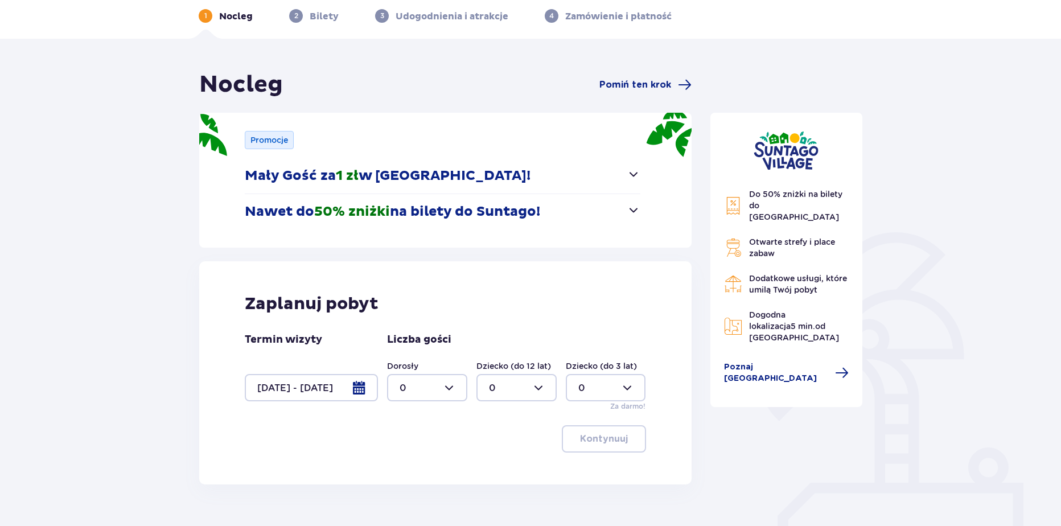
click at [408, 389] on div at bounding box center [427, 387] width 80 height 27
click at [405, 463] on span "2" at bounding box center [427, 470] width 78 height 24
type input "2"
drag, startPoint x: 617, startPoint y: 447, endPoint x: 493, endPoint y: 416, distance: 127.4
click at [615, 446] on button "Kontynuuj" at bounding box center [604, 438] width 84 height 27
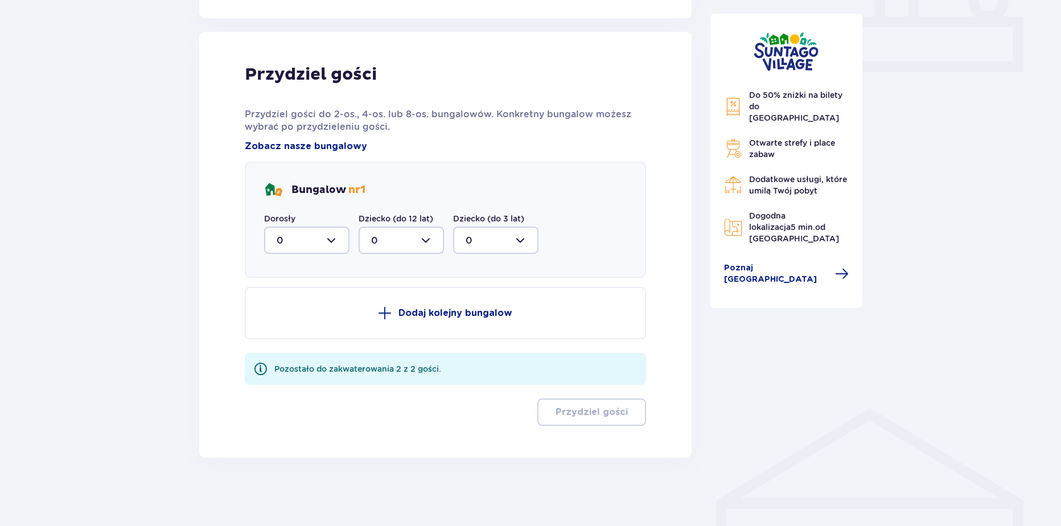
click at [292, 248] on div at bounding box center [306, 240] width 85 height 27
click at [293, 315] on span "2" at bounding box center [306, 323] width 83 height 24
type input "2"
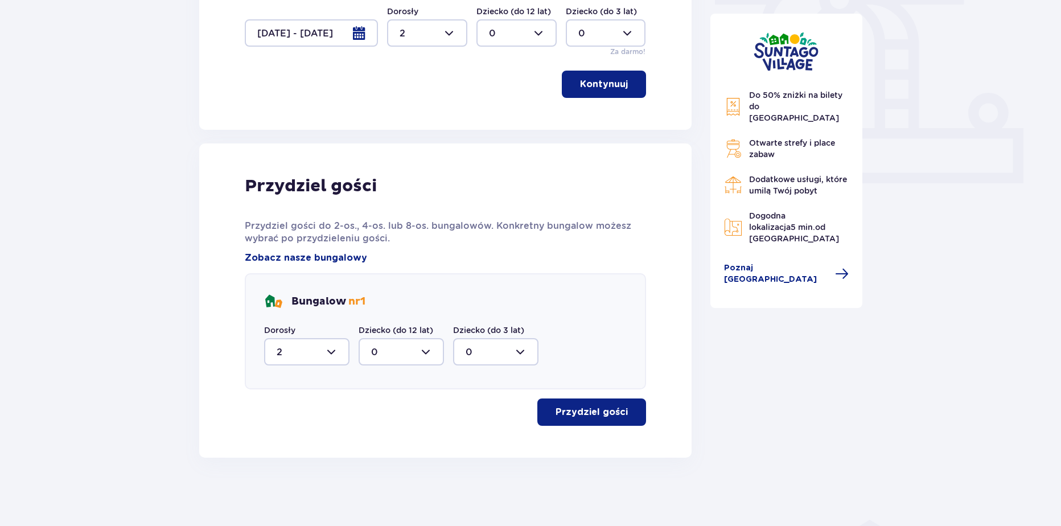
click at [577, 414] on p "Przydziel gości" at bounding box center [592, 412] width 72 height 13
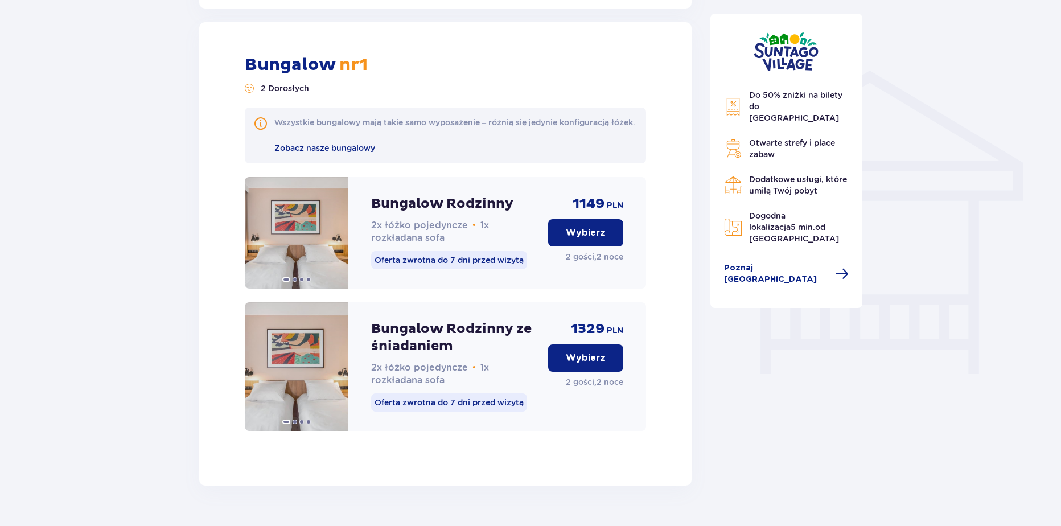
scroll to position [862, 0]
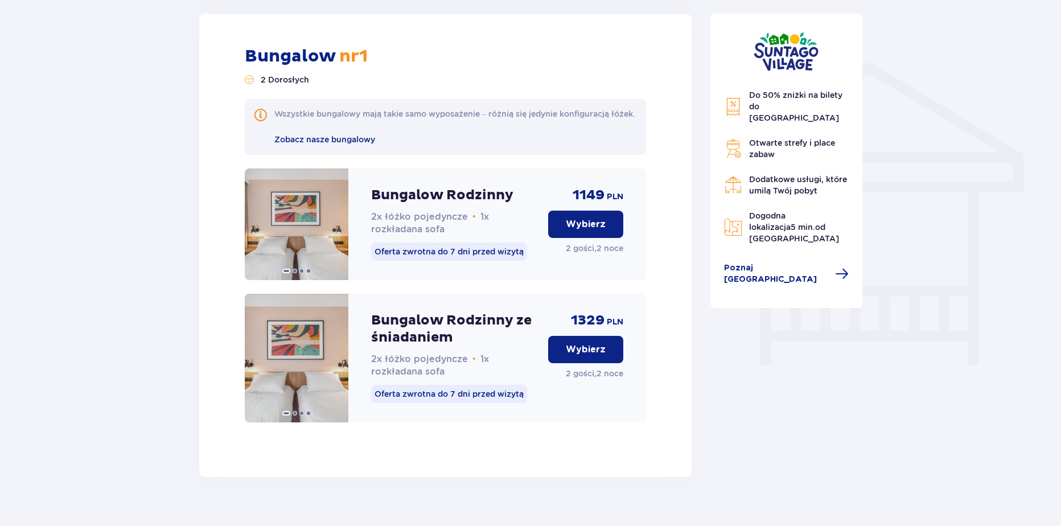
click at [589, 238] on button "Wybierz" at bounding box center [585, 224] width 75 height 27
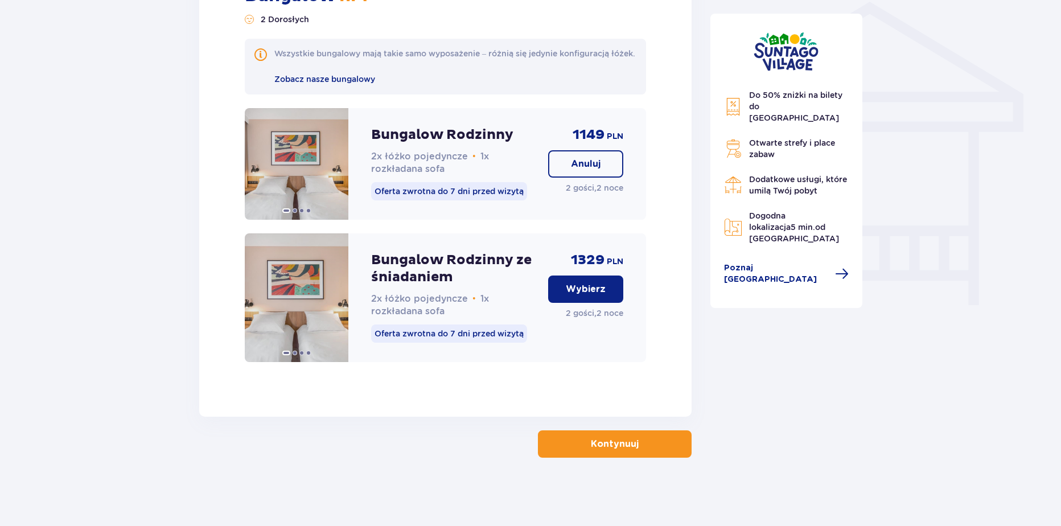
scroll to position [934, 0]
click at [627, 443] on p "Kontynuuj" at bounding box center [615, 444] width 48 height 13
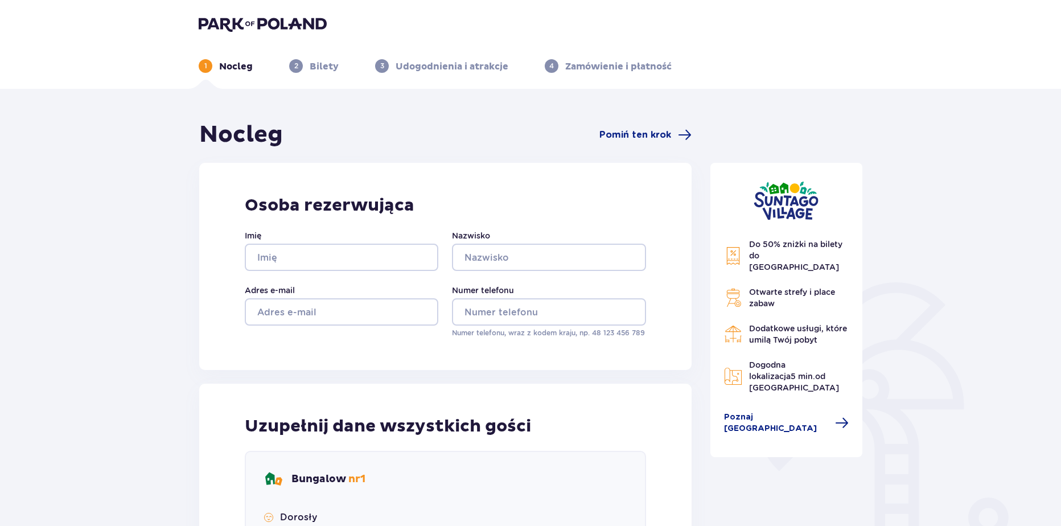
click at [278, 30] on img at bounding box center [263, 24] width 128 height 16
